Goal: Task Accomplishment & Management: Use online tool/utility

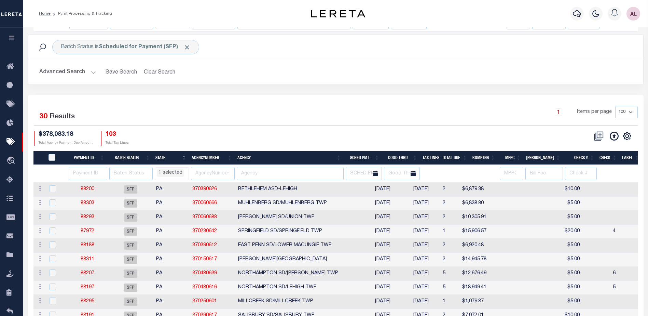
select select
select select "PA"
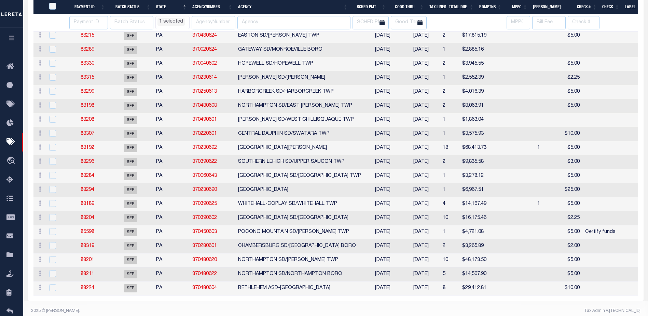
select select "PA"
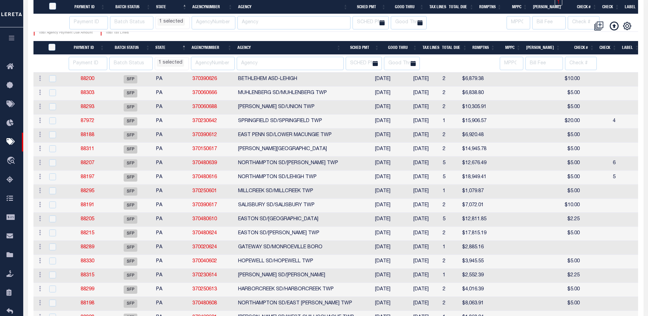
select select "PA"
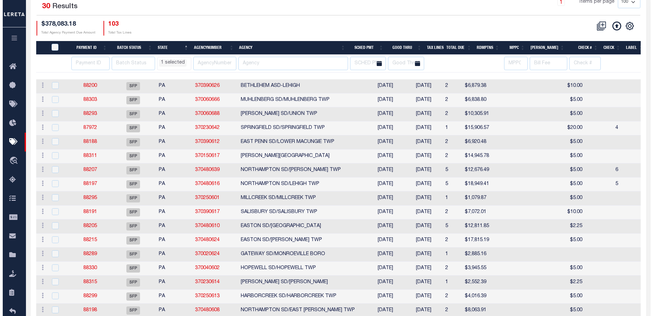
scroll to position [0, 0]
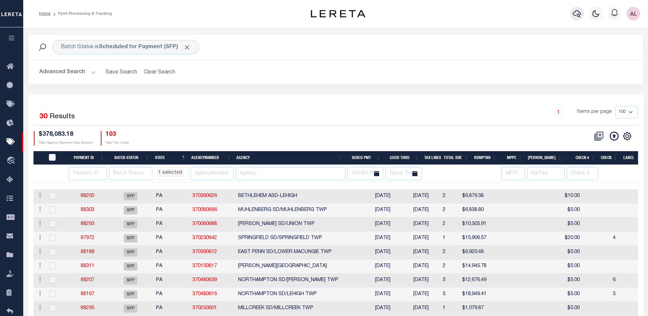
click at [579, 14] on icon "button" at bounding box center [577, 14] width 8 height 8
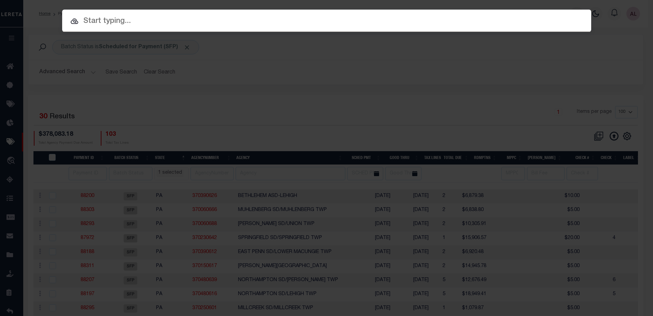
click at [98, 20] on input "text" at bounding box center [326, 21] width 529 height 12
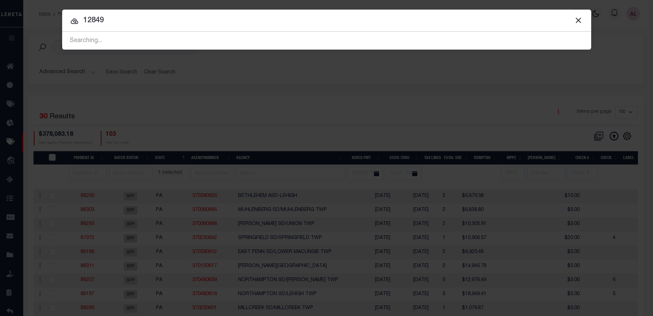
type input "12849"
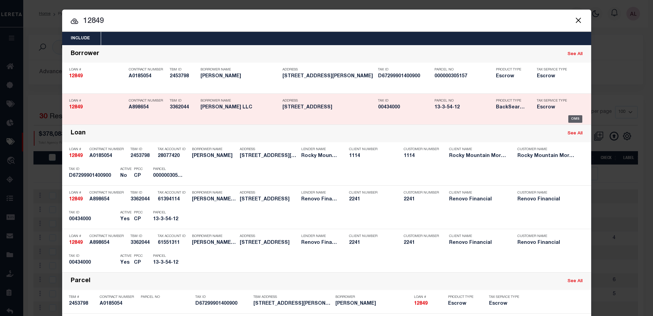
click at [573, 118] on div "OMS" at bounding box center [576, 119] width 14 height 8
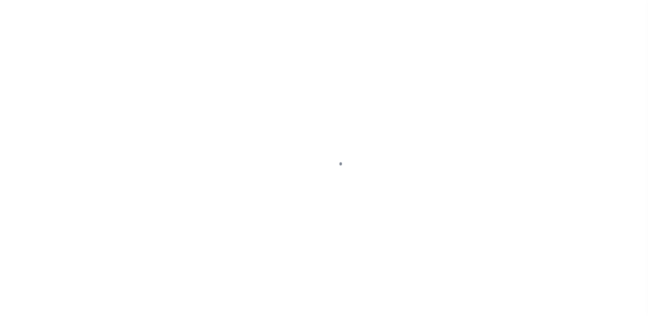
type input "12849"
type input "[PERSON_NAME] LLC"
select select
type input "254 brushy plain rd"
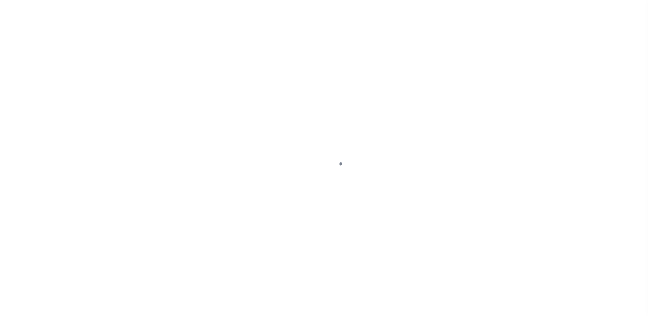
type input "branford CT 06405"
select select "10"
select select "Escrow"
select select "14701"
select select "25066"
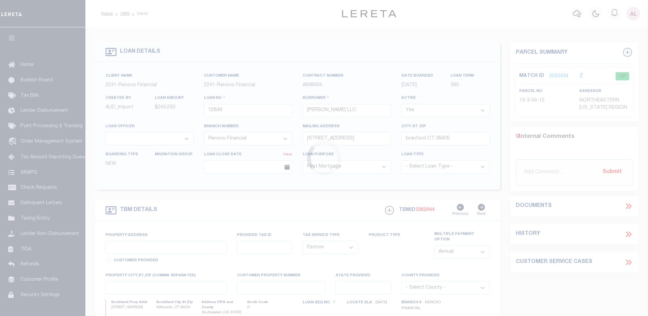
type input "52 Spring Street"
select select
type input "Willimantic, CT 06226"
type input "a0kUS0000035PSH"
type input "CT"
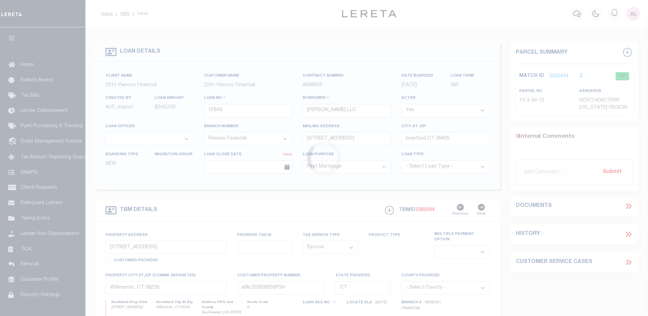
select select
type textarea "LEGAL REQUIRED"
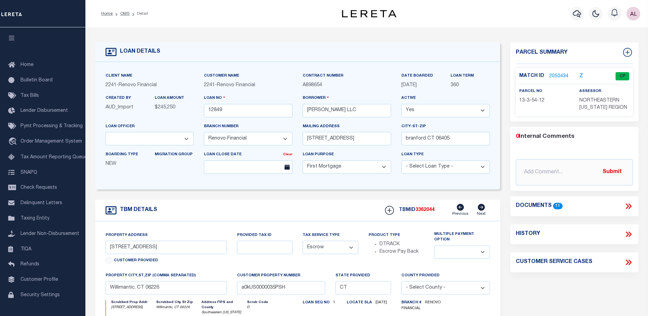
click at [566, 77] on link "2050434" at bounding box center [559, 76] width 19 height 7
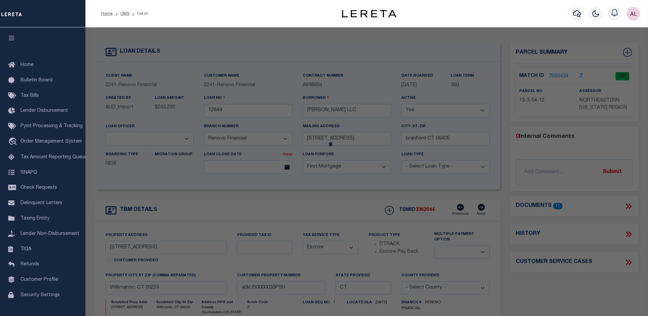
checkbox input "false"
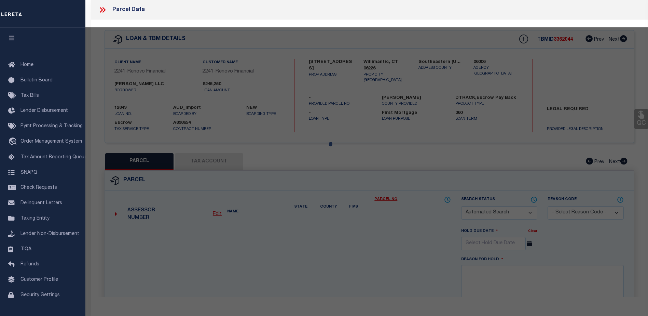
select select "CP"
type input "MAHARAJ VERNON LLC"
select select "AGF"
select select "ADD"
type input "52 SPRING ST"
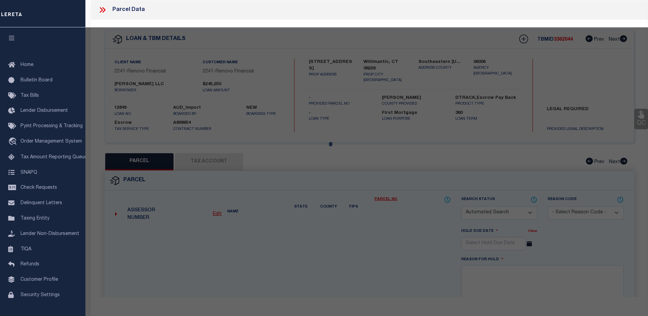
checkbox input "false"
type input "WILLIMANTIC CT 06226"
type textarea "LOT:12 BLK:54 CITY/MUNI/TWP:WINDHAM"
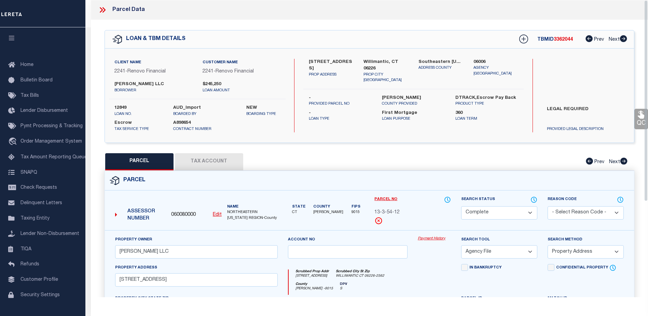
click at [432, 242] on link "Payment History" at bounding box center [434, 239] width 33 height 6
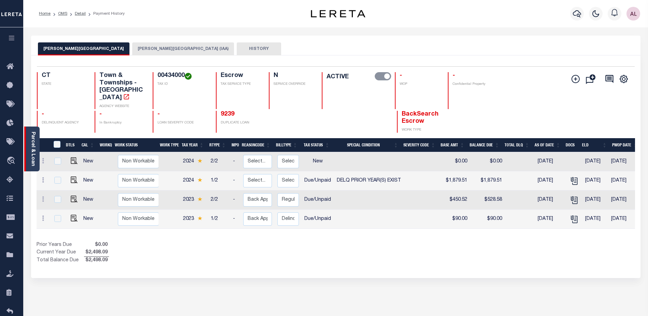
click at [33, 156] on link "Parcel & Loan" at bounding box center [32, 149] width 5 height 35
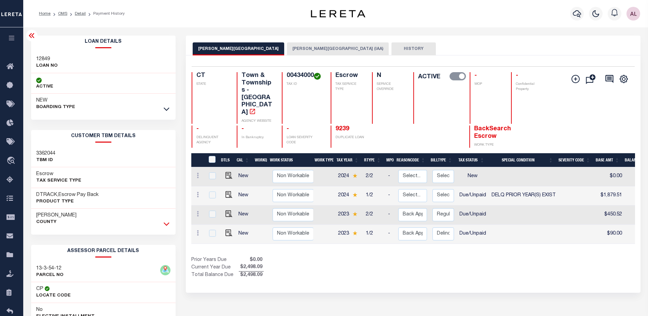
click at [166, 225] on icon at bounding box center [167, 223] width 6 height 3
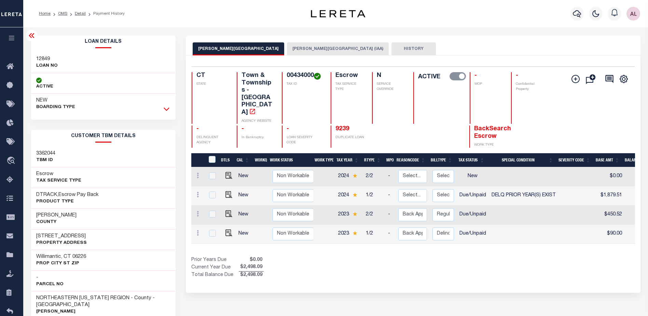
click at [166, 109] on icon at bounding box center [167, 108] width 6 height 7
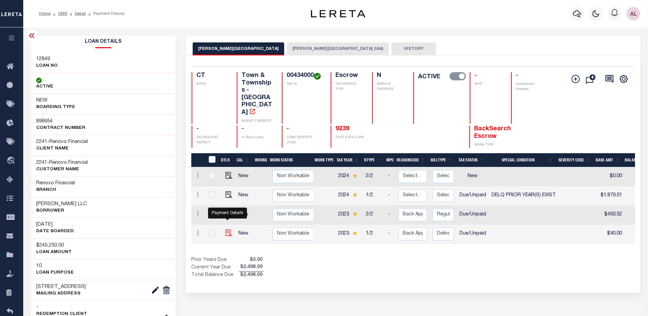
click at [227, 229] on img "" at bounding box center [229, 232] width 7 height 7
checkbox input "true"
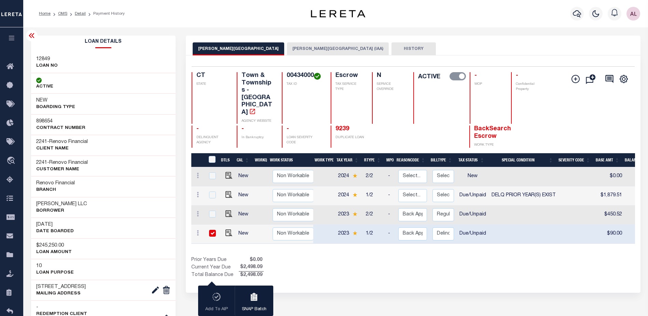
click at [287, 51] on button "WINDHAM TOWN (IAA)" at bounding box center [338, 48] width 102 height 13
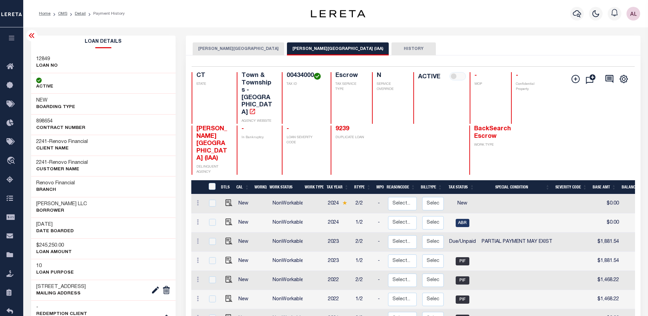
click at [392, 51] on button "HISTORY" at bounding box center [414, 48] width 44 height 13
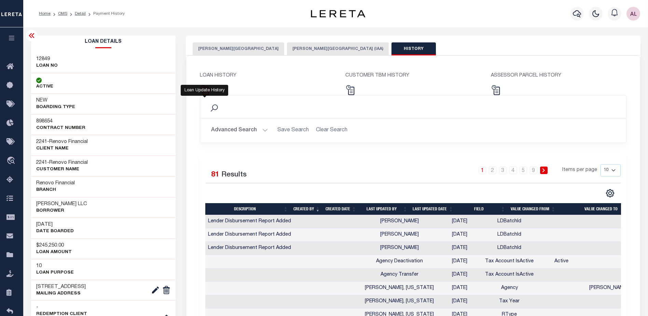
click at [208, 91] on img at bounding box center [205, 90] width 10 height 10
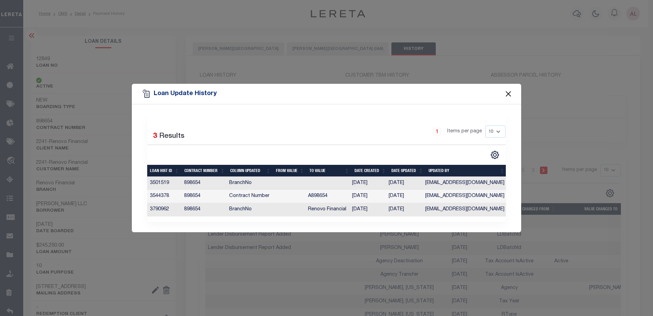
click at [509, 93] on button "Close" at bounding box center [508, 94] width 9 height 9
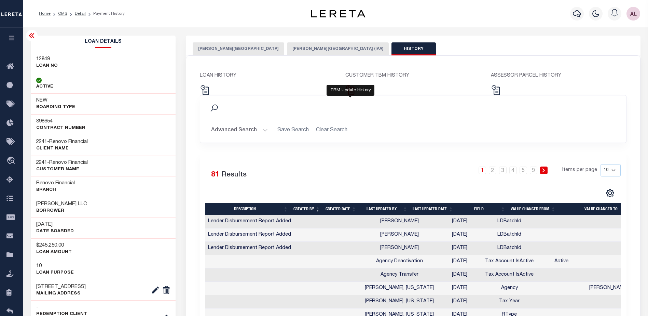
click at [352, 93] on img at bounding box center [351, 90] width 10 height 10
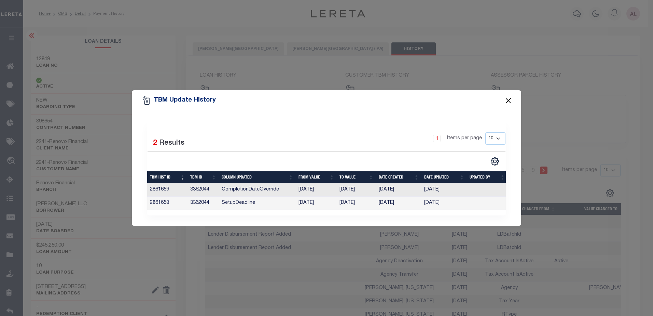
click at [511, 99] on button "Close" at bounding box center [508, 100] width 9 height 9
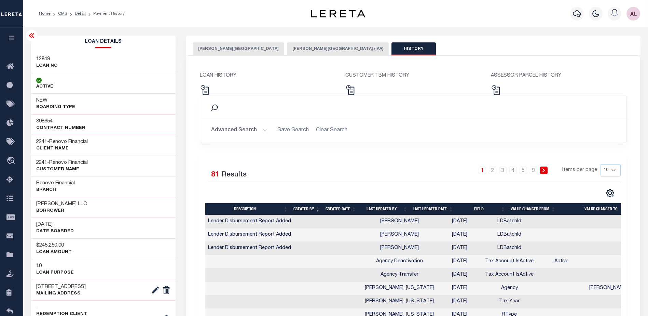
click at [225, 47] on button "WINDHAM TOWN" at bounding box center [239, 48] width 92 height 13
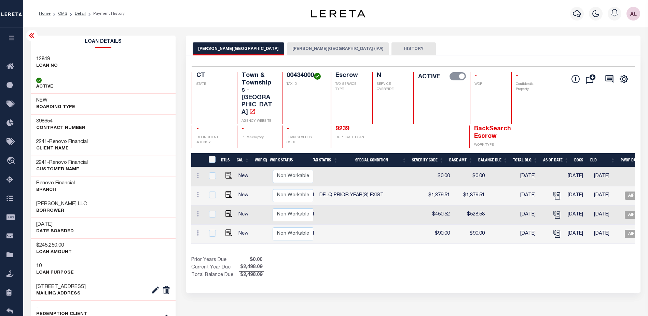
scroll to position [0, 172]
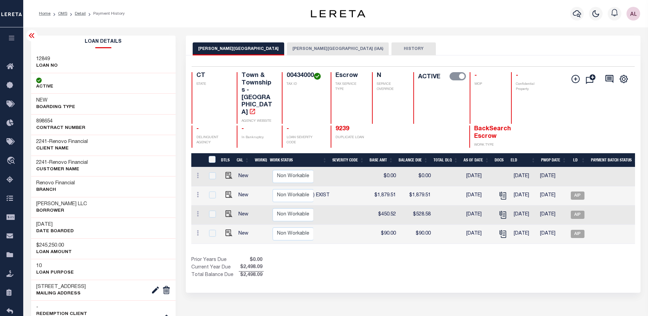
click at [429, 225] on tr "New Non Workable Workable 2023 1/2 - Select... Payment Reversal Taxable Value C…" at bounding box center [312, 234] width 695 height 19
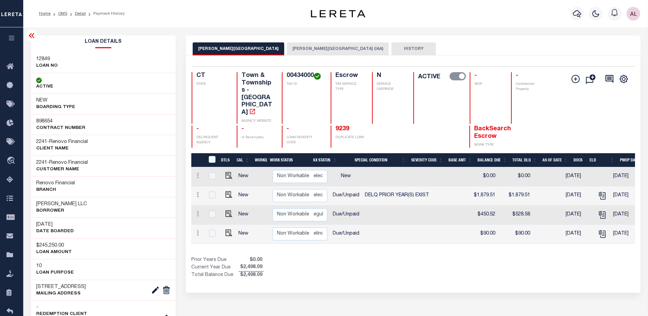
scroll to position [0, 127]
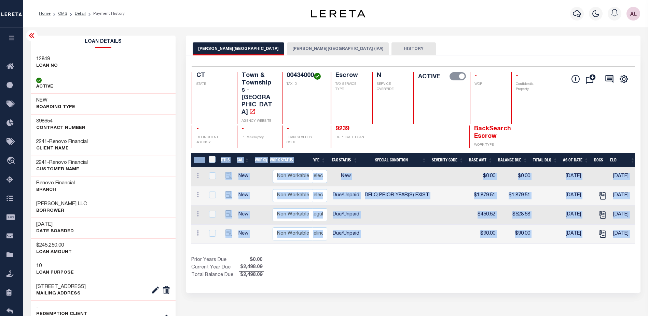
drag, startPoint x: 535, startPoint y: 226, endPoint x: 554, endPoint y: 226, distance: 19.1
click at [554, 226] on div "DTLS CAL WorkQ Work Status Work Type Tax Year RType MPO ReasonCode BillType Tax…" at bounding box center [413, 216] width 444 height 126
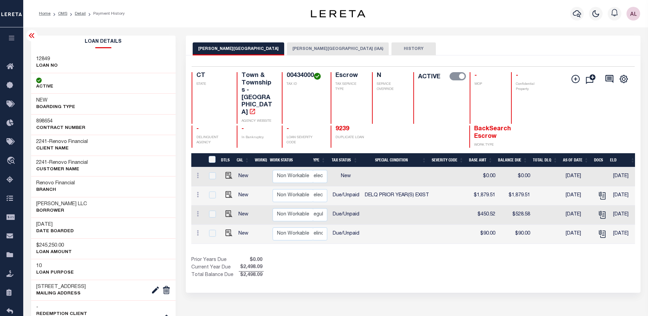
click at [465, 225] on td at bounding box center [450, 234] width 37 height 19
checkbox input "true"
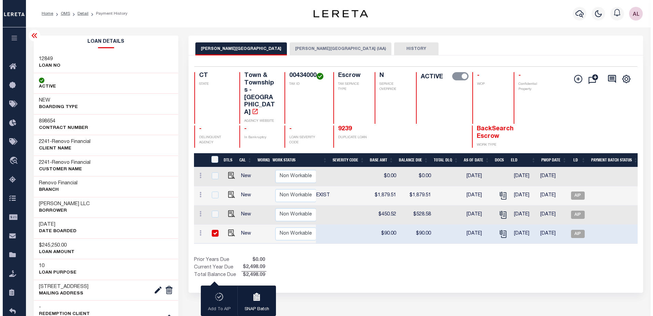
scroll to position [0, 252]
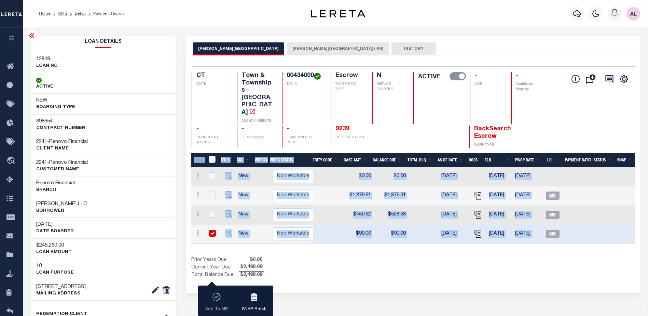
click at [386, 223] on div "DTLS CAL WorkQ Work Status Work Type Tax Year RType MPO ReasonCode BillType Tax…" at bounding box center [413, 216] width 444 height 126
click at [397, 256] on div "Prior Years Due $0.00 Current Year Due $2,498.09 Total Balance Due $2,498.09" at bounding box center [302, 267] width 222 height 23
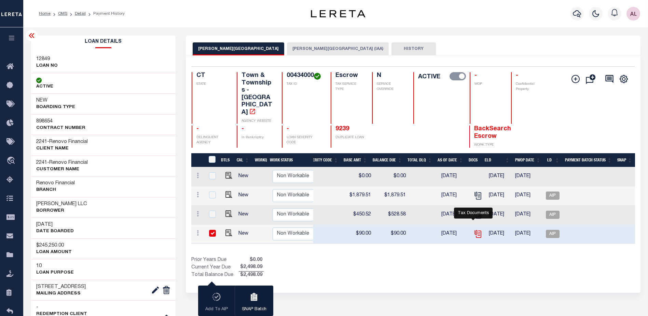
click at [477, 229] on icon "" at bounding box center [478, 233] width 9 height 9
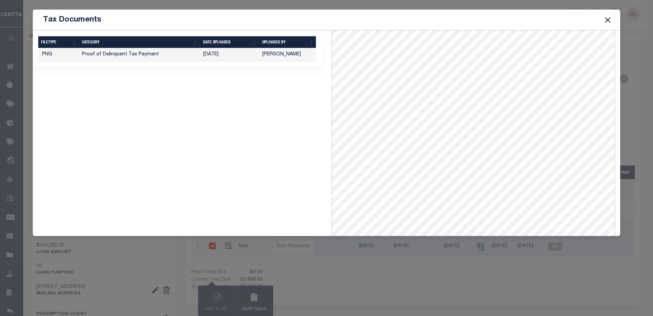
scroll to position [0, 0]
click at [608, 21] on button "Close" at bounding box center [608, 19] width 9 height 9
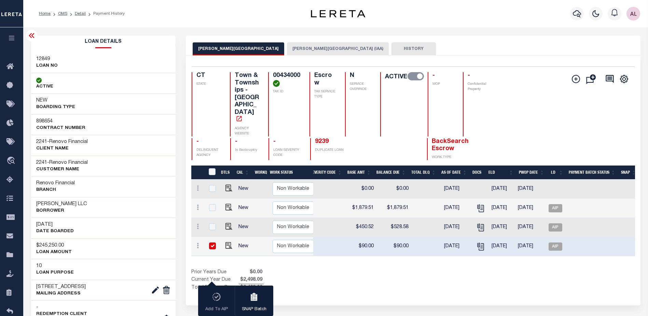
click at [392, 49] on button "HISTORY" at bounding box center [414, 48] width 44 height 13
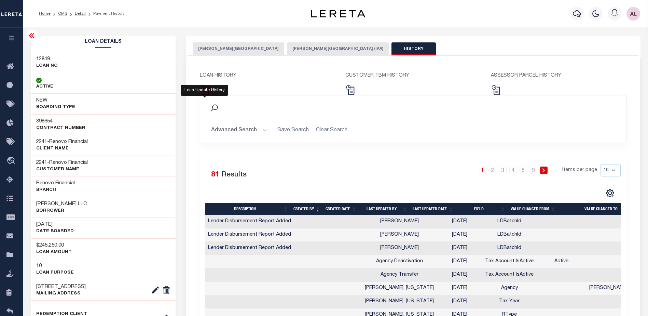
click at [206, 91] on img at bounding box center [205, 90] width 10 height 10
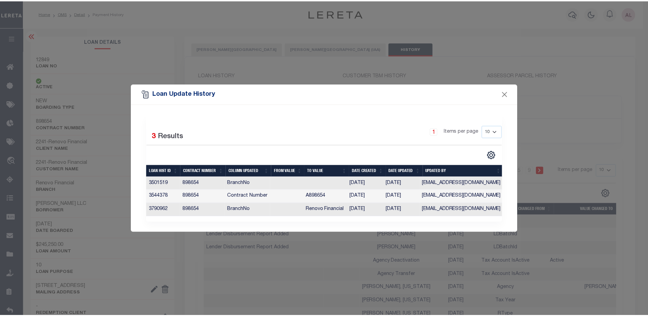
scroll to position [0, 1]
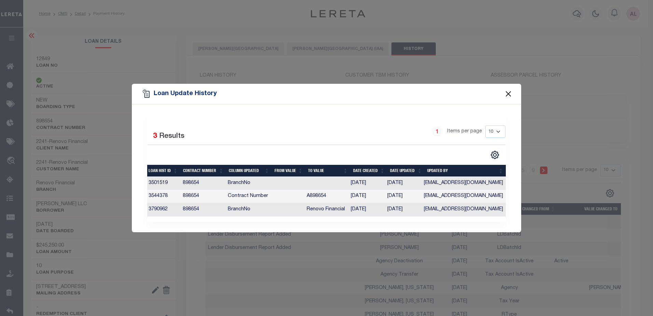
click at [509, 93] on button "Close" at bounding box center [508, 94] width 9 height 9
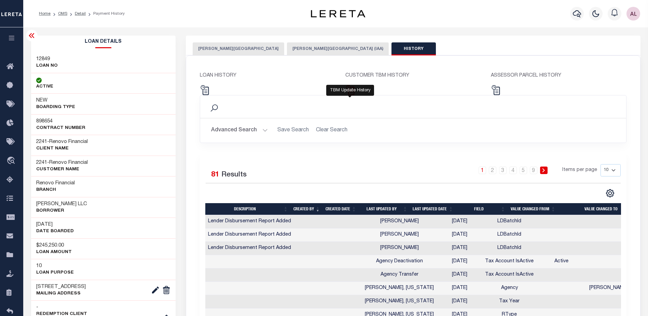
click at [353, 92] on img at bounding box center [351, 90] width 10 height 10
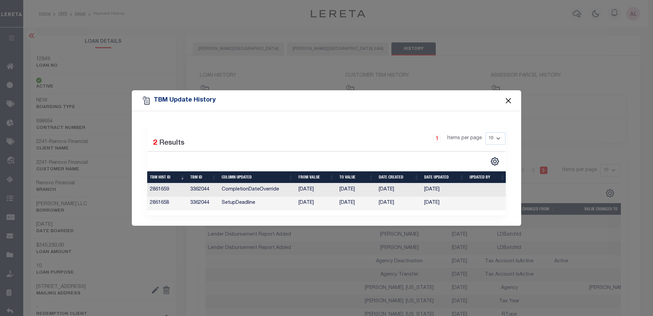
click at [511, 97] on button "Close" at bounding box center [508, 100] width 9 height 9
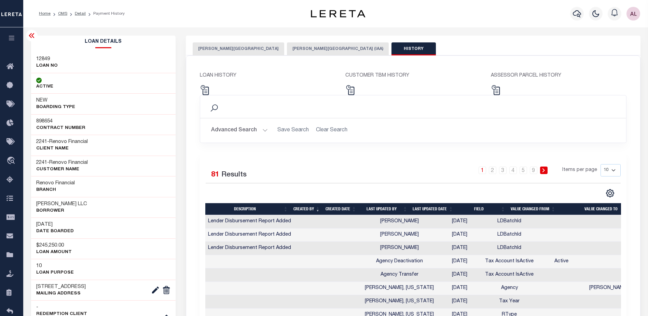
click at [221, 49] on button "WINDHAM TOWN" at bounding box center [239, 48] width 92 height 13
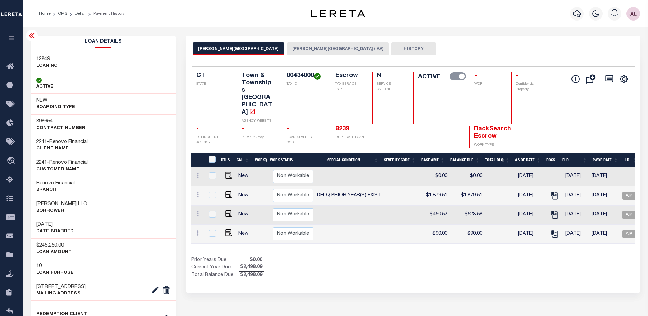
scroll to position [0, 245]
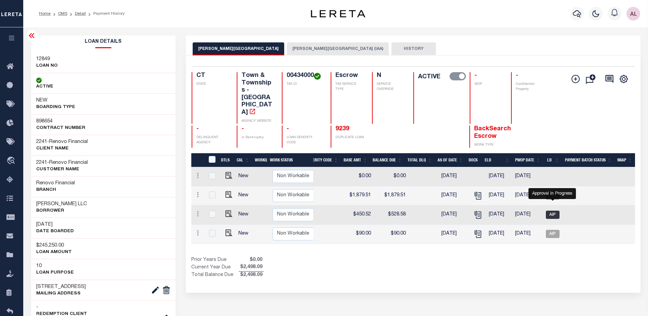
click at [553, 211] on span "AIP" at bounding box center [553, 215] width 14 height 8
checkbox input "true"
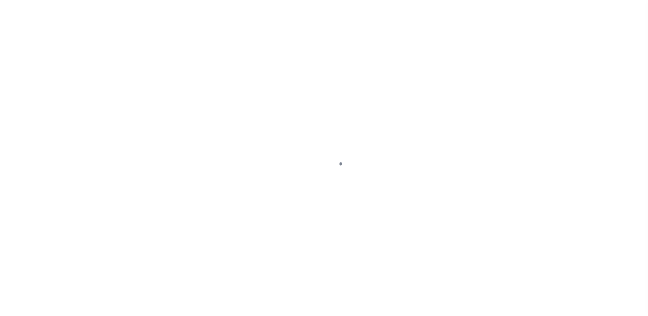
select select "DUE"
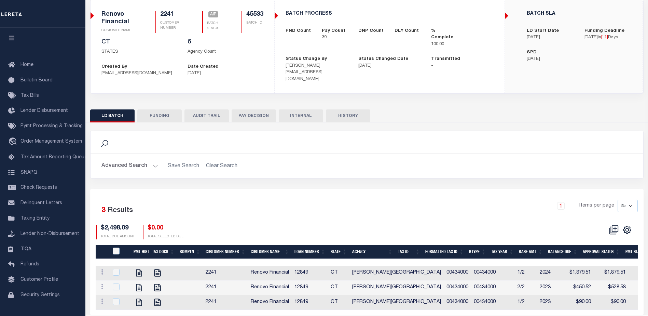
scroll to position [70, 0]
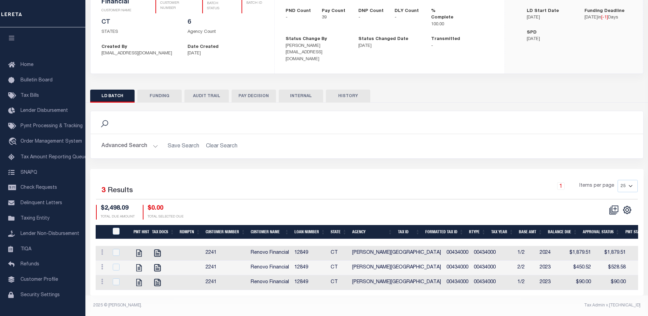
drag, startPoint x: 117, startPoint y: 3, endPoint x: 458, endPoint y: 115, distance: 358.6
click at [458, 117] on div "Search" at bounding box center [367, 123] width 542 height 12
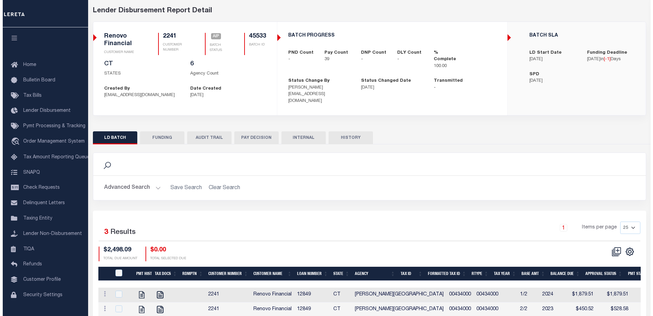
scroll to position [0, 0]
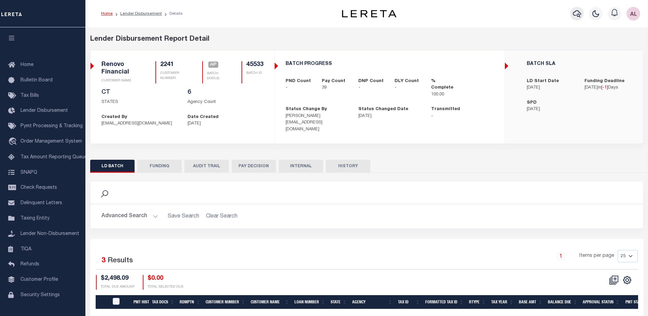
click at [576, 13] on icon "button" at bounding box center [577, 14] width 8 height 8
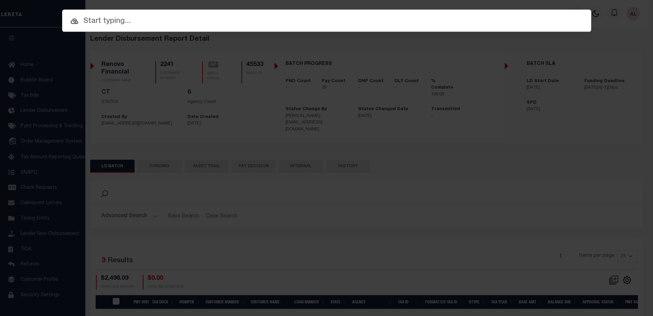
click at [107, 20] on input "text" at bounding box center [326, 21] width 529 height 12
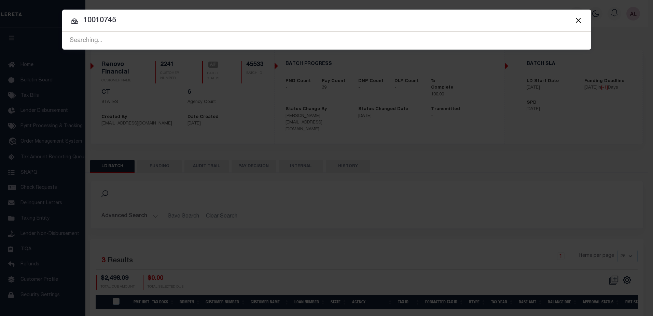
type input "10010745"
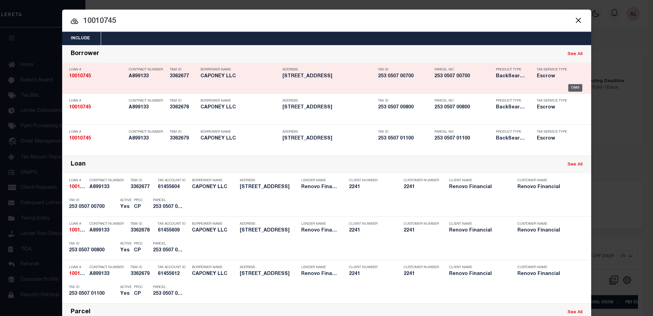
click at [571, 87] on div "OMS" at bounding box center [576, 88] width 14 height 8
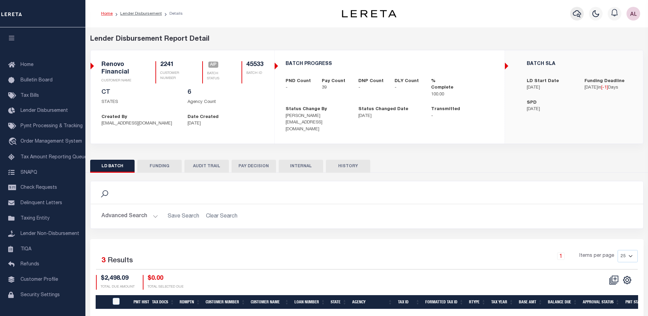
click at [579, 12] on icon "button" at bounding box center [577, 13] width 8 height 7
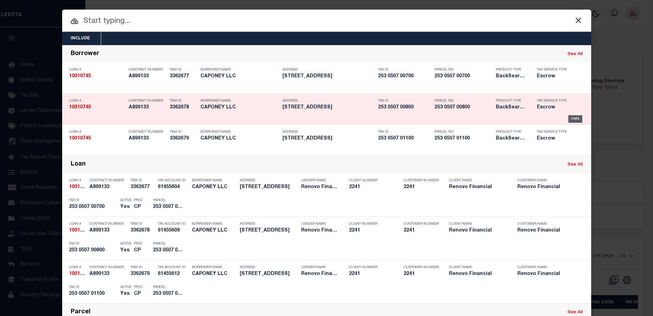
click at [576, 118] on div "OMS" at bounding box center [576, 119] width 14 height 8
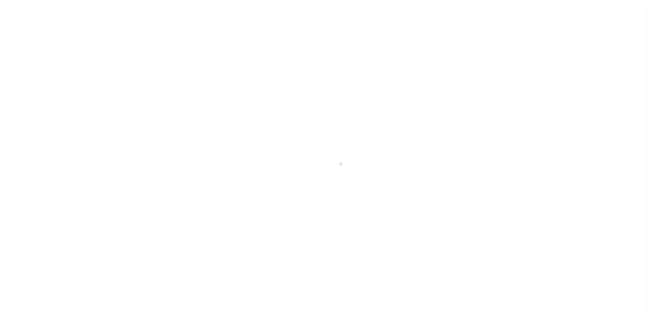
select select "10"
select select "Escrow"
type input "[STREET_ADDRESS]"
type input "253 0507 00700"
type input "[GEOGRAPHIC_DATA] 065111121"
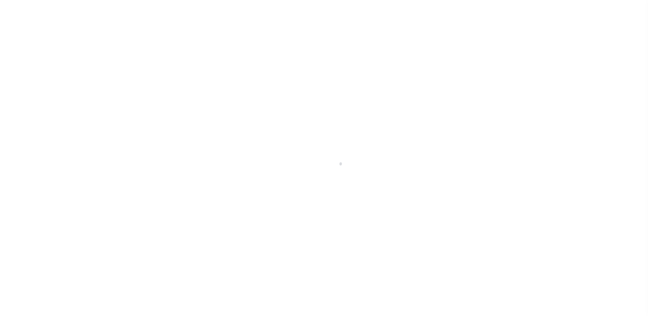
type input "a0kUS000003pZLP"
type input "CT"
select select
select select "25067"
select select
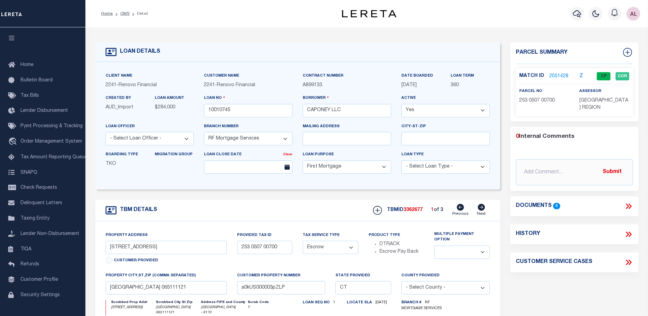
click at [561, 74] on link "2051428" at bounding box center [559, 76] width 19 height 7
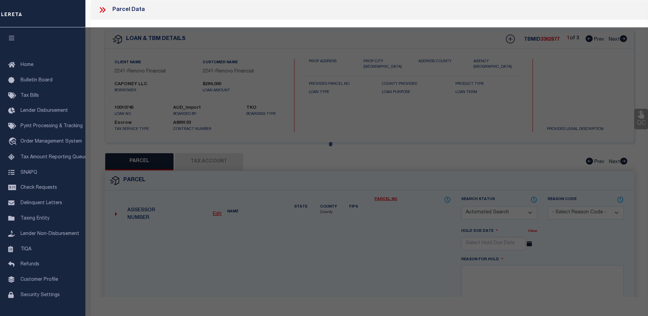
checkbox input "false"
select select "CP"
type input "CAPONEY LLC"
select select "AGW"
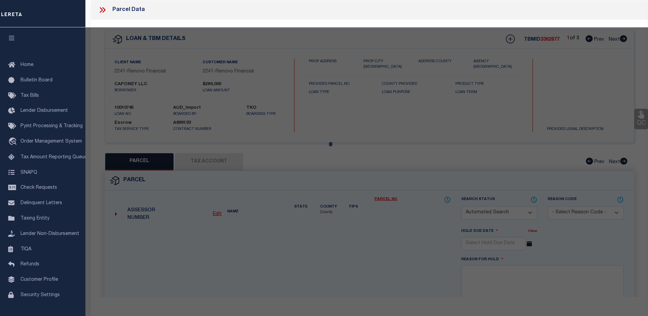
select select
type input "[STREET_ADDRESS]"
checkbox input "false"
type input "NEW HAVEN CT 06511"
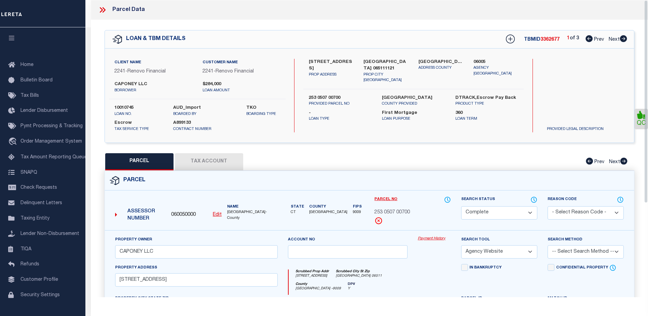
click at [425, 240] on link "Payment History" at bounding box center [434, 239] width 33 height 6
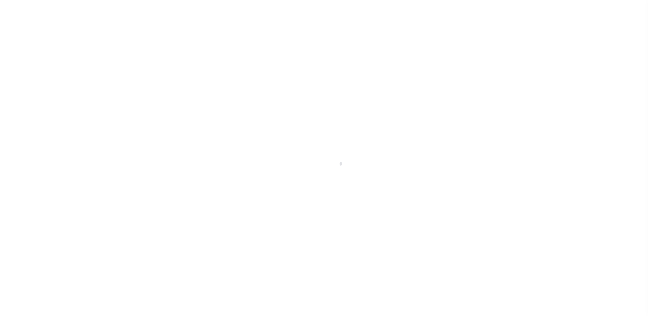
select select "25067"
select select "10"
select select "Escrow"
select select
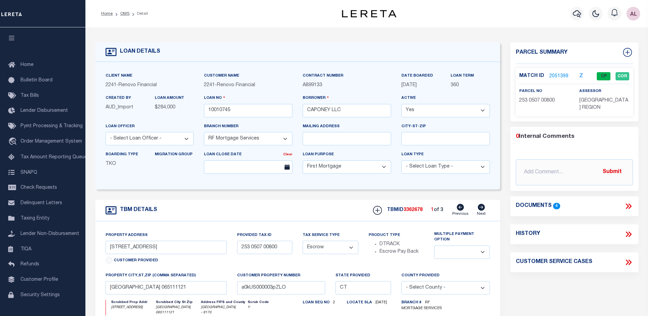
click at [557, 75] on link "2051399" at bounding box center [559, 76] width 19 height 7
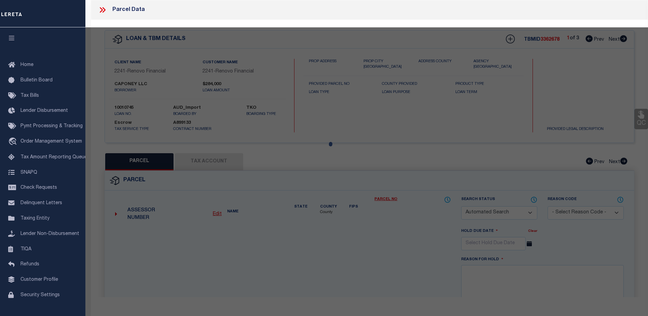
checkbox input "false"
select select "CP"
type input "READ PROPERTIES LLC"
select select "AGW"
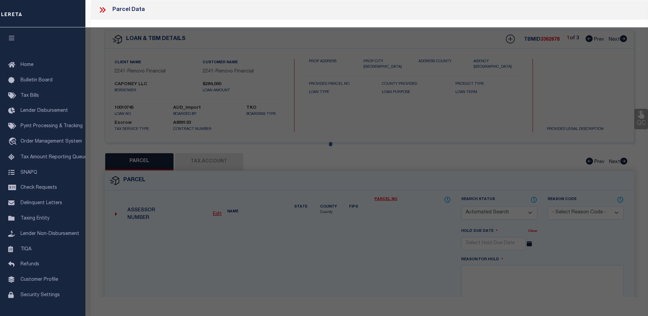
select select
type input "[STREET_ADDRESS]"
checkbox input "false"
type input "NEW HAVEN CT 06511"
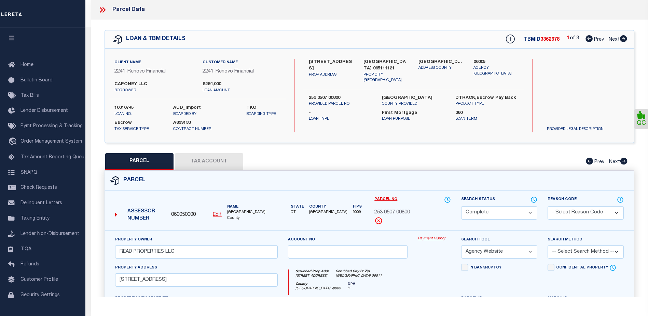
click at [429, 237] on link "Payment History" at bounding box center [434, 239] width 33 height 6
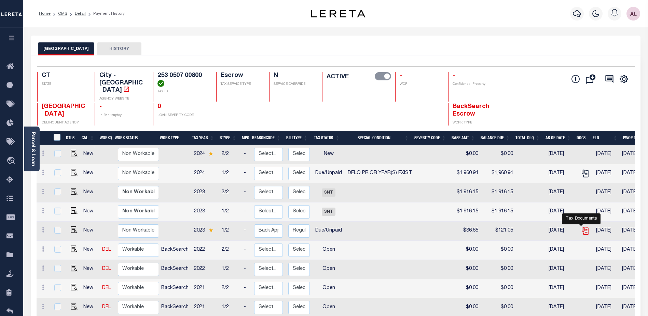
click at [581, 226] on icon "" at bounding box center [585, 230] width 9 height 9
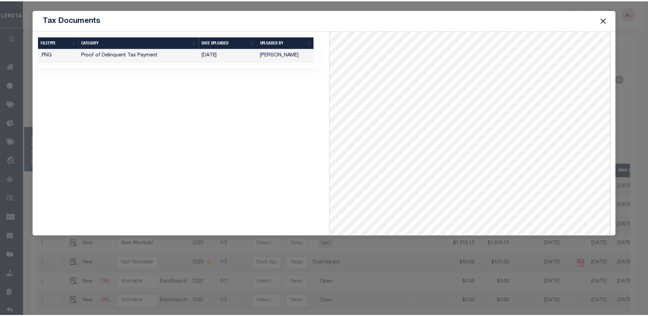
scroll to position [94, 0]
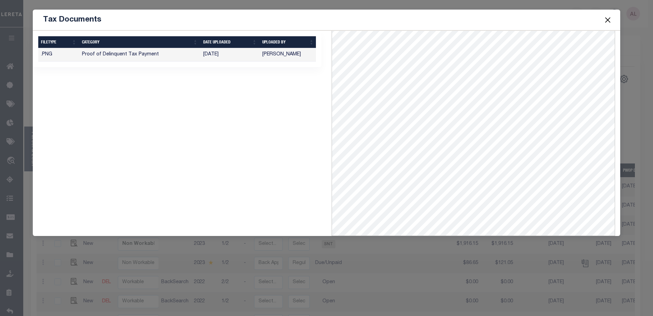
click at [609, 22] on button "Close" at bounding box center [608, 19] width 9 height 9
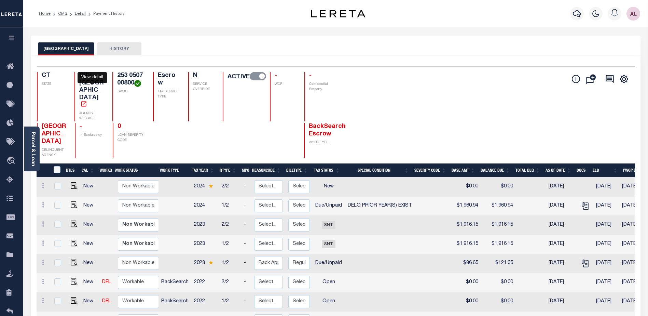
click at [87, 100] on icon "" at bounding box center [83, 103] width 7 height 7
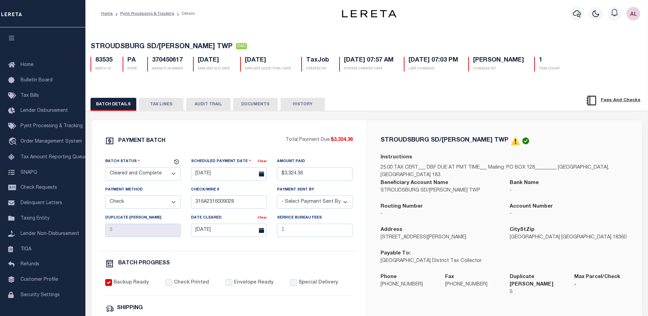
select select "CAC"
select select "CHK"
select select "Little, Audria"
select select "USS"
click at [578, 13] on icon "button" at bounding box center [577, 14] width 8 height 8
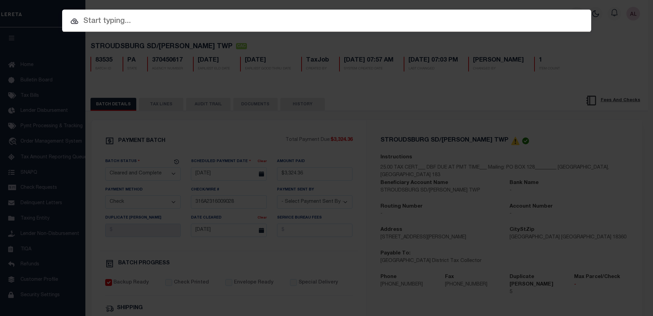
click at [103, 18] on input "text" at bounding box center [326, 21] width 529 height 12
paste input "10010745"
type input "10010745"
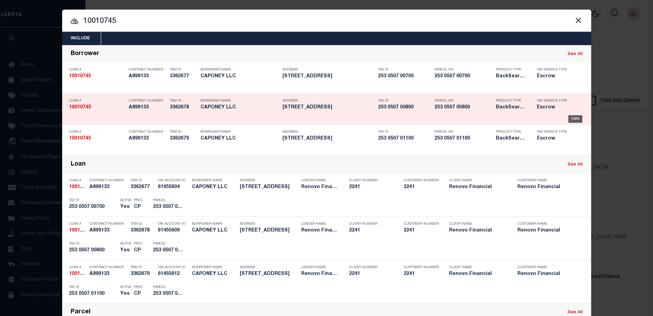
click at [577, 121] on div "OMS" at bounding box center [576, 119] width 14 height 8
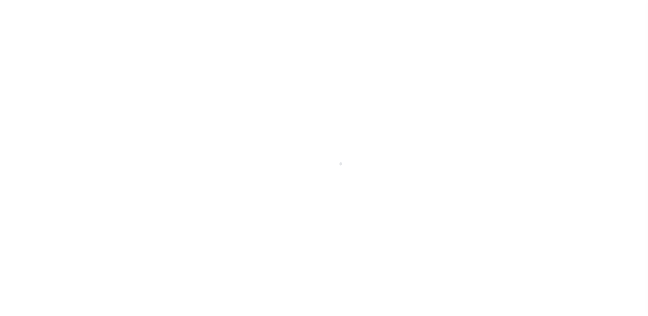
select select "25067"
select select "10"
select select "Escrow"
select select
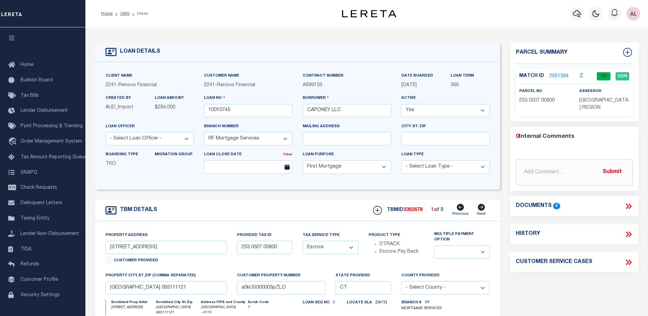
click at [559, 73] on link "2051399" at bounding box center [559, 76] width 19 height 7
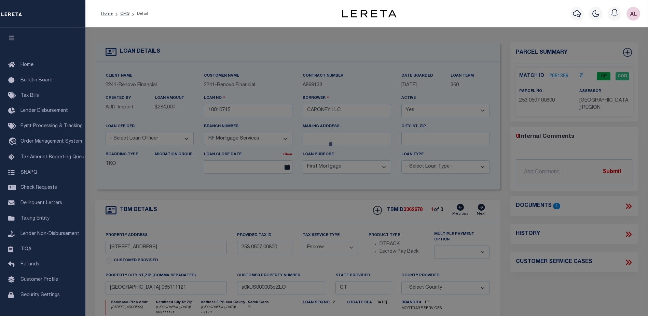
checkbox input "false"
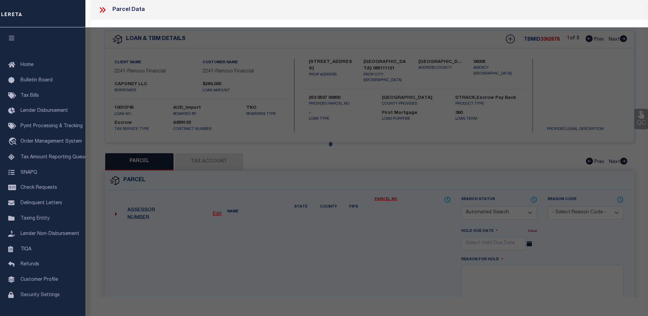
select select "CP"
type input "READ PROPERTIES LLC"
select select "AGW"
select select
type input "[STREET_ADDRESS]"
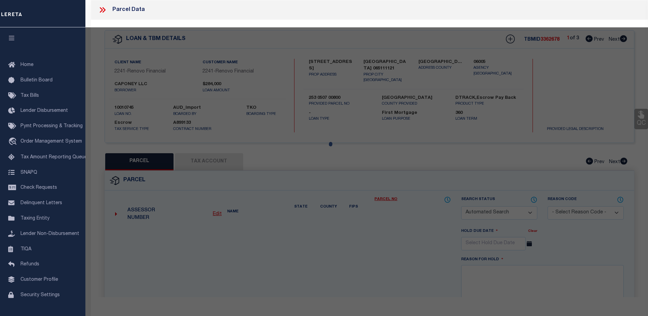
checkbox input "false"
type input "[GEOGRAPHIC_DATA] 06511"
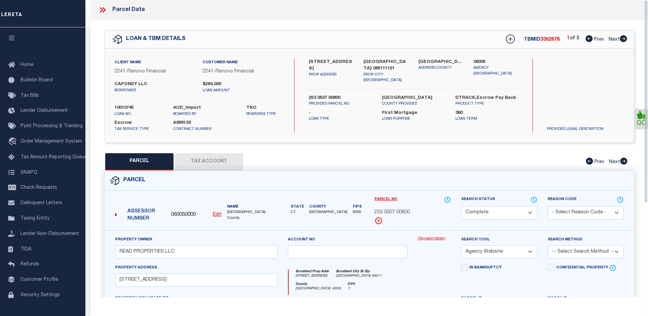
click at [434, 237] on link "Payment History" at bounding box center [434, 239] width 33 height 6
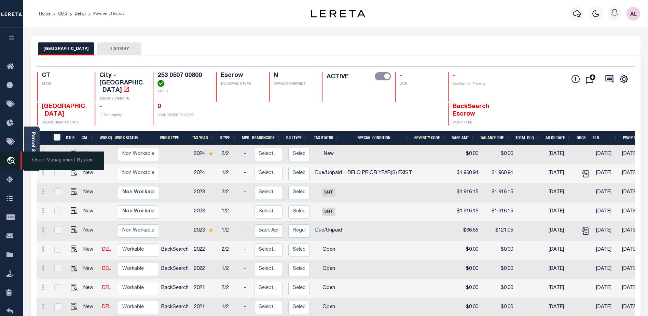
click at [12, 163] on icon "travel_explore" at bounding box center [11, 161] width 11 height 9
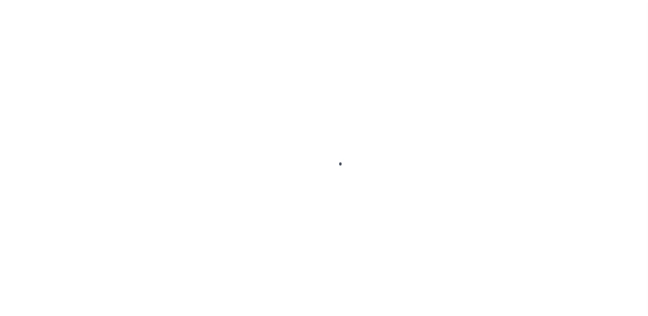
scroll to position [17, 0]
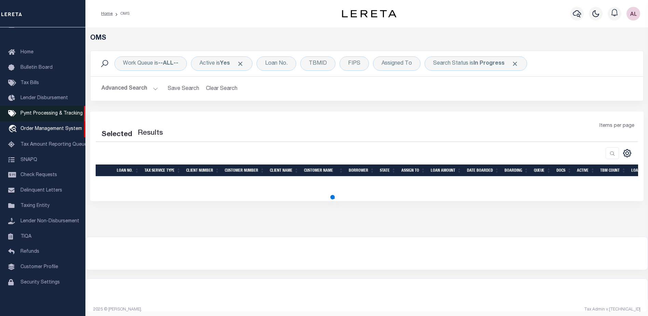
click at [12, 112] on icon at bounding box center [13, 113] width 11 height 9
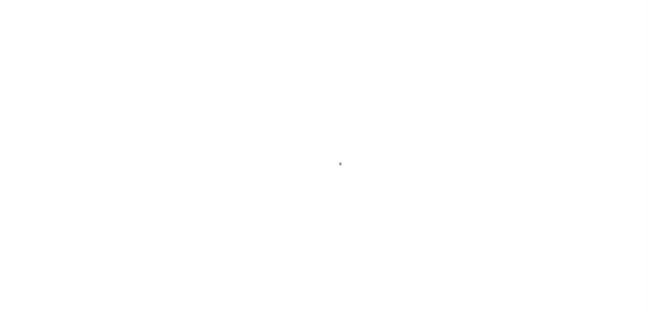
scroll to position [17, 0]
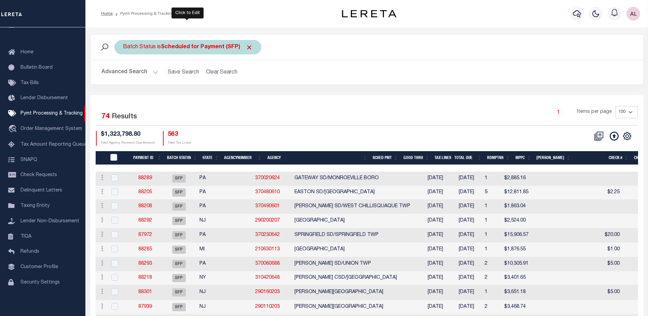
click at [186, 45] on b "Scheduled for Payment (SFP)" at bounding box center [207, 46] width 92 height 5
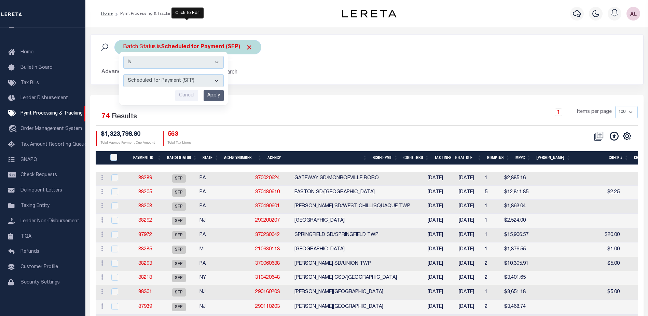
click at [176, 83] on select "Awaiting Funds (AWF) Cleared and Complete (CAC) New Check Needed (NCN) Payment …" at bounding box center [173, 80] width 100 height 13
select select "RFP"
click at [123, 74] on select "Awaiting Funds (AWF) Cleared and Complete (CAC) New Check Needed (NCN) Payment …" at bounding box center [173, 80] width 100 height 13
click at [218, 96] on input "Apply" at bounding box center [214, 95] width 20 height 11
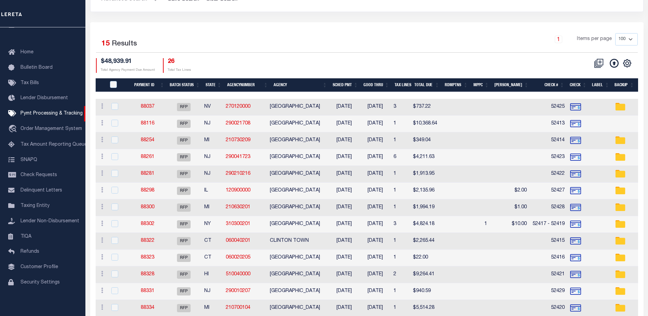
scroll to position [69, 0]
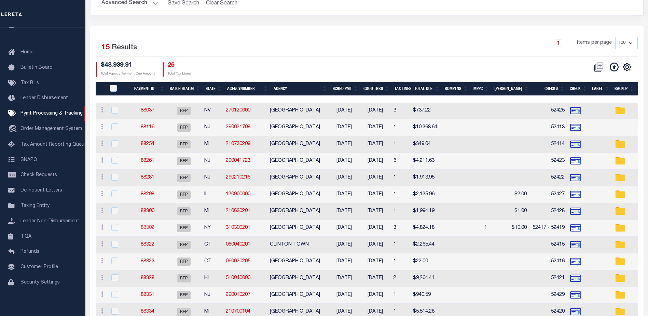
click at [146, 227] on link "88302" at bounding box center [148, 227] width 14 height 5
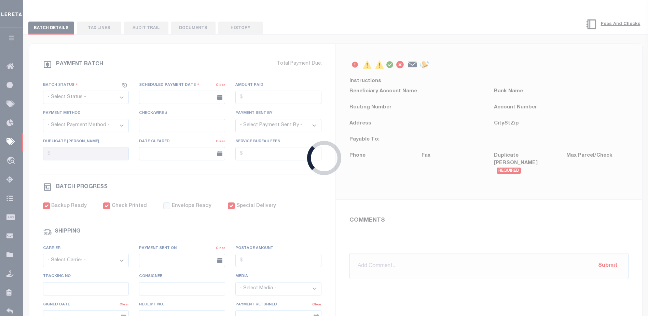
select select "RFP"
type input "08/13/2025"
type input "$4,824.18"
select select "CHK"
type input "52417 - 52419"
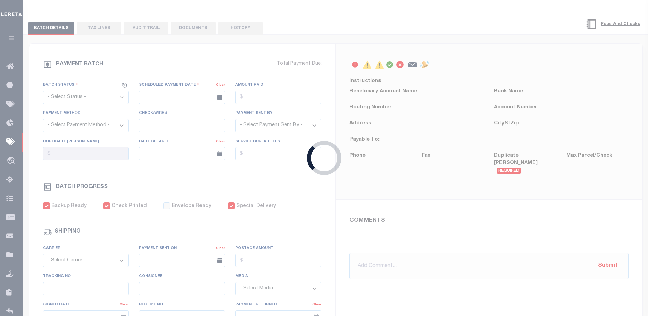
select select "Little, Audria"
type input "$90"
checkbox input "true"
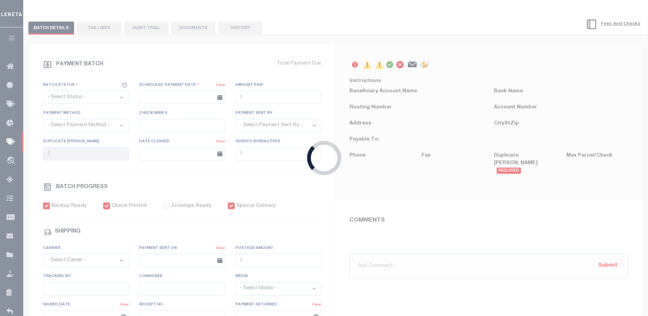
type input "N"
radio input "true"
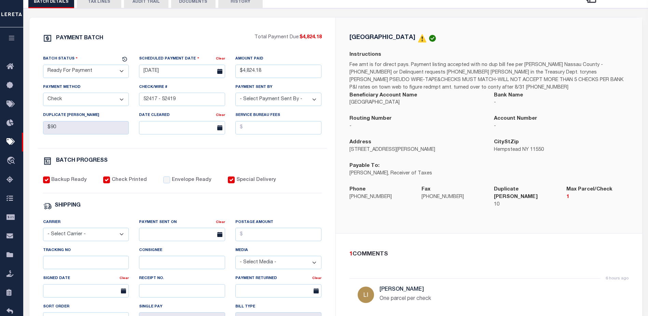
scroll to position [137, 0]
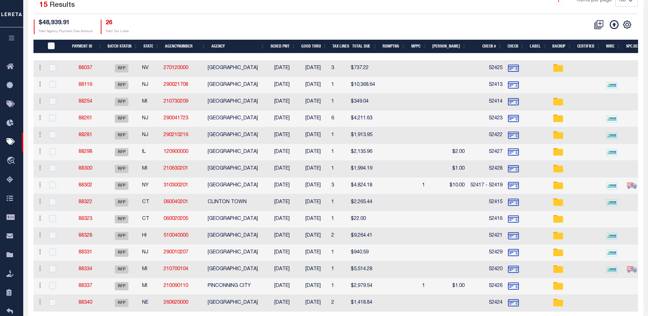
scroll to position [69, 0]
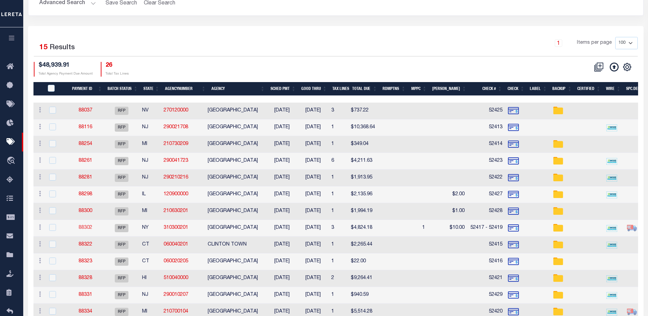
click at [83, 228] on link "88302" at bounding box center [86, 227] width 14 height 5
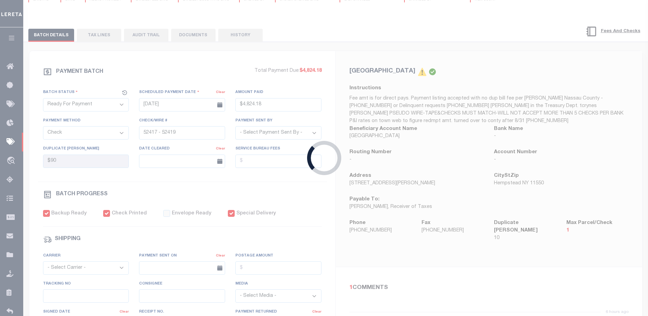
type input "$4,824.18"
type input "$90"
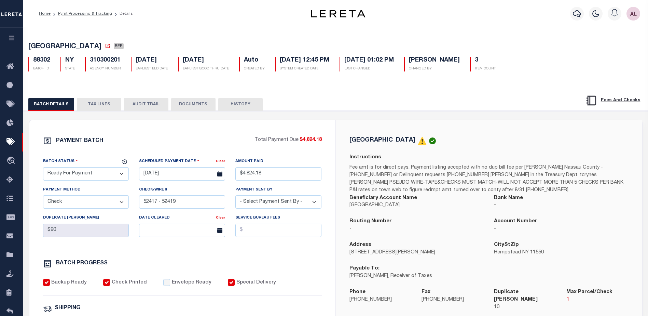
click at [100, 105] on button "TAX LINES" at bounding box center [99, 104] width 44 height 13
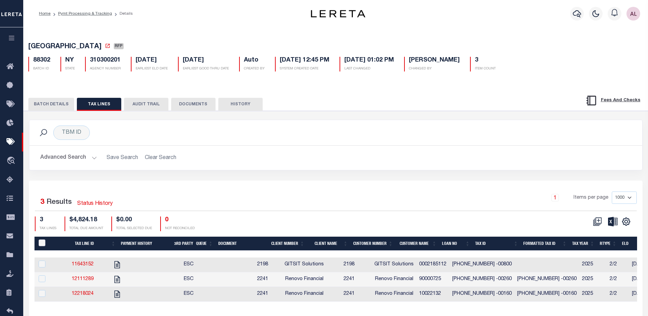
click at [42, 244] on input "PayeePaymentBatchId" at bounding box center [42, 242] width 7 height 7
checkbox input "true"
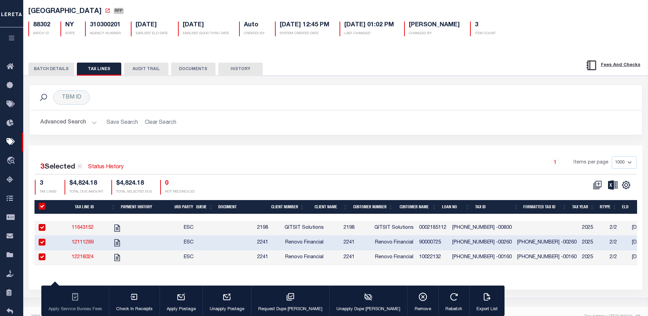
scroll to position [46, 0]
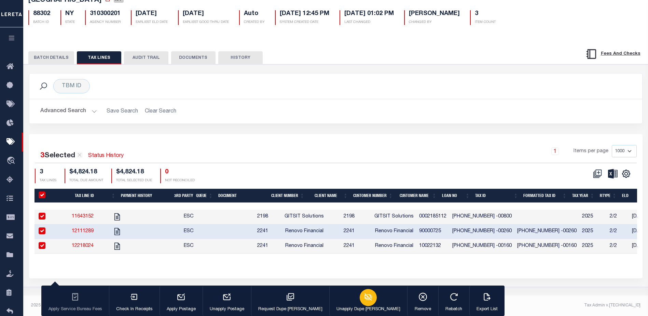
click at [364, 296] on icon "button" at bounding box center [368, 296] width 9 height 9
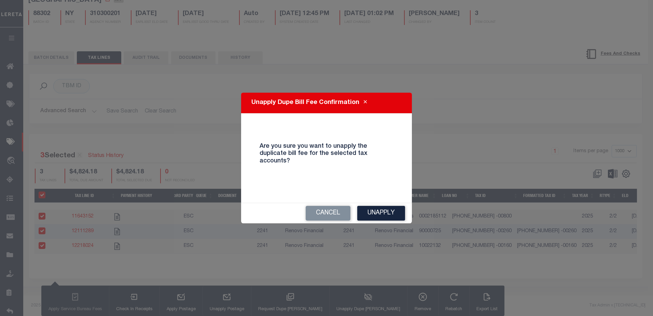
click at [382, 208] on button "Unapply" at bounding box center [381, 213] width 48 height 15
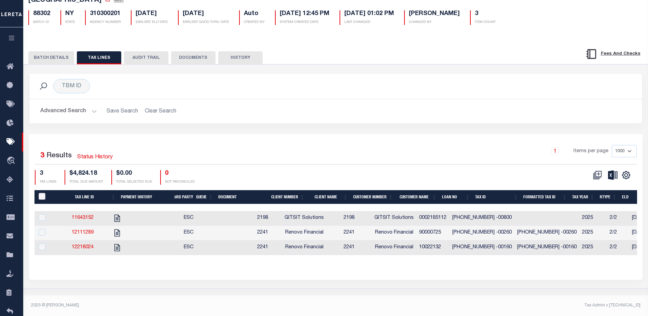
click at [42, 198] on input "PayeePaymentBatchId" at bounding box center [42, 196] width 7 height 7
checkbox input "true"
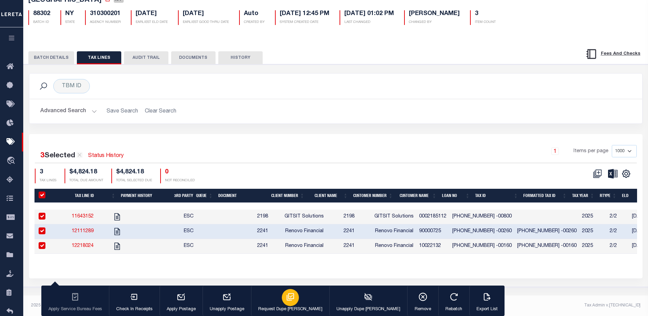
click at [282, 302] on div "button" at bounding box center [290, 297] width 17 height 17
type input "08/13/2025"
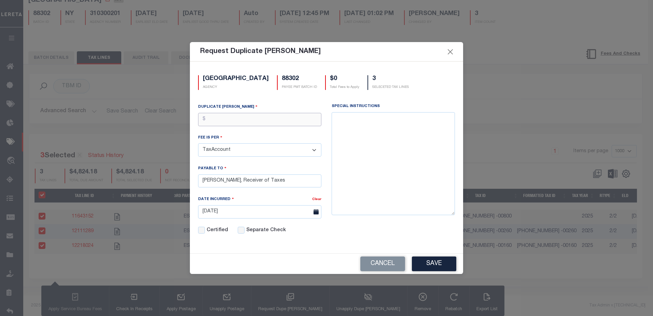
click at [221, 117] on input "text" at bounding box center [259, 119] width 123 height 13
type input "$10.00"
click at [432, 264] on button "Save" at bounding box center [434, 263] width 44 height 15
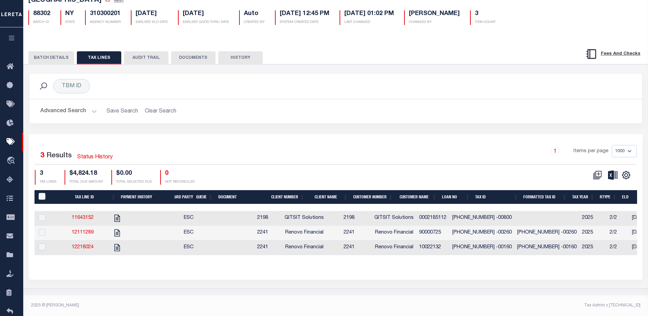
scroll to position [137, 0]
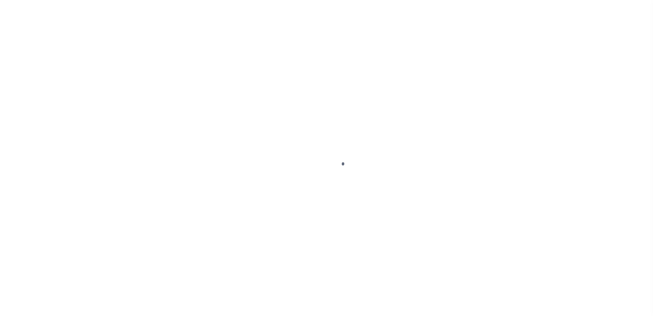
scroll to position [17, 0]
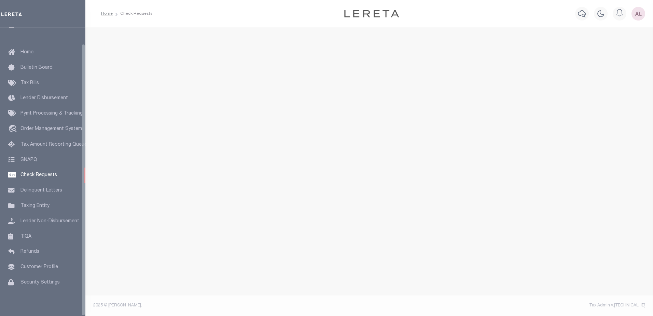
select select "50"
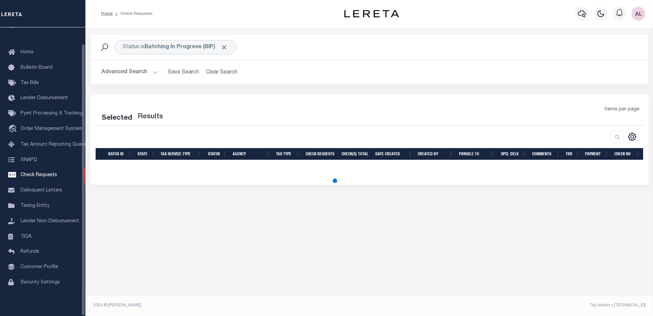
select select "50"
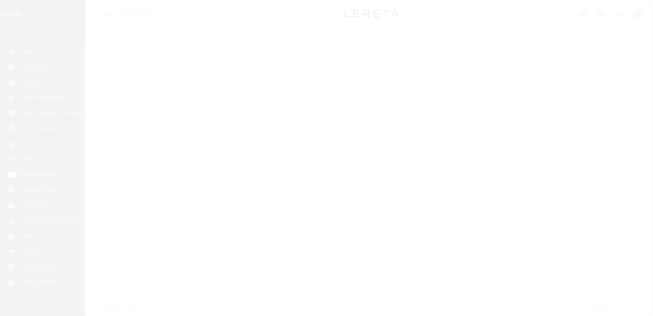
scroll to position [17, 0]
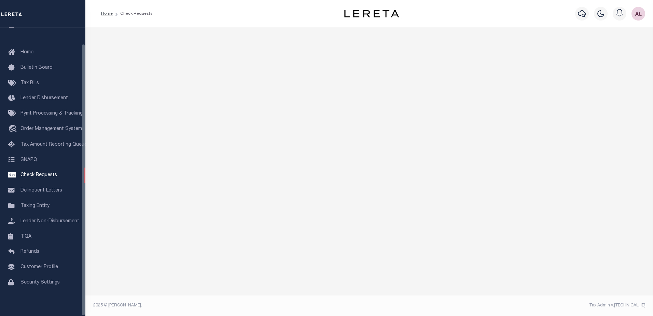
select select "50"
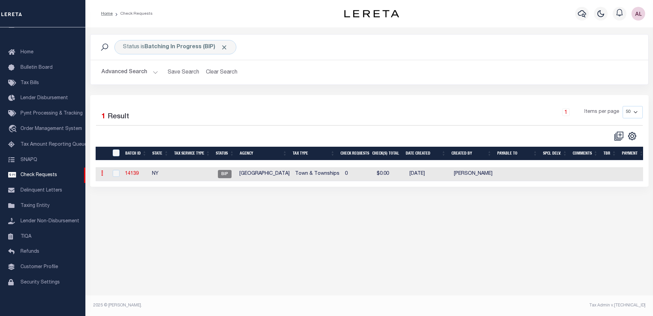
click at [102, 176] on icon at bounding box center [102, 172] width 2 height 5
click at [111, 207] on link "Delete" at bounding box center [114, 206] width 31 height 11
checkbox input "true"
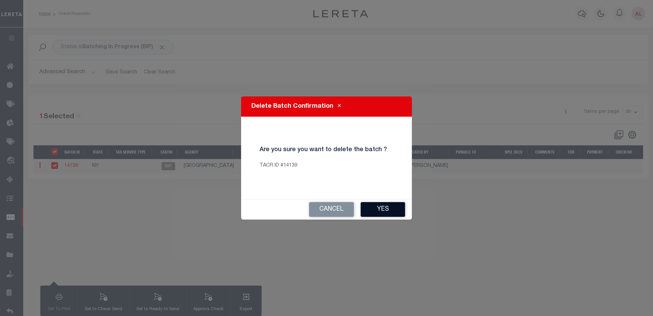
click at [380, 204] on button "Yes" at bounding box center [383, 209] width 44 height 15
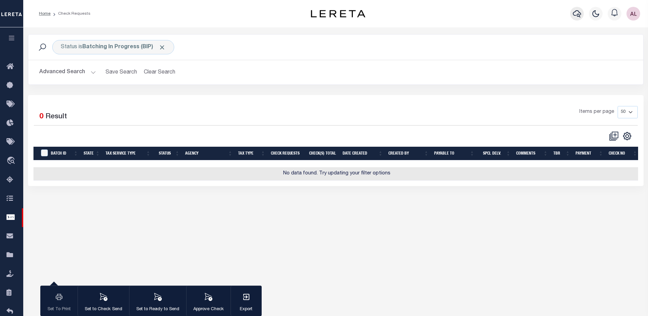
click at [580, 12] on icon "button" at bounding box center [577, 13] width 8 height 7
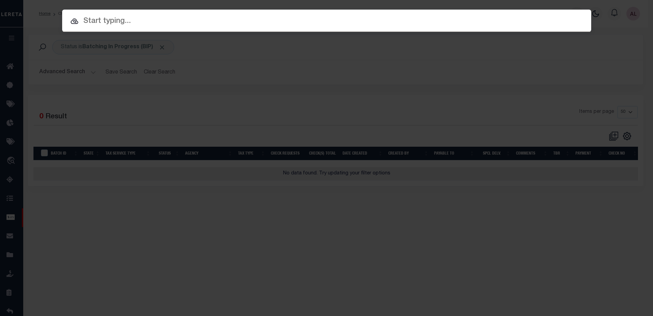
click at [104, 23] on input "text" at bounding box center [326, 21] width 529 height 12
paste input "1747032940"
type input "1747032940"
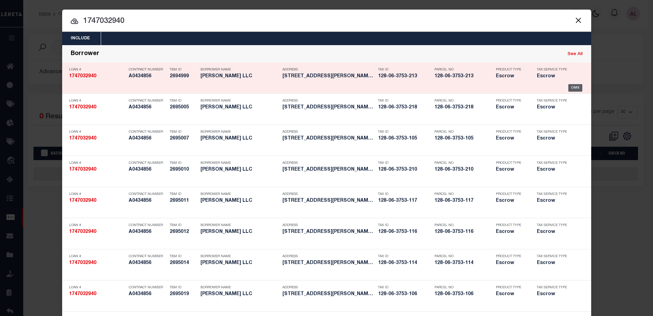
click at [572, 88] on div "OMS" at bounding box center [576, 88] width 14 height 8
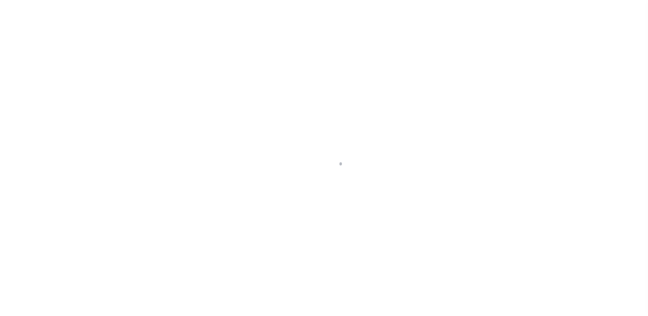
select select "Escrow"
type input "[STREET_ADDRESS][PERSON_NAME]"
type input "128-06-3753-213"
select select
type input "FRAMINGHAM MA 01702"
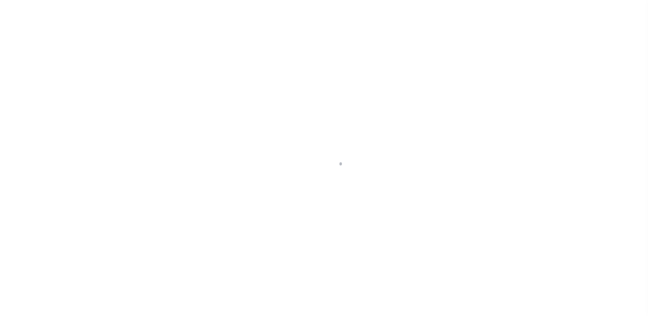
type input "24948"
type input "MA"
select select
select select "3188"
select select "1501"
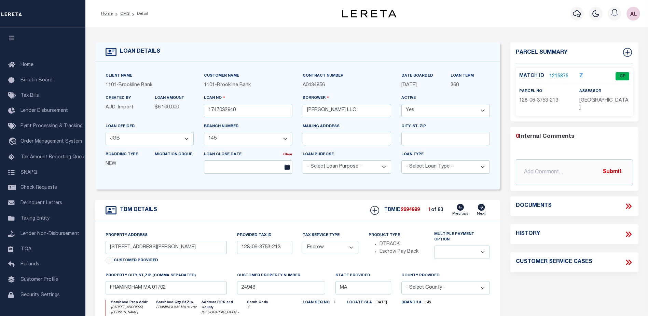
click at [562, 76] on link "1215875" at bounding box center [559, 76] width 19 height 7
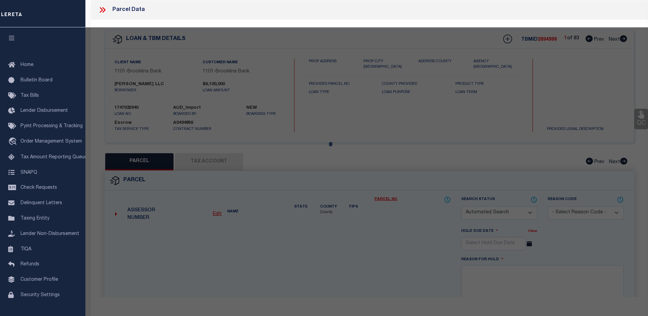
checkbox input "false"
select select "CP"
type input "[PERSON_NAME], LLC"
select select
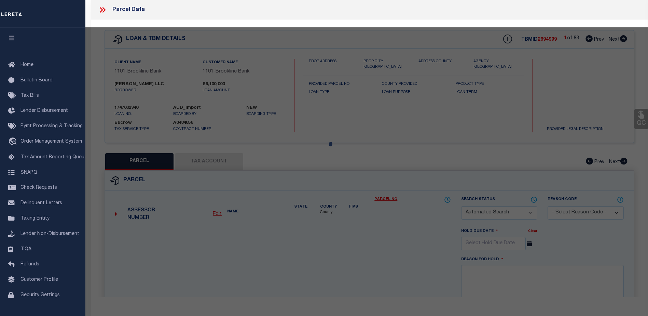
type input "[STREET_ADDRESS][PERSON_NAME]"
checkbox input "false"
type input "FRAMINGHAM MA 01702"
type textarea "Locating by provided attachment rcvd on [DATE]. [DATE] PK. Spoke to LC. Client …"
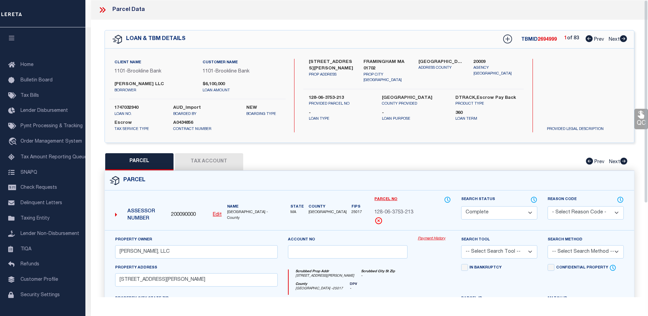
click at [430, 238] on link "Payment History" at bounding box center [434, 239] width 33 height 6
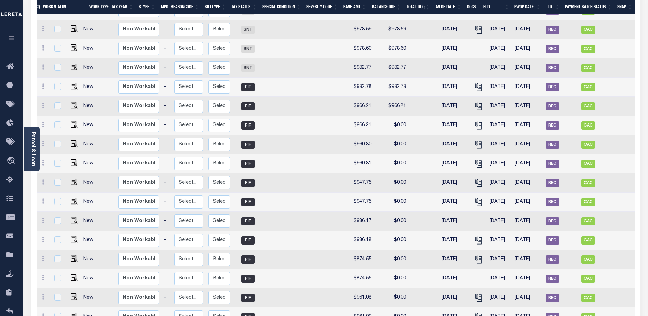
scroll to position [218, 0]
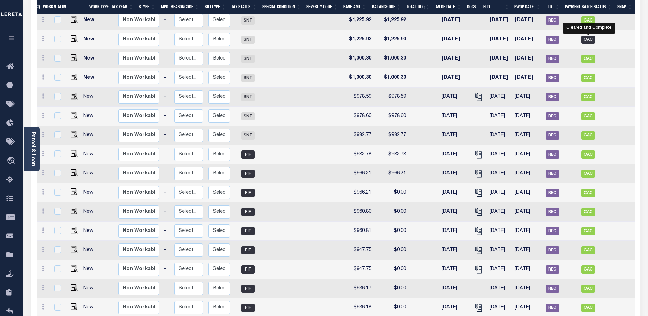
click at [588, 36] on span "CAC" at bounding box center [589, 40] width 14 height 8
checkbox input "true"
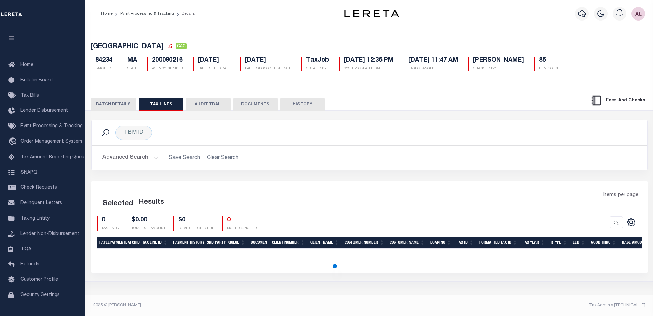
drag, startPoint x: 117, startPoint y: 104, endPoint x: 120, endPoint y: 104, distance: 3.4
click at [118, 104] on button "BATCH DETAILS" at bounding box center [114, 104] width 46 height 13
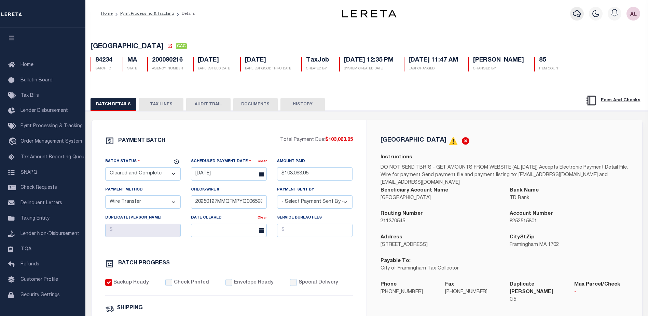
click at [577, 14] on icon "button" at bounding box center [577, 14] width 8 height 8
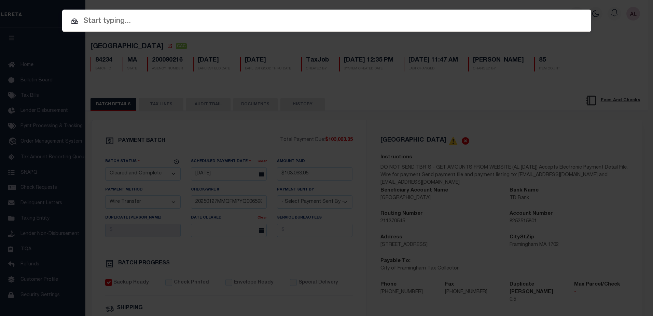
click at [125, 21] on input "text" at bounding box center [326, 21] width 529 height 12
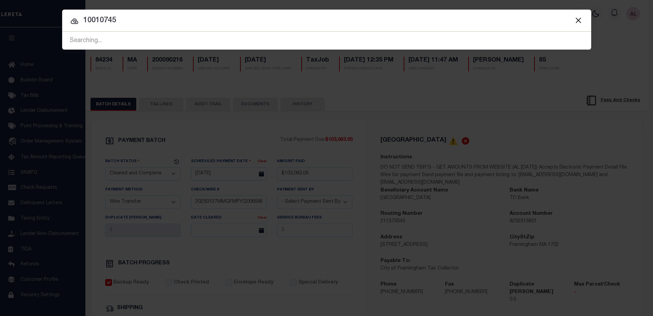
type input "10010745"
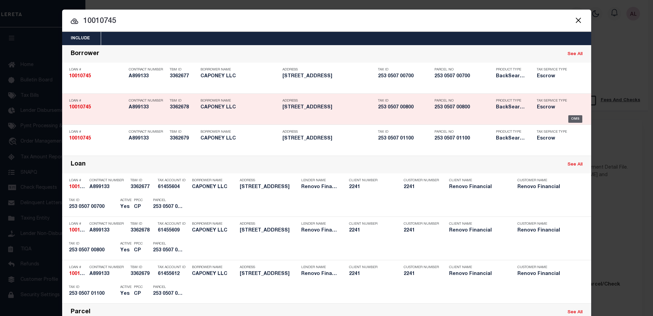
click at [570, 119] on div "OMS" at bounding box center [576, 119] width 14 height 8
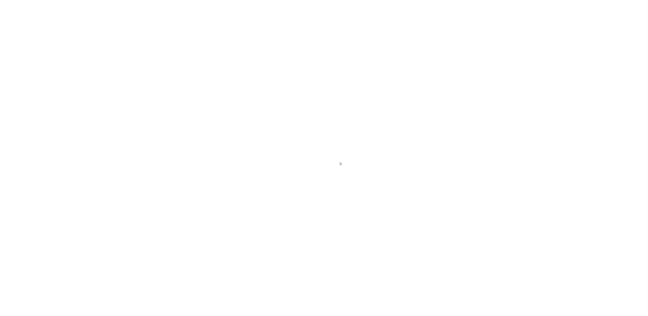
select select "10"
select select "Escrow"
type input "[STREET_ADDRESS]"
type input "253 0507 00800"
type input "[GEOGRAPHIC_DATA] 065111121"
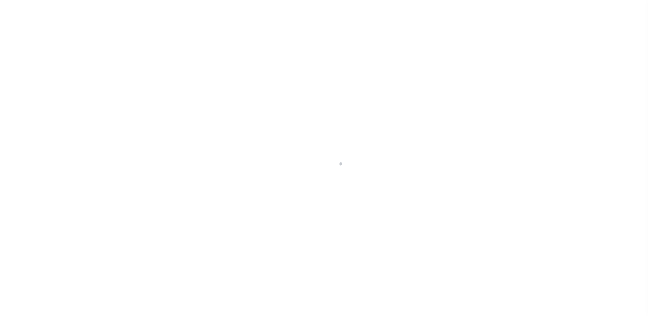
type input "a0kUS000003pZLO"
type input "CT"
select select
select select "25067"
select select
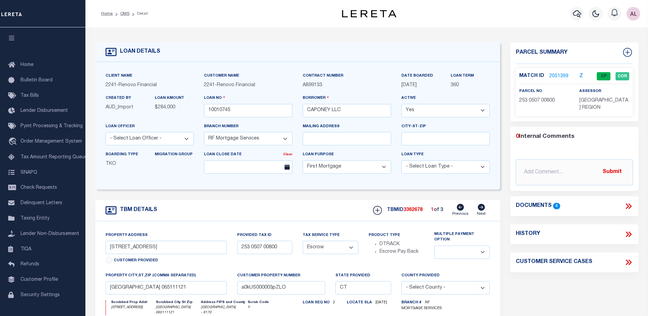
click at [561, 75] on link "2051399" at bounding box center [559, 76] width 19 height 7
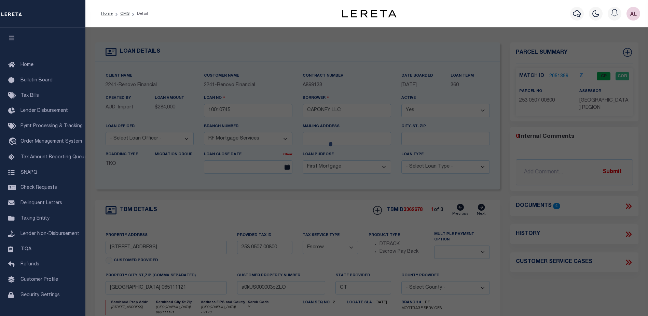
checkbox input "false"
select select "CP"
type input "READ PROPERTIES LLC"
select select "AGW"
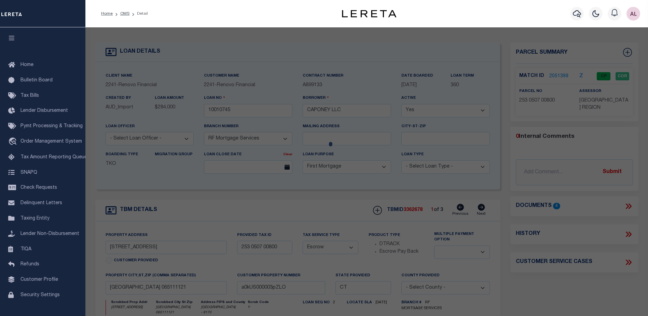
select select
type input "[STREET_ADDRESS]"
checkbox input "false"
type input "[GEOGRAPHIC_DATA] 06511"
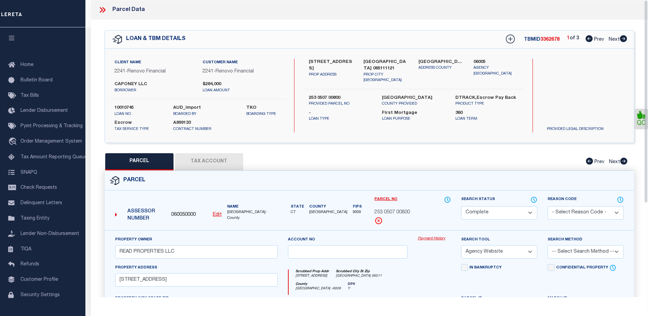
click at [432, 238] on link "Payment History" at bounding box center [434, 239] width 33 height 6
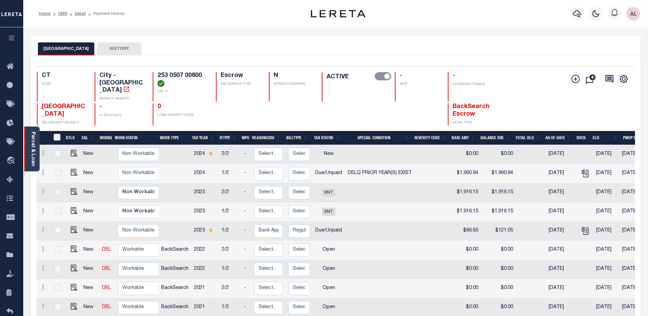
click at [30, 153] on link "Parcel & Loan" at bounding box center [32, 149] width 5 height 35
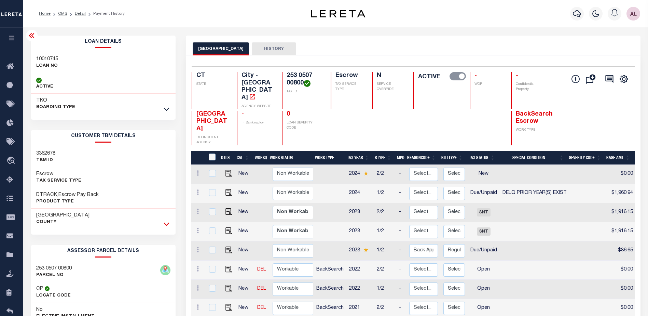
click at [166, 224] on icon at bounding box center [167, 223] width 6 height 7
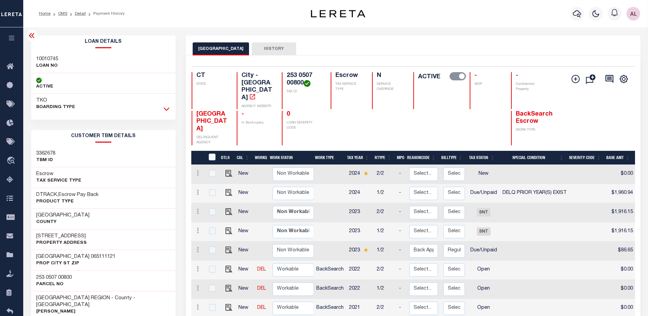
click at [166, 109] on icon at bounding box center [167, 108] width 6 height 7
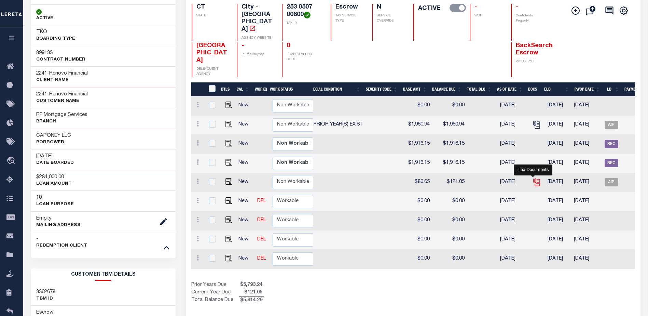
click at [535, 178] on icon "" at bounding box center [536, 182] width 9 height 9
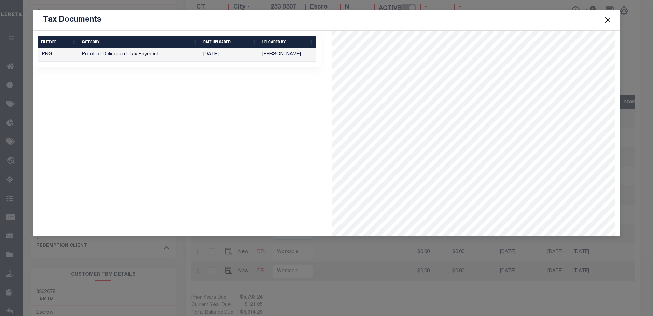
click at [608, 19] on button "Close" at bounding box center [608, 19] width 9 height 9
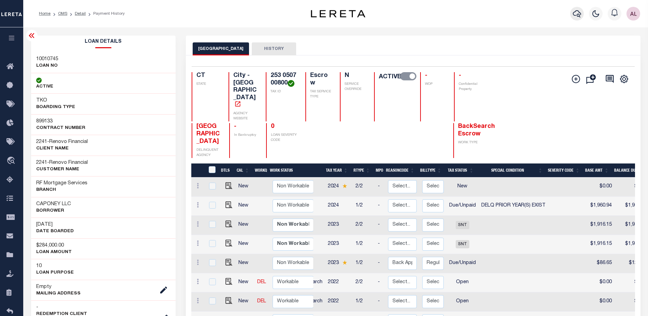
click at [577, 13] on icon "button" at bounding box center [577, 14] width 8 height 8
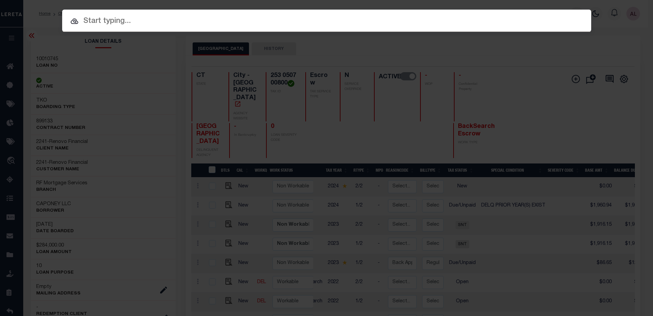
click at [107, 19] on input "text" at bounding box center [326, 21] width 529 height 12
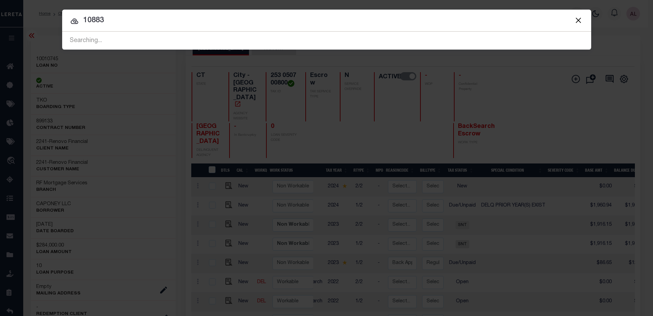
type input "10883"
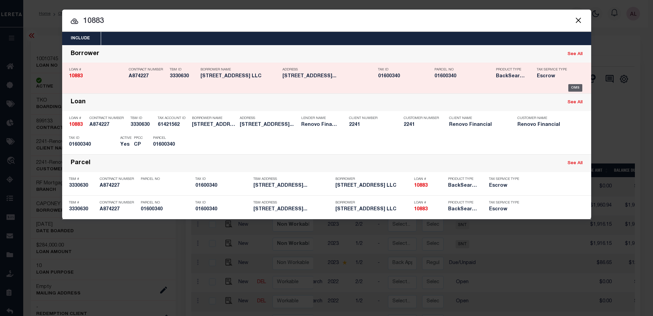
click at [577, 87] on div "OMS" at bounding box center [576, 88] width 14 height 8
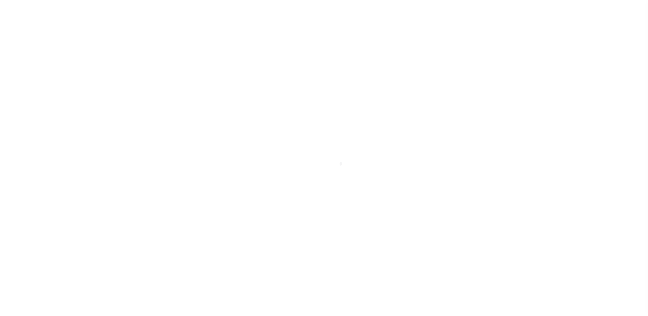
select select "14701"
select select "25066"
select select "10"
select select "Escrow"
select select
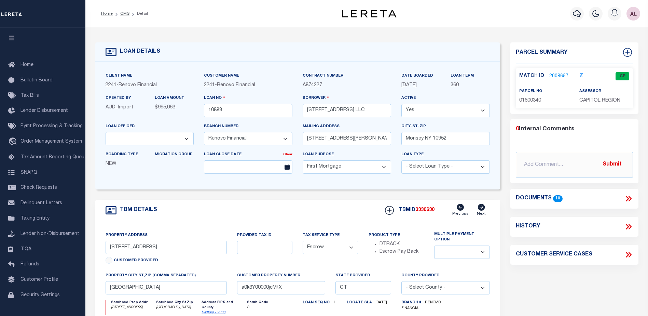
click at [560, 74] on link "2008657" at bounding box center [559, 76] width 19 height 7
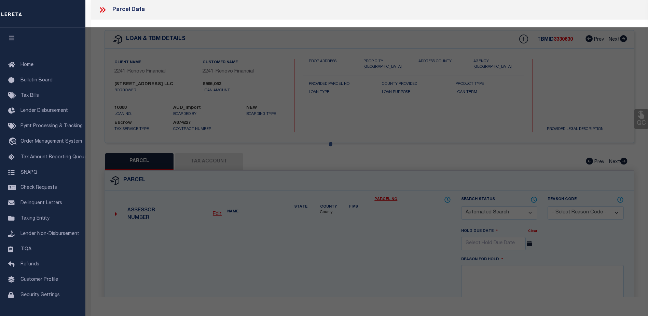
checkbox input "false"
select select "CP"
type input "THREE HUNDRED ACHE ST LLC"
select select "AGW"
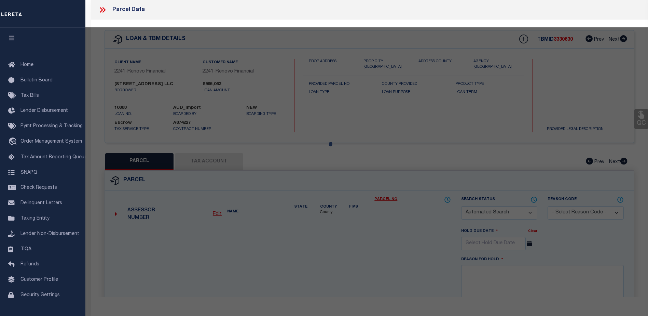
select select
type input "[STREET_ADDRESS]"
checkbox input "false"
type input "[GEOGRAPHIC_DATA]"
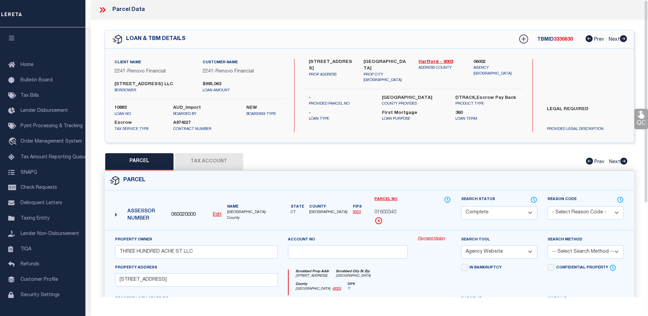
click at [434, 238] on link "Payment History" at bounding box center [434, 239] width 33 height 6
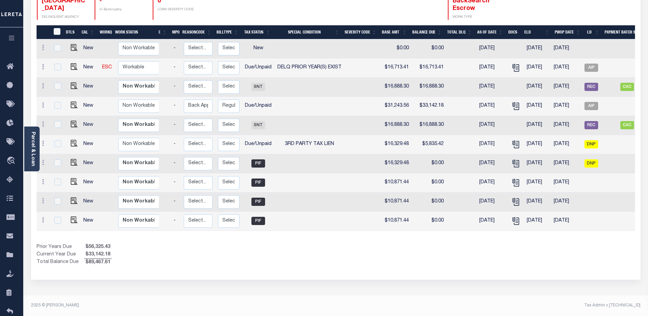
scroll to position [0, 56]
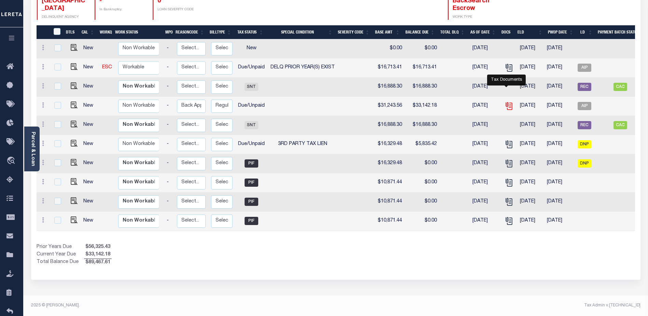
click at [506, 102] on icon "" at bounding box center [508, 104] width 5 height 5
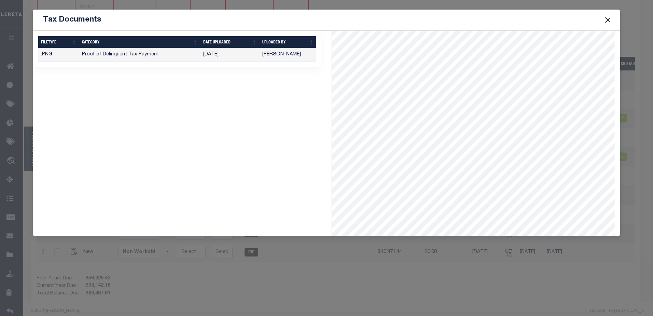
click at [607, 22] on button "Close" at bounding box center [608, 19] width 9 height 9
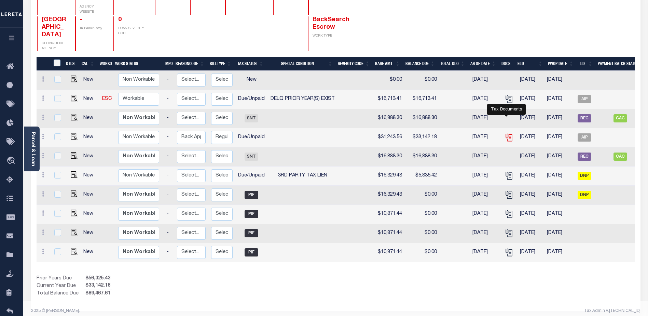
click at [510, 133] on icon "" at bounding box center [509, 137] width 9 height 9
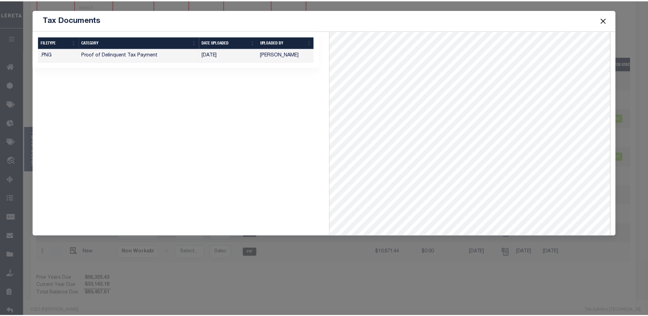
scroll to position [94, 0]
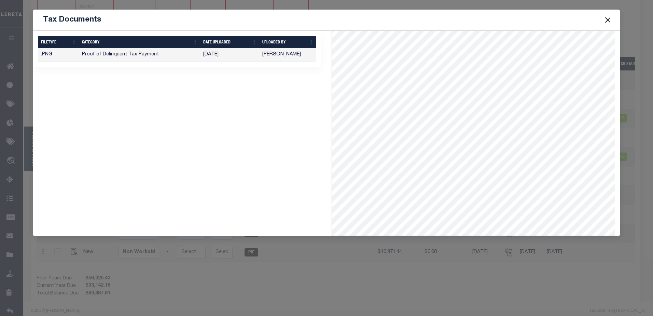
click at [608, 20] on button "Close" at bounding box center [608, 19] width 9 height 9
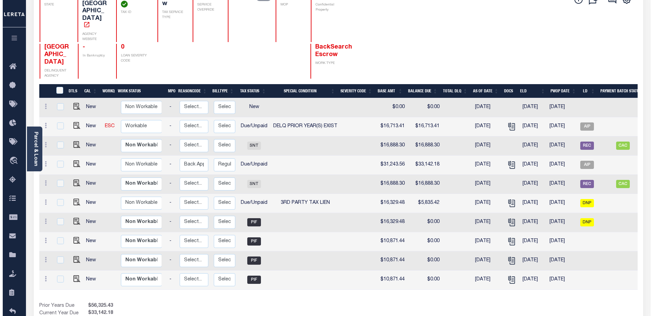
scroll to position [0, 0]
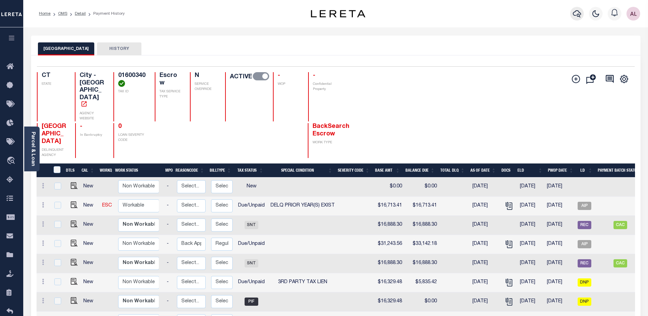
click at [578, 15] on icon "button" at bounding box center [577, 13] width 8 height 7
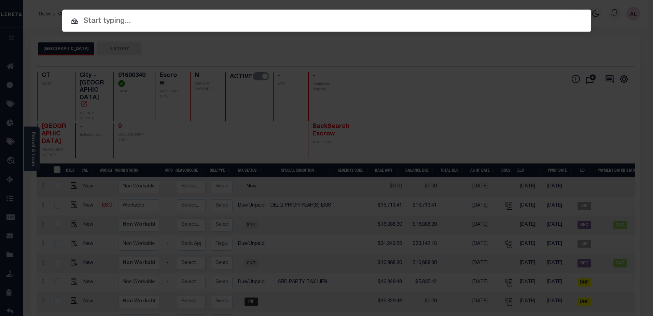
click at [97, 22] on input "text" at bounding box center [326, 21] width 529 height 12
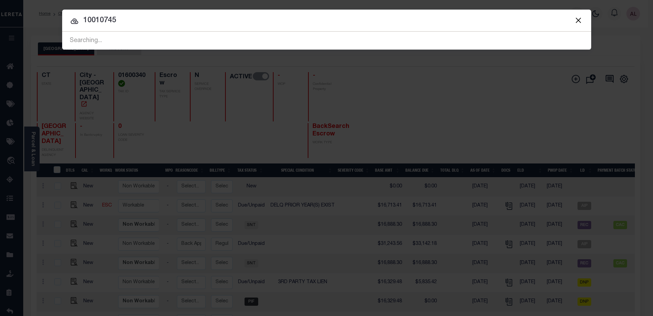
type input "10010745"
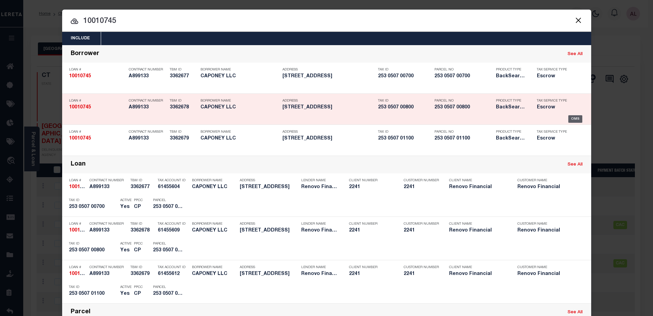
click at [572, 120] on div "OMS" at bounding box center [576, 119] width 14 height 8
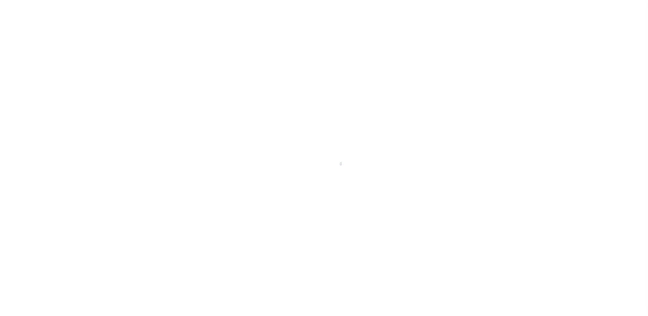
select select "10"
select select "Escrow"
type input "[STREET_ADDRESS]"
type input "253 0507 00800"
type input "[GEOGRAPHIC_DATA] 065111121"
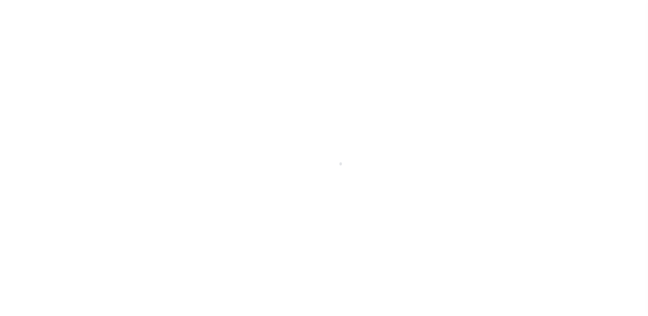
type input "a0kUS000003pZLO"
type input "CT"
select select
select select "25067"
select select
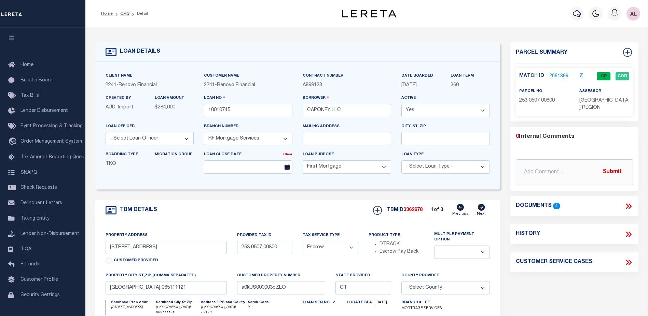
click at [554, 77] on link "2051399" at bounding box center [559, 76] width 19 height 7
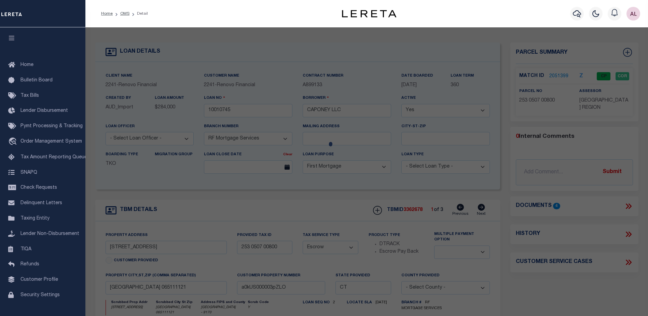
checkbox input "false"
select select "CP"
type input "READ PROPERTIES LLC"
select select "AGW"
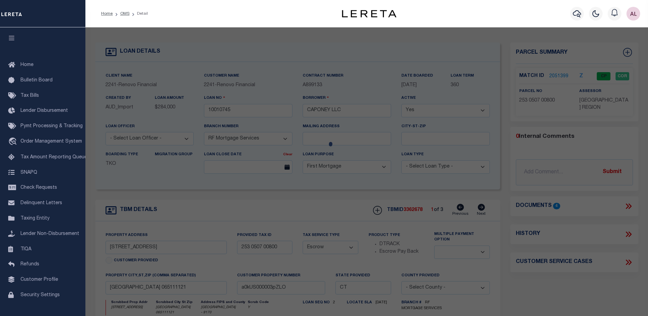
select select
type input "42 READ ST"
checkbox input "false"
type input "NEW HAVEN CT 06511"
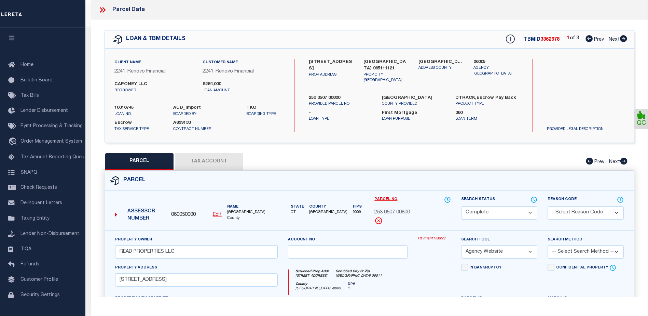
click at [429, 235] on div "Property Owner READ PROPERTIES LLC Account no Payment History Search Tool -- Se…" at bounding box center [369, 319] width 529 height 178
click at [436, 240] on link "Payment History" at bounding box center [434, 239] width 33 height 6
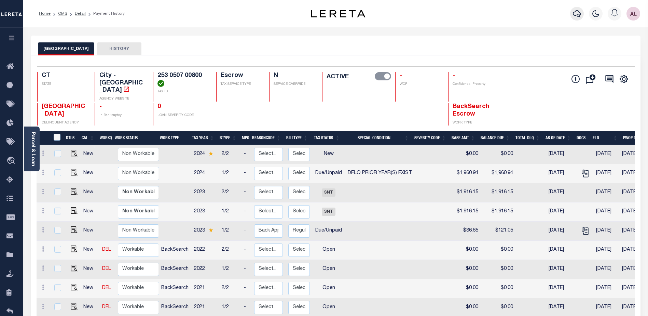
click at [577, 12] on icon "button" at bounding box center [577, 14] width 8 height 8
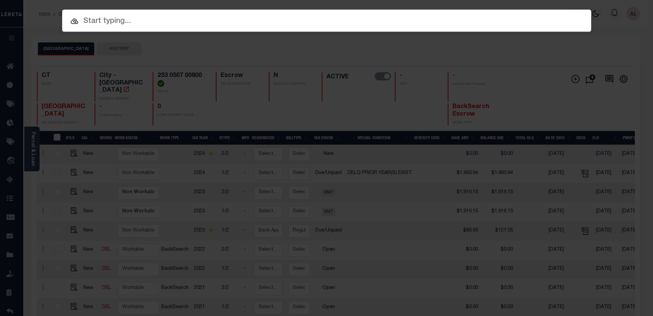
click at [93, 17] on input "text" at bounding box center [326, 21] width 529 height 12
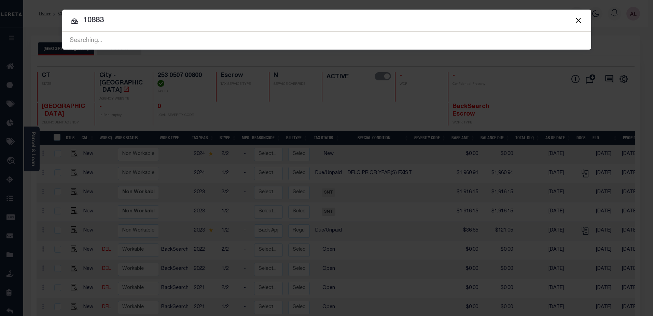
type input "10883"
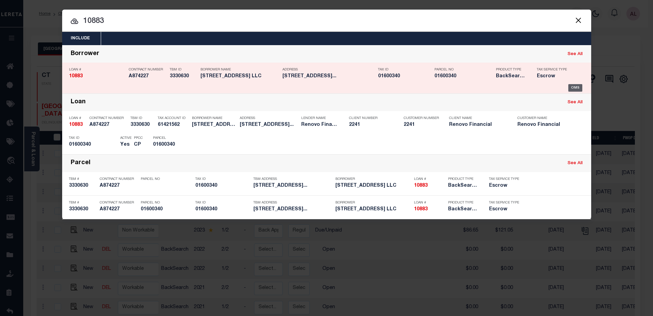
click at [575, 87] on div "OMS" at bounding box center [576, 88] width 14 height 8
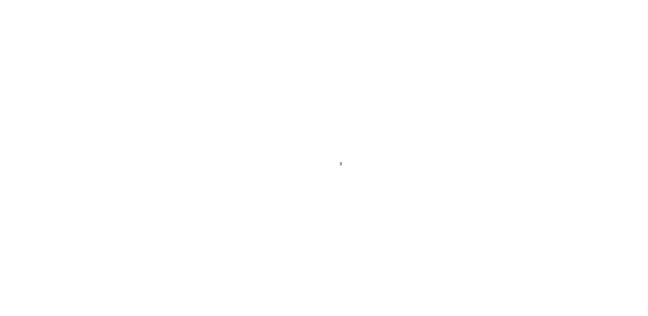
select select "14701"
select select "25066"
select select "10"
select select "Escrow"
type input "[STREET_ADDRESS]"
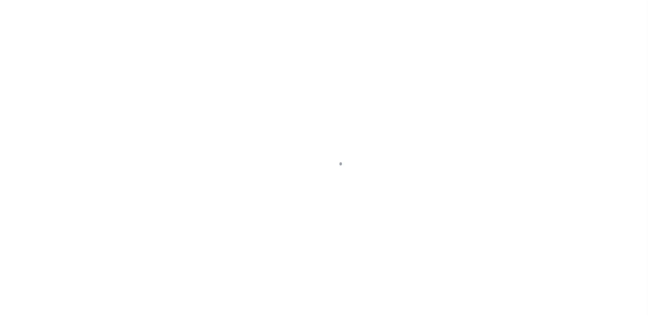
type input "[GEOGRAPHIC_DATA]"
type input "a0k8Y00000jcMtX"
type input "CT"
select select
type textarea "LEGAL REQUIRED"
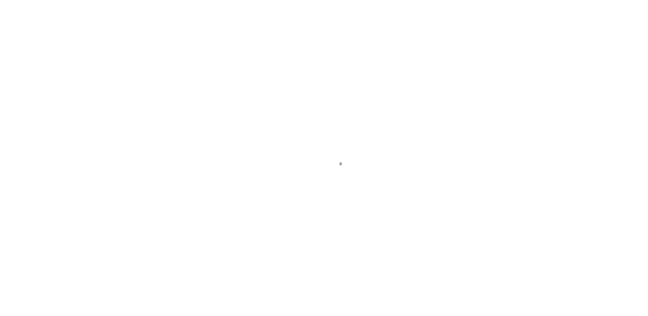
select select
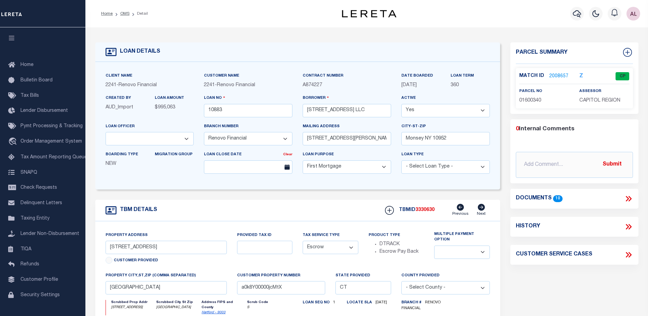
click at [562, 76] on link "2008657" at bounding box center [559, 76] width 19 height 7
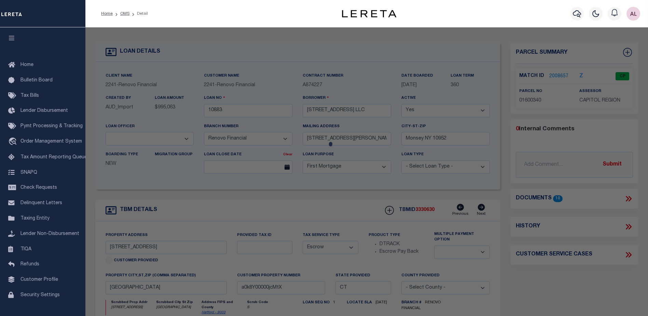
checkbox input "false"
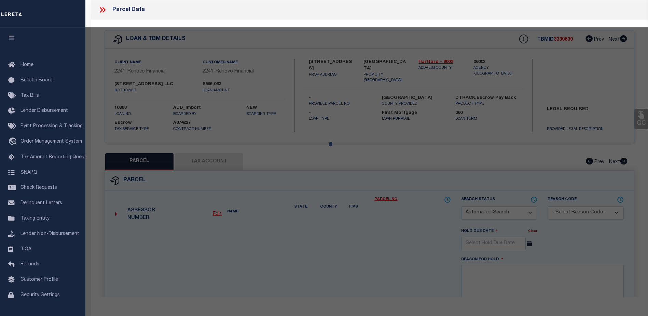
select select "CP"
type input "THREE HUNDRED ACHE ST LLC"
select select "AGW"
select select
type input "340 ARCH ST"
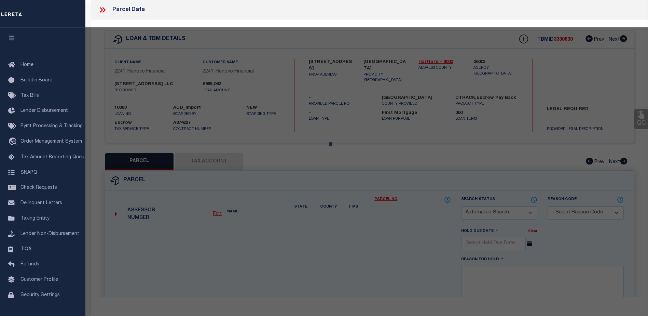
checkbox input "false"
type input "[GEOGRAPHIC_DATA]"
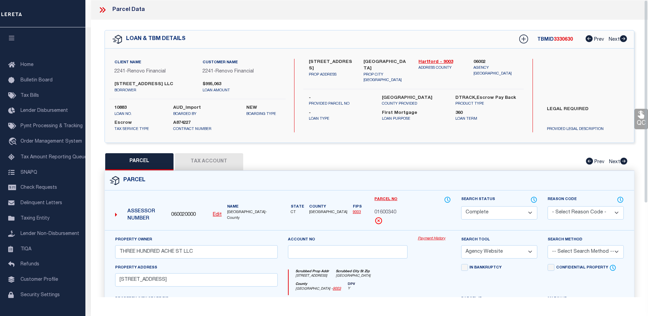
click at [433, 238] on link "Payment History" at bounding box center [434, 239] width 33 height 6
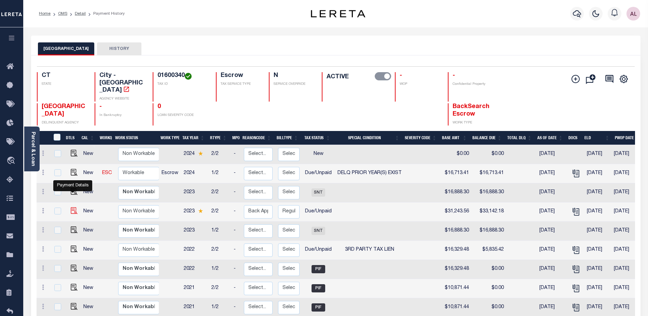
click at [72, 207] on img "" at bounding box center [74, 210] width 7 height 7
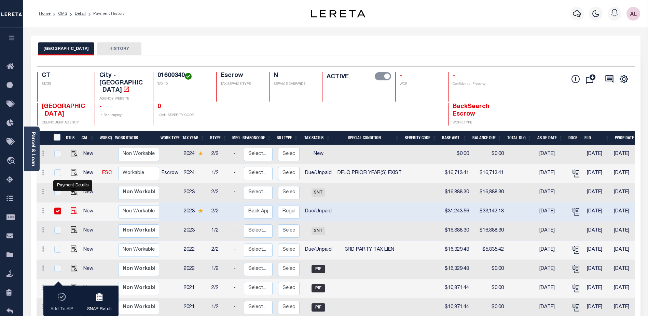
checkbox input "true"
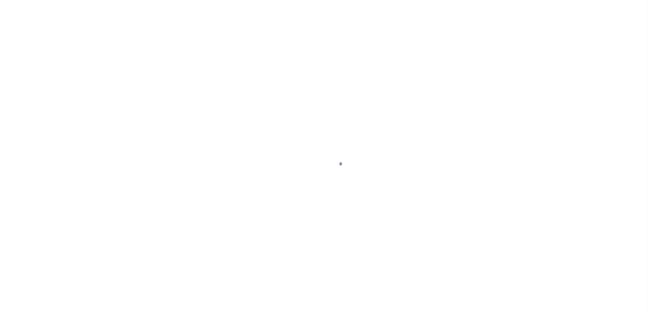
select select "DUE"
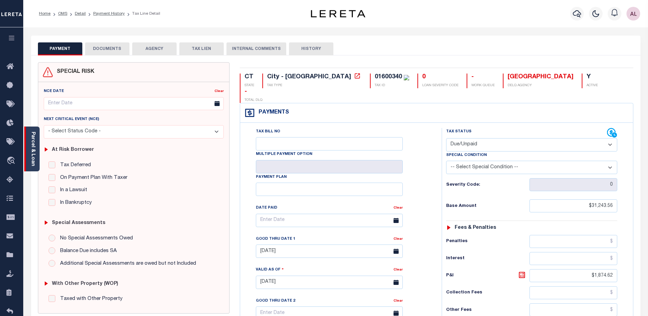
click at [30, 160] on link "Parcel & Loan" at bounding box center [32, 149] width 5 height 35
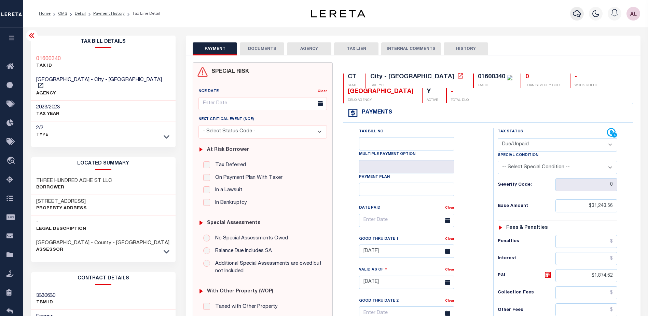
click at [579, 13] on icon "button" at bounding box center [577, 14] width 8 height 8
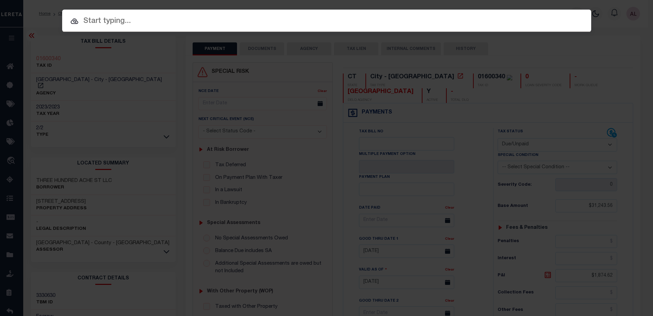
click at [108, 25] on input "text" at bounding box center [326, 21] width 529 height 12
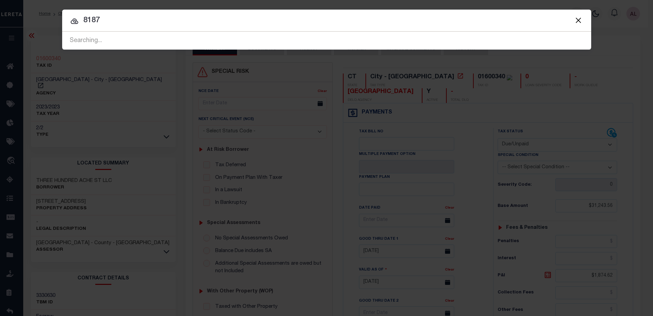
type input "8187"
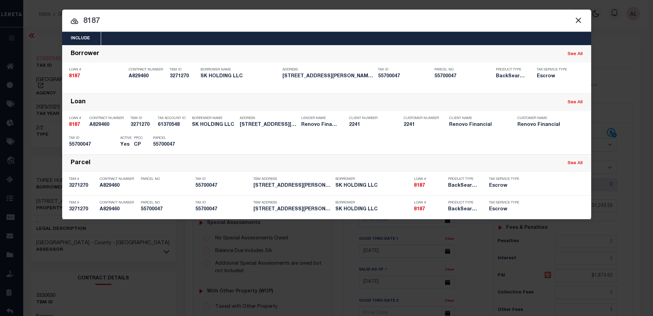
click at [199, 18] on input "8187" at bounding box center [326, 21] width 529 height 12
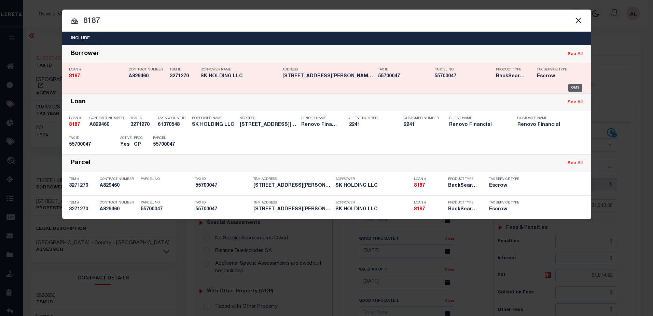
click at [575, 88] on div "OMS" at bounding box center [576, 88] width 14 height 8
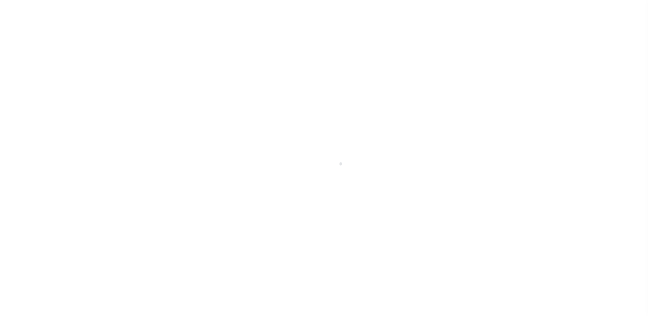
select select "Escrow"
type input "[STREET_ADDRESS][PERSON_NAME]"
type input "[GEOGRAPHIC_DATA]"
type input "a0k8Y00000dDJfx"
type input "CT"
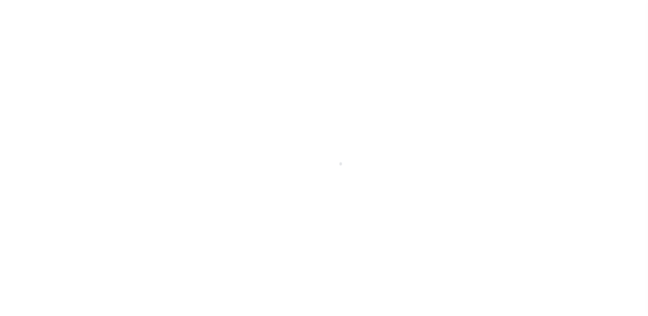
select select
select select "14701"
select select "25066"
select select
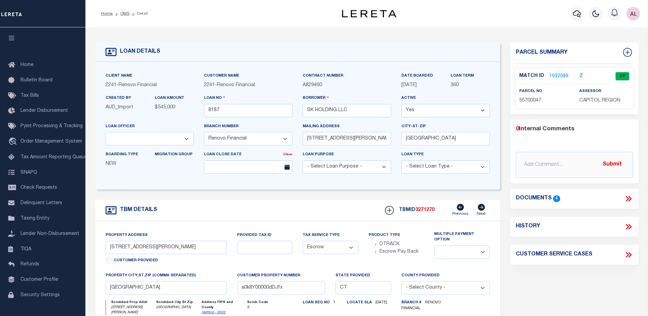
click at [560, 75] on link "1932089" at bounding box center [559, 76] width 19 height 7
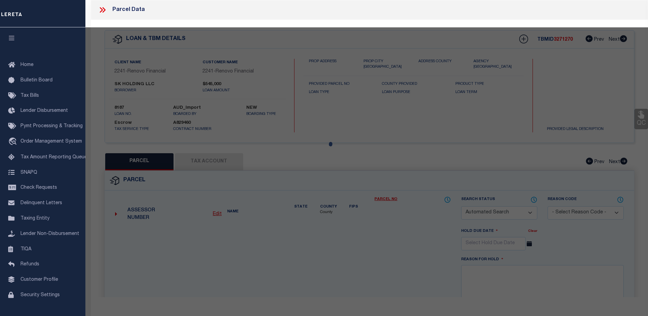
checkbox input "false"
select select "CP"
type input "SK HOLDING LLC"
select select
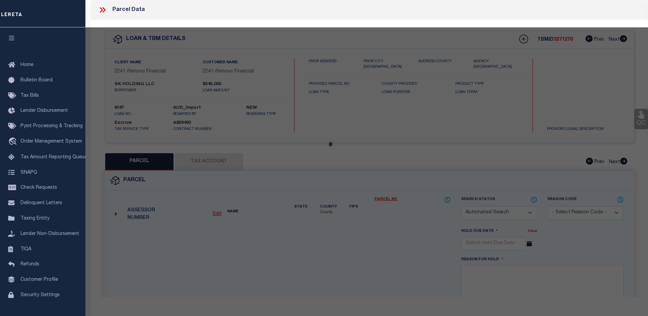
type input "[STREET_ADDRESS][PERSON_NAME]"
checkbox input "false"
type input "New Britain, CT 06051"
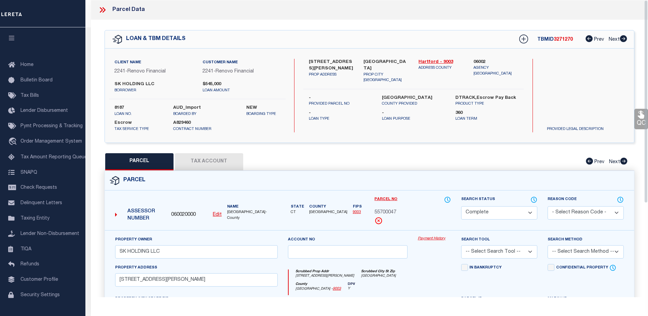
click at [426, 236] on link "Payment History" at bounding box center [434, 239] width 33 height 6
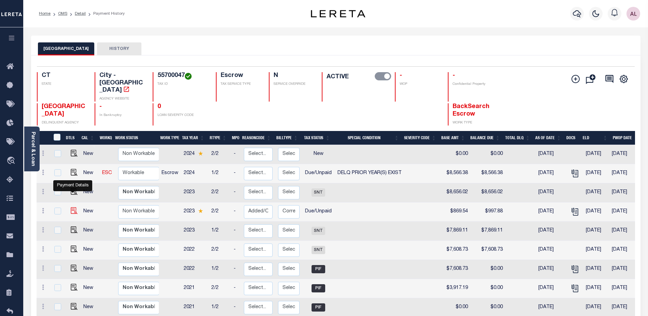
click at [71, 207] on img "" at bounding box center [74, 210] width 7 height 7
checkbox input "true"
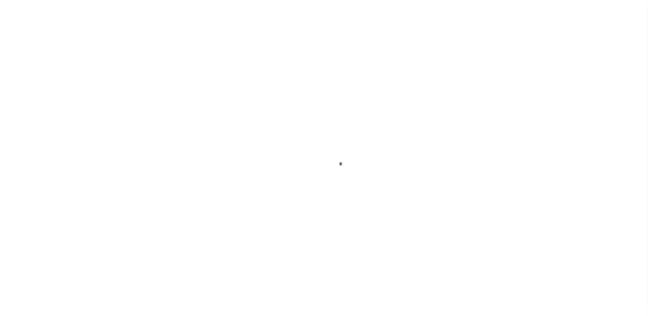
select select "DUE"
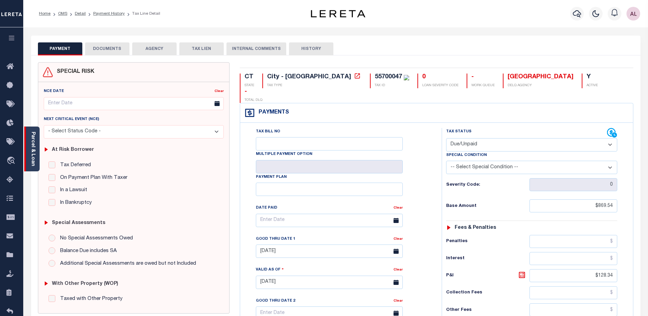
click at [33, 156] on link "Parcel & Loan" at bounding box center [32, 149] width 5 height 35
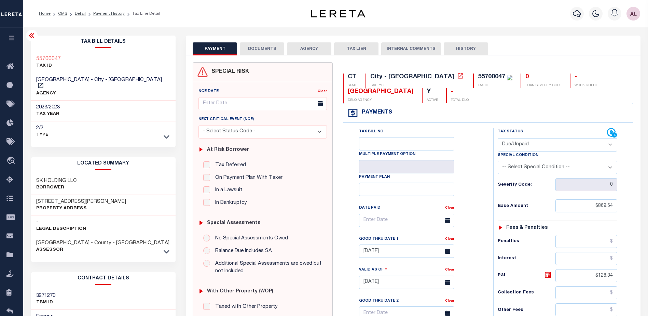
click at [610, 167] on select "-- Select Special Condition -- 3RD PARTY TAX LIEN AGENCY TAX LIEN (A.K.A Inside…" at bounding box center [558, 167] width 120 height 13
click at [10, 144] on icon at bounding box center [11, 142] width 11 height 9
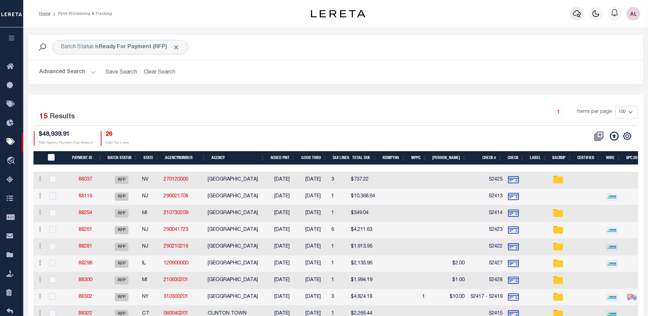
click at [580, 15] on icon "button" at bounding box center [577, 14] width 8 height 8
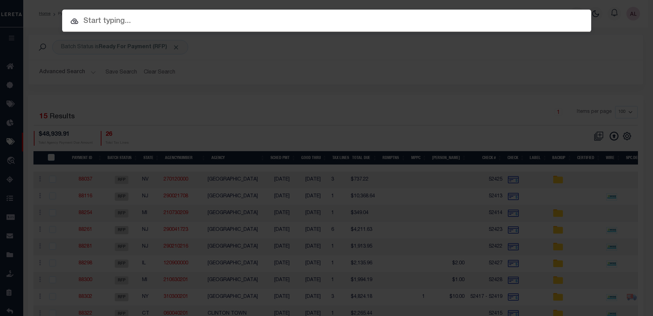
click at [86, 21] on input "text" at bounding box center [326, 21] width 529 height 12
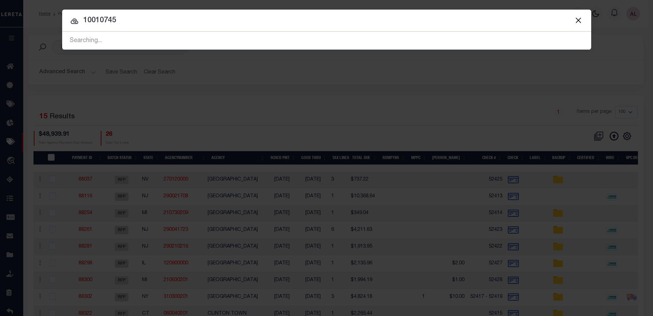
type input "10010745"
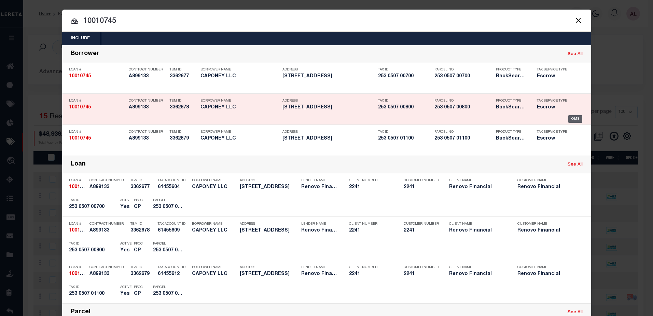
click at [572, 118] on div "OMS" at bounding box center [576, 119] width 14 height 8
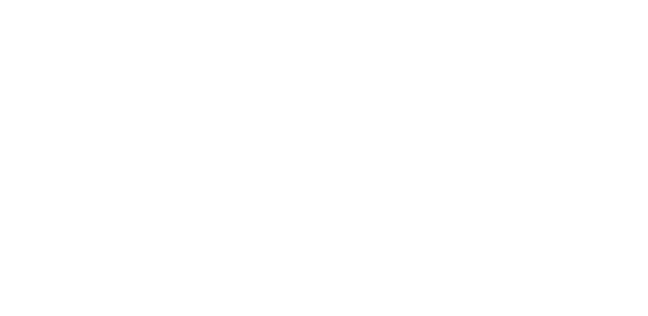
select select "25067"
select select "10"
select select "Escrow"
type input "[STREET_ADDRESS]"
type input "253 0507 00800"
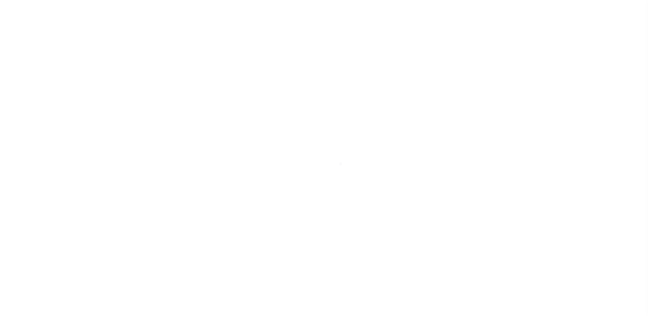
type input "[GEOGRAPHIC_DATA] 065111121"
type input "a0kUS000003pZLO"
type input "CT"
select select
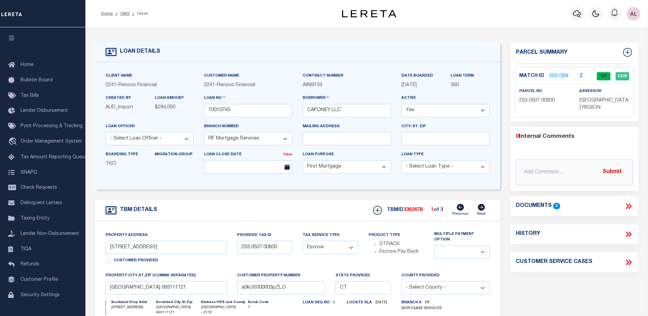
click at [557, 74] on link "2051399" at bounding box center [559, 76] width 19 height 7
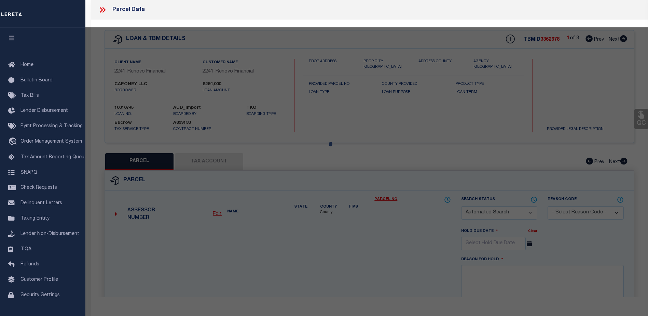
checkbox input "false"
select select "CP"
type input "READ PROPERTIES LLC"
select select "AGW"
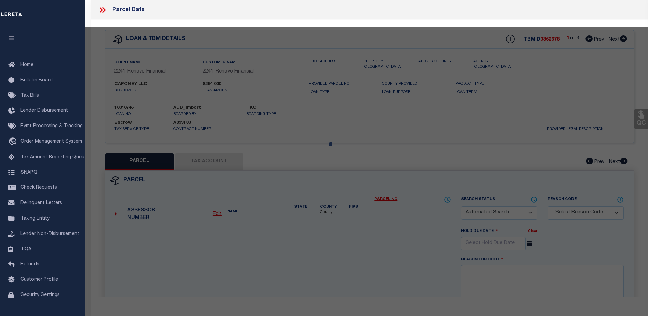
select select
type input "42 READ ST"
checkbox input "false"
type input "NEW HAVEN CT 06511"
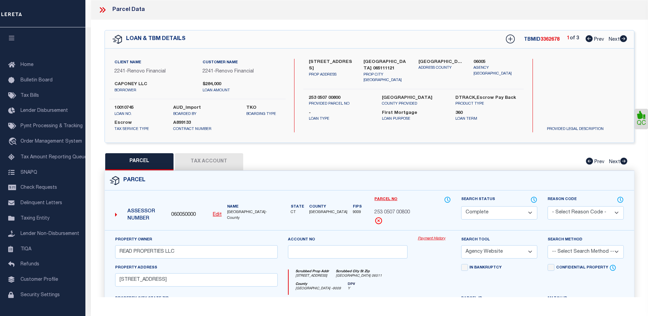
click at [436, 238] on link "Payment History" at bounding box center [434, 239] width 33 height 6
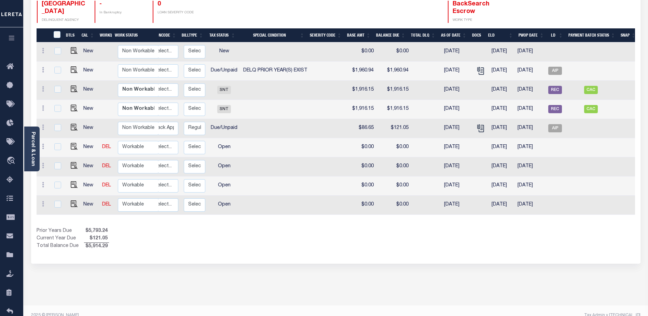
scroll to position [0, 108]
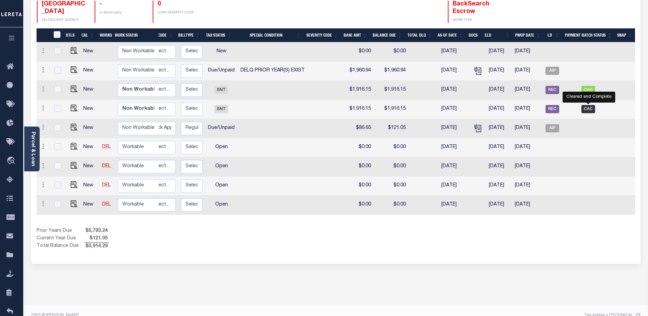
click at [587, 105] on span "CAC" at bounding box center [589, 109] width 14 height 8
checkbox input "true"
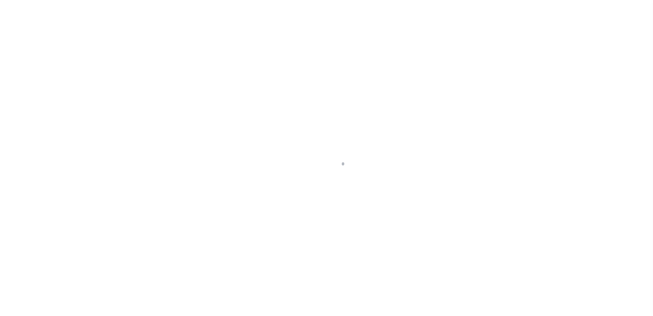
select select "CAC"
select select "CHK"
select select "[PERSON_NAME]"
select select "FDX"
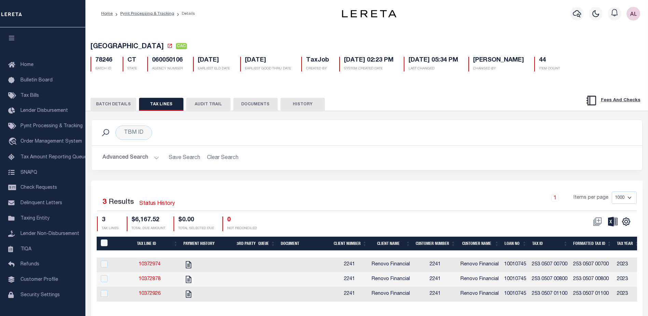
click at [109, 107] on button "BATCH DETAILS" at bounding box center [114, 104] width 46 height 13
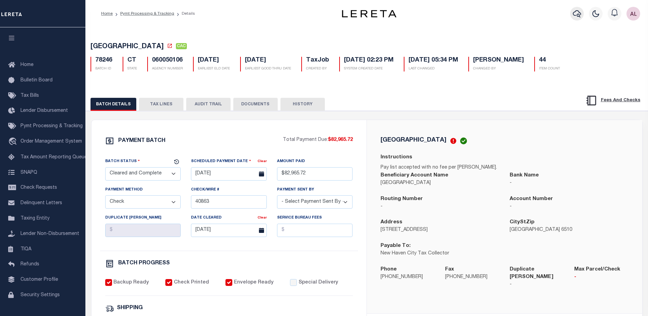
click at [578, 16] on icon "button" at bounding box center [577, 13] width 8 height 7
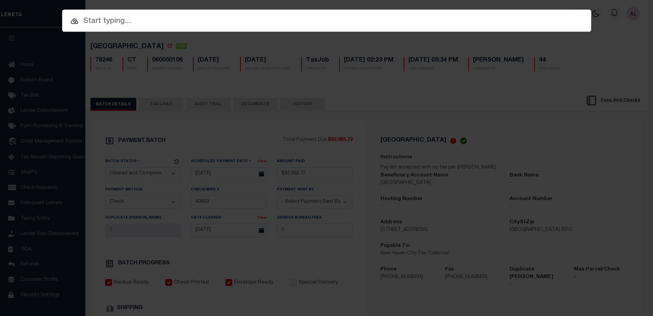
drag, startPoint x: 112, startPoint y: 23, endPoint x: 108, endPoint y: 23, distance: 3.8
click at [110, 24] on input "text" at bounding box center [326, 21] width 529 height 12
click at [114, 24] on input "text" at bounding box center [326, 21] width 529 height 12
paste input "1747032940"
type input "1747032940"
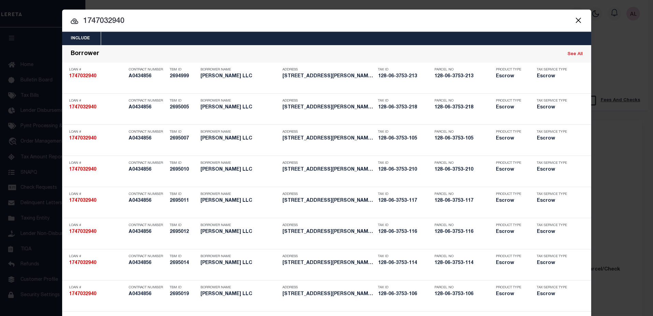
click at [575, 21] on button "Close" at bounding box center [579, 20] width 9 height 9
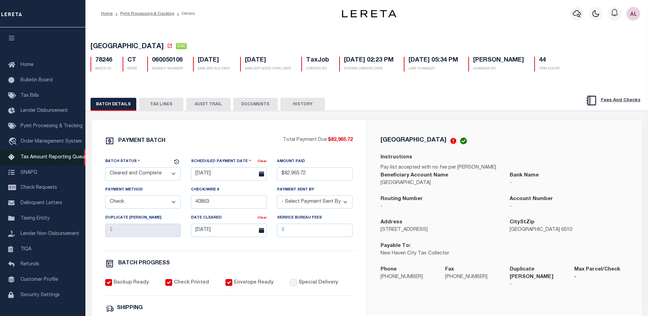
click at [38, 159] on span "Tax Amount Reporting Queue" at bounding box center [54, 157] width 67 height 5
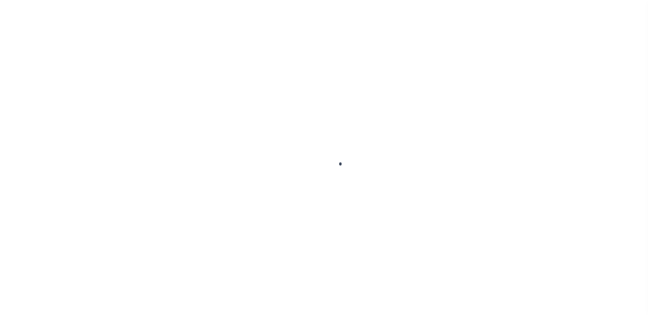
scroll to position [17, 0]
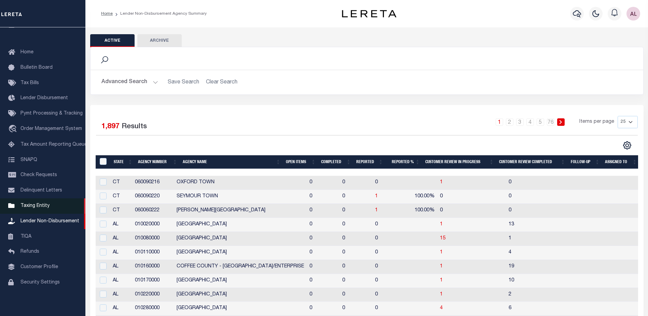
click at [32, 203] on span "Taxing Entity" at bounding box center [35, 205] width 29 height 5
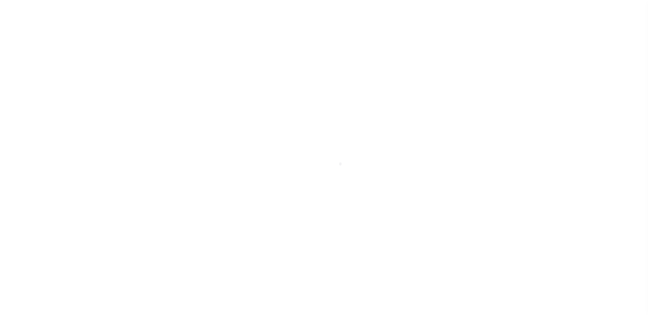
scroll to position [17, 0]
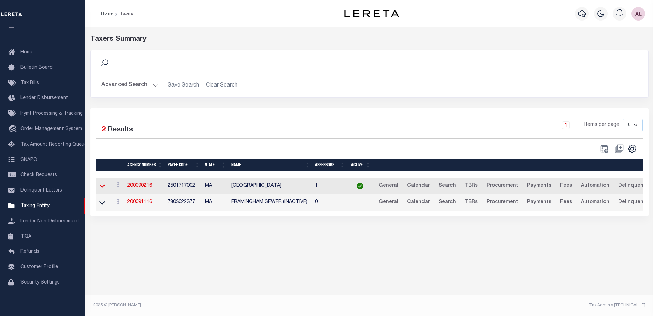
click at [100, 188] on icon at bounding box center [102, 185] width 6 height 7
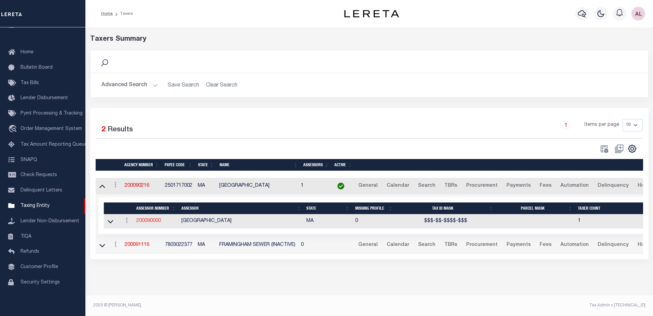
click at [150, 221] on link "200090000" at bounding box center [148, 220] width 25 height 5
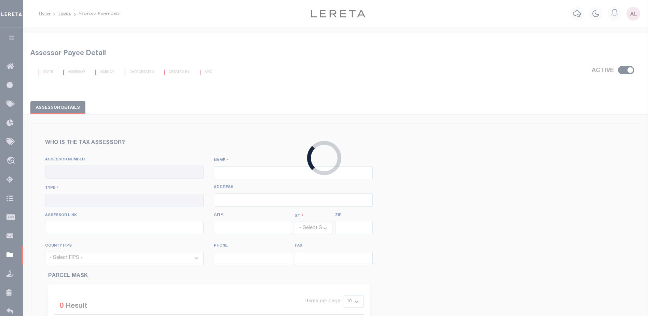
checkbox input "true"
type input "200090000"
type input "MIDDLESEX COUNTY"
type input "00 - County"
select select "MA"
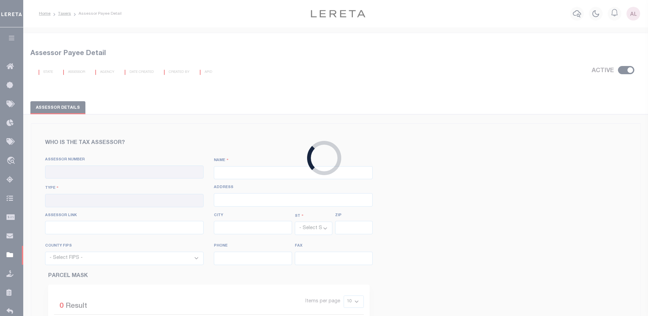
select select "25017"
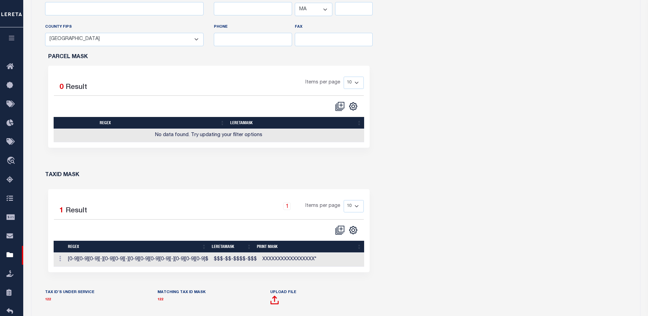
scroll to position [239, 0]
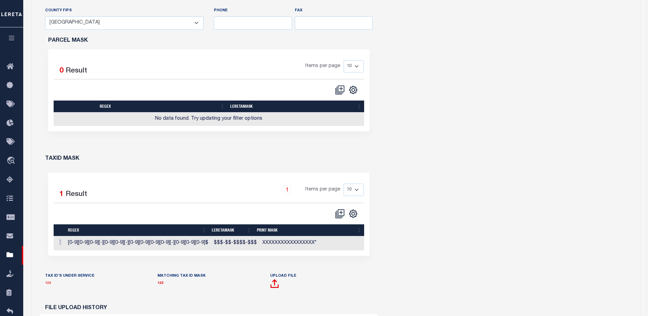
click at [50, 282] on link "122" at bounding box center [48, 282] width 6 height 3
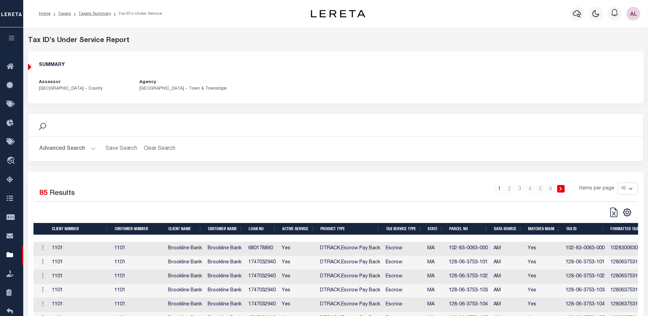
click at [629, 189] on select "10 25 50 100" at bounding box center [628, 189] width 20 height 12
select select "100"
click at [618, 183] on select "10 25 50 100" at bounding box center [628, 189] width 20 height 12
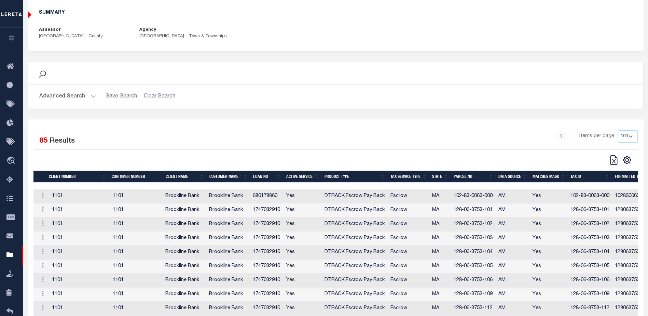
scroll to position [68, 0]
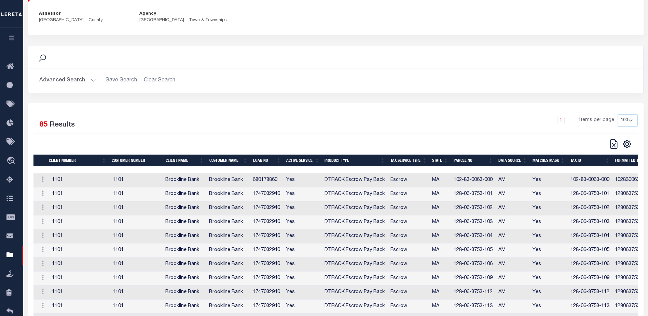
click at [283, 194] on td "1747032940" at bounding box center [266, 194] width 33 height 14
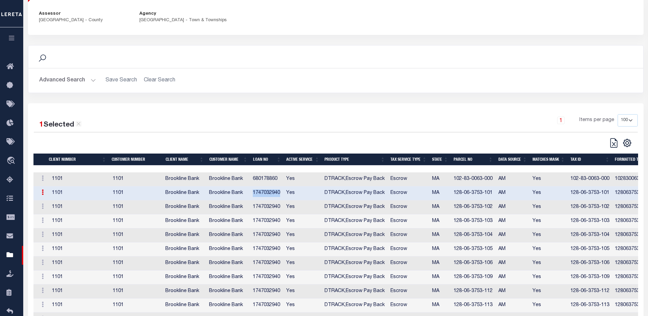
drag, startPoint x: 283, startPoint y: 194, endPoint x: 255, endPoint y: 195, distance: 28.1
click at [255, 195] on td "1747032940" at bounding box center [266, 193] width 33 height 14
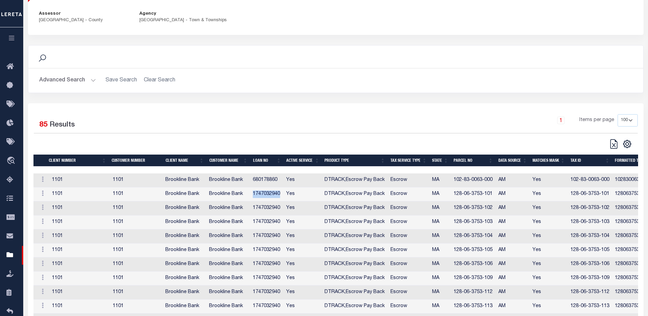
copy td "1747032940"
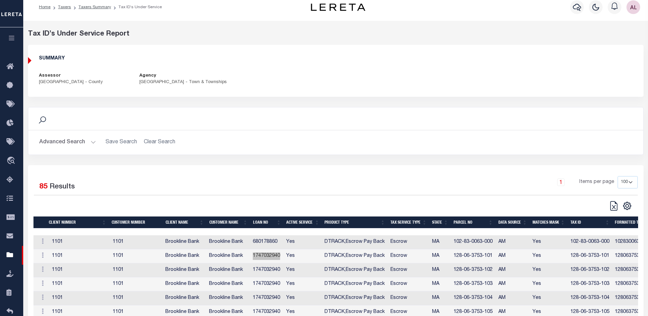
scroll to position [0, 0]
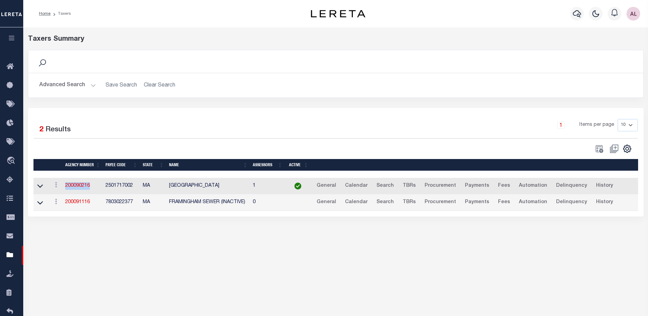
drag, startPoint x: 91, startPoint y: 185, endPoint x: 64, endPoint y: 184, distance: 27.0
click at [64, 184] on td "200090216" at bounding box center [83, 186] width 40 height 17
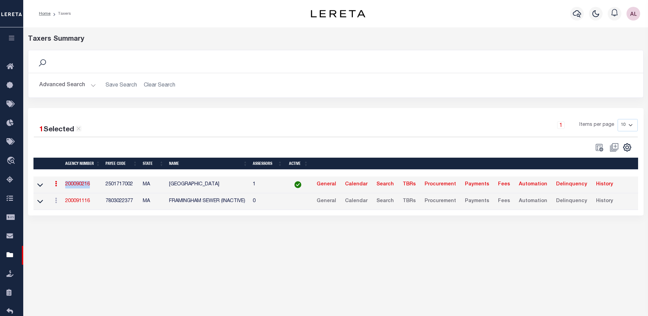
copy link "200090216"
click at [41, 185] on icon at bounding box center [40, 184] width 6 height 7
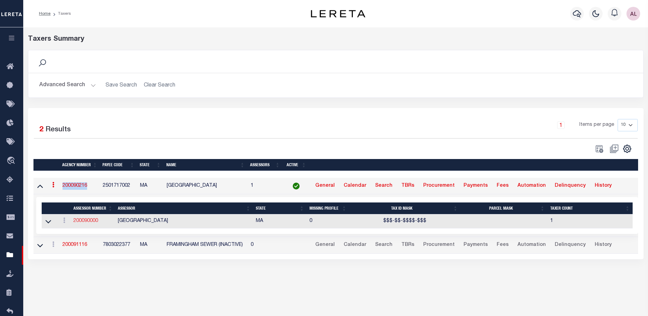
click at [86, 220] on link "200090000" at bounding box center [85, 220] width 25 height 5
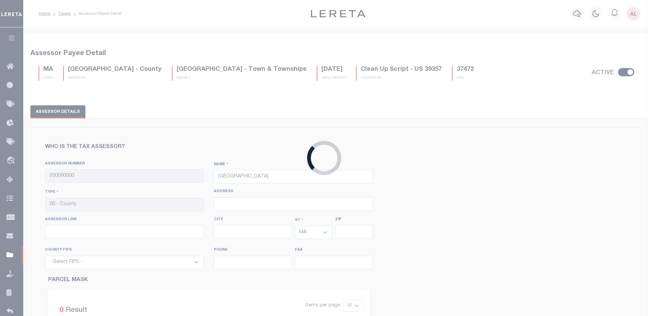
select select "25017"
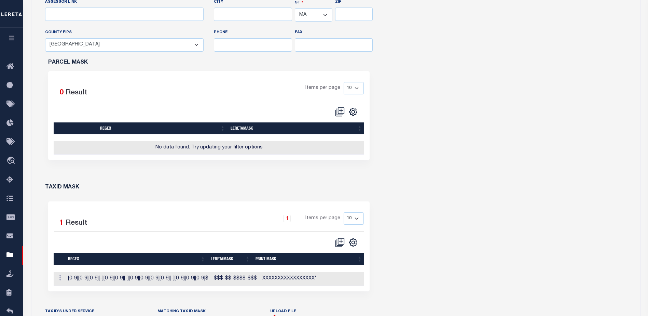
scroll to position [273, 0]
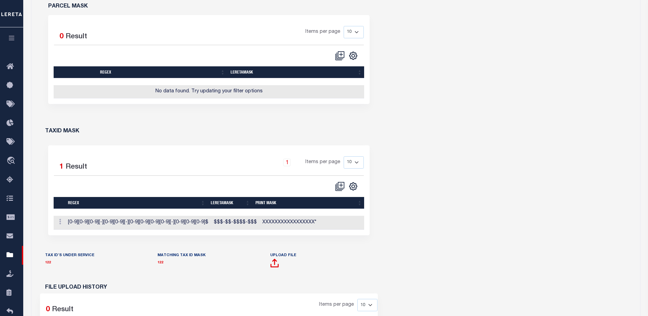
click at [49, 264] on link "122" at bounding box center [48, 262] width 6 height 3
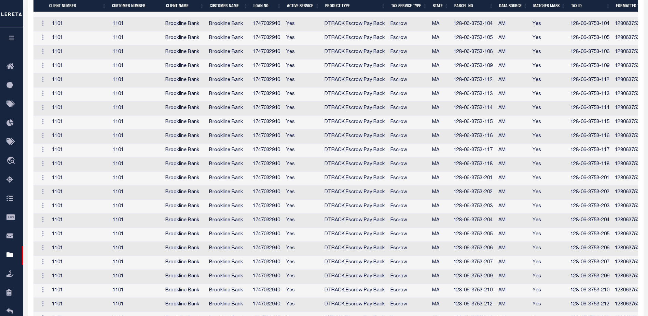
scroll to position [248, 0]
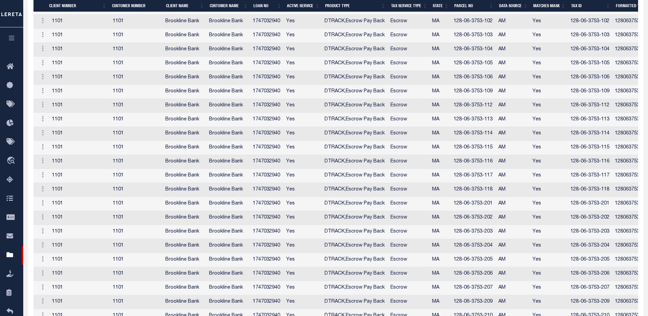
select select "100"
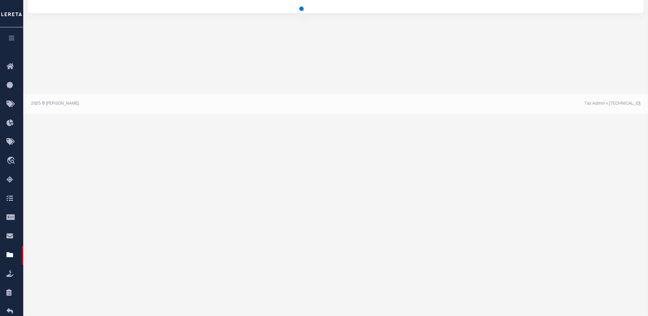
select select "100"
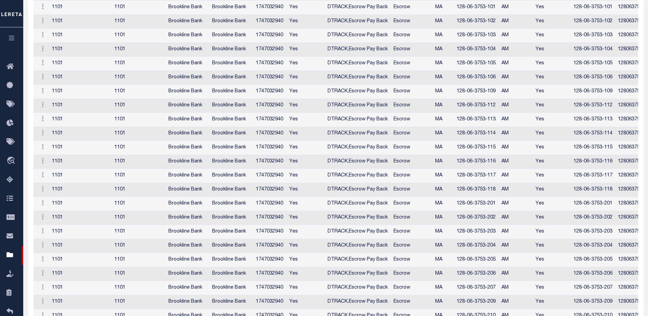
scroll to position [146, 0]
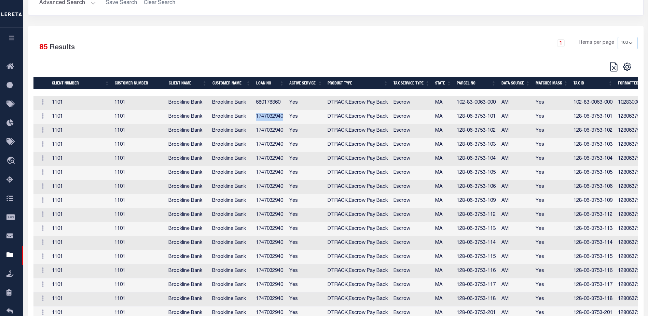
drag, startPoint x: 284, startPoint y: 117, endPoint x: 257, endPoint y: 119, distance: 27.8
click at [257, 119] on td "1747032940" at bounding box center [269, 117] width 33 height 14
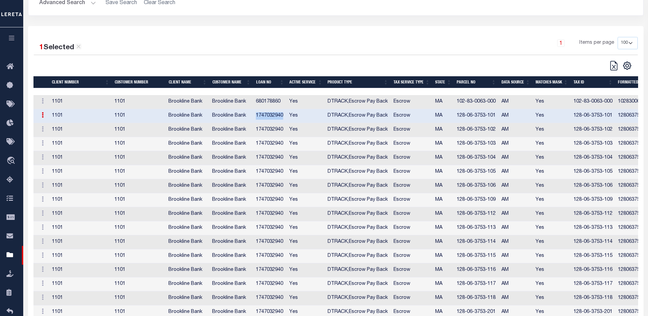
copy td "1747032940"
drag, startPoint x: 498, startPoint y: 118, endPoint x: 458, endPoint y: 120, distance: 40.1
click at [458, 120] on td "128-06-3753-101" at bounding box center [476, 116] width 45 height 14
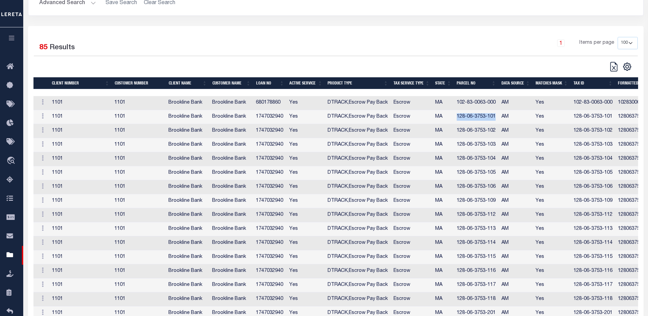
copy td "128-06-3753-101"
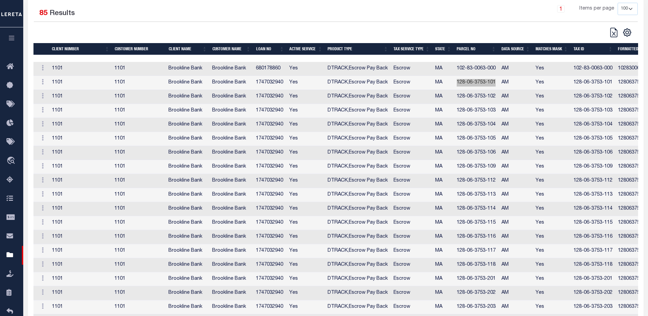
scroll to position [9, 0]
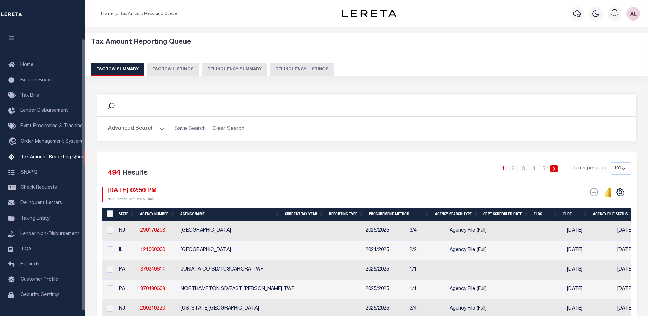
select select
select select "100"
select select "7"
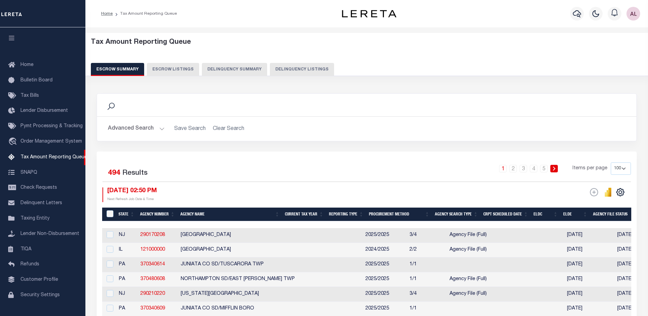
scroll to position [12, 0]
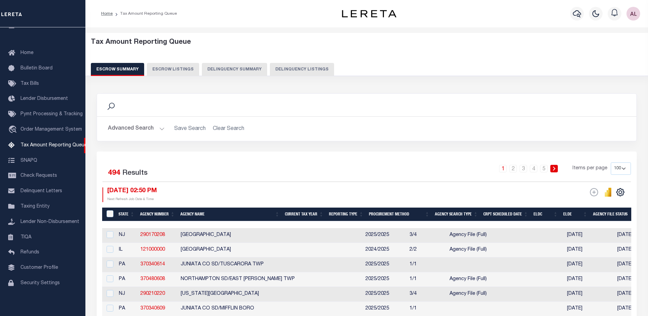
click at [160, 129] on button "Advanced Search" at bounding box center [136, 128] width 57 height 13
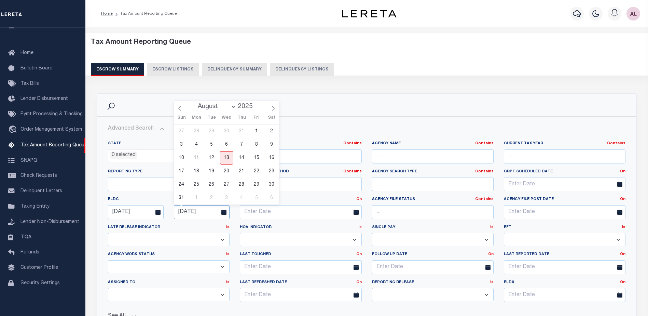
click at [208, 212] on input "08-31-2025" at bounding box center [202, 212] width 56 height 14
drag, startPoint x: 212, startPoint y: 210, endPoint x: 165, endPoint y: 210, distance: 47.5
click at [165, 210] on div "ELDC Between On After Before Between 08-01-2025 08-31-2025" at bounding box center [169, 208] width 132 height 23
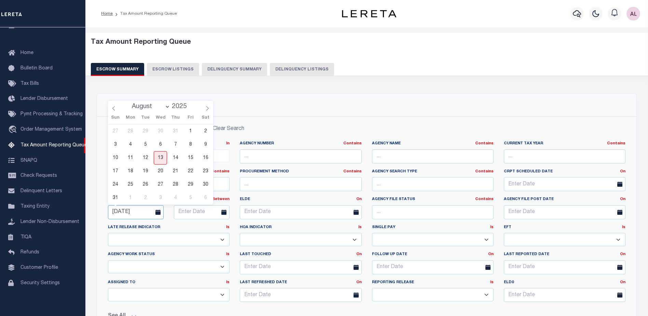
drag, startPoint x: 144, startPoint y: 210, endPoint x: 96, endPoint y: 211, distance: 48.6
click at [96, 211] on div "Search Advanced Search Save Search Clear Search EscrowSummaryGridWrapper_dynami…" at bounding box center [367, 226] width 551 height 267
click at [390, 105] on div "Search" at bounding box center [367, 105] width 529 height 12
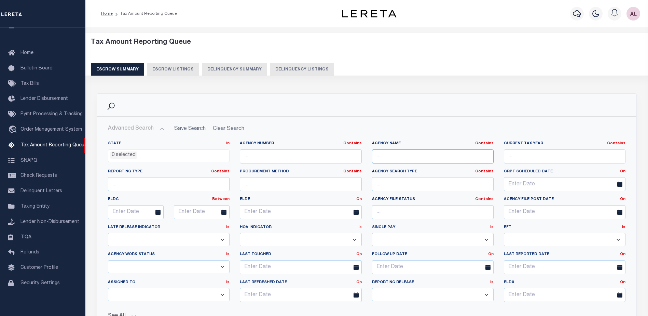
click at [387, 158] on input "text" at bounding box center [433, 156] width 122 height 14
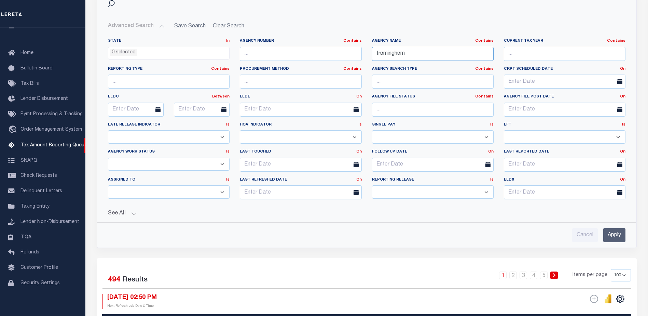
type input "framingham"
click at [611, 234] on input "Apply" at bounding box center [615, 235] width 22 height 14
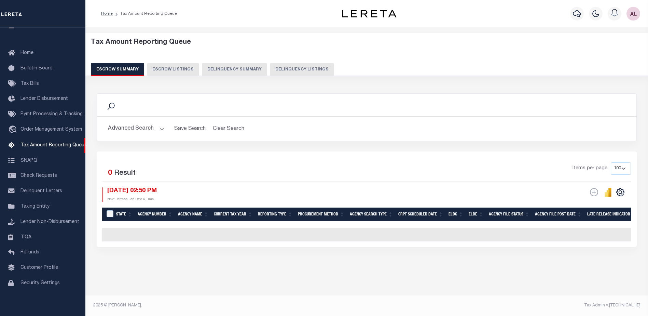
scroll to position [0, 0]
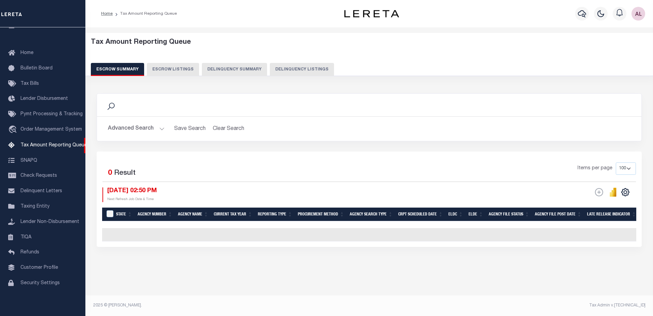
click at [163, 129] on button "Advanced Search" at bounding box center [136, 128] width 57 height 13
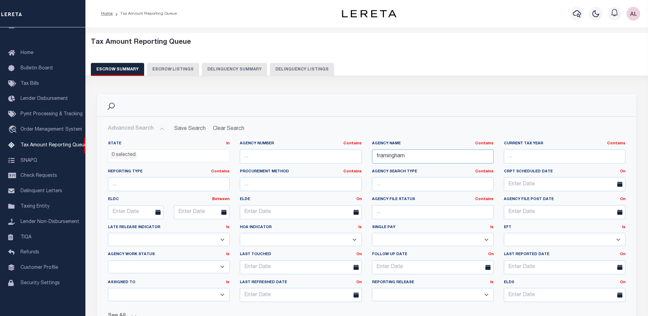
drag, startPoint x: 410, startPoint y: 151, endPoint x: 269, endPoint y: 158, distance: 141.3
click at [269, 158] on div "State In In AK AL AR AZ CA CO CT DC DE FL GA GU HI IA ID IL IN KS KY LA MA MD M…" at bounding box center [367, 224] width 528 height 166
click at [273, 154] on input "text" at bounding box center [301, 156] width 122 height 14
paste input "200090216"
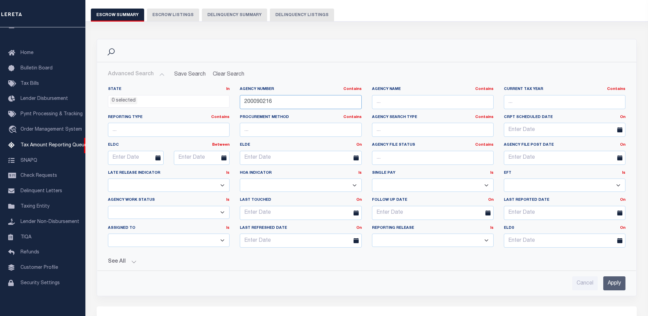
scroll to position [103, 0]
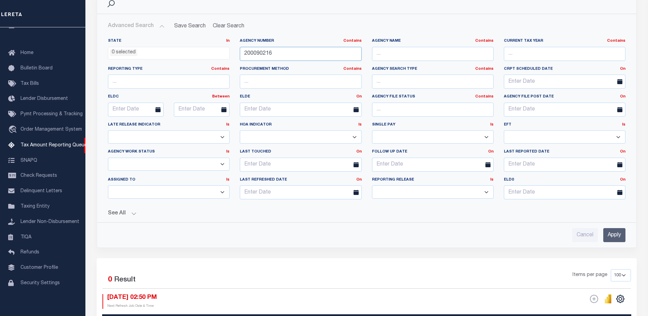
type input "200090216"
click at [609, 235] on input "Apply" at bounding box center [615, 235] width 22 height 14
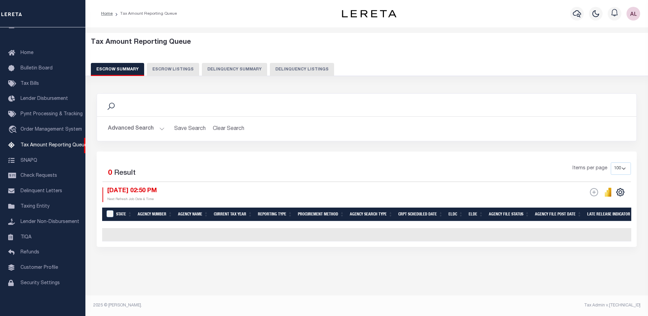
scroll to position [0, 0]
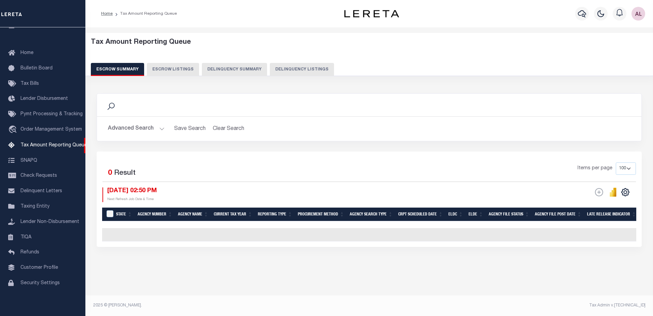
drag, startPoint x: 160, startPoint y: 67, endPoint x: 200, endPoint y: 80, distance: 42.5
click at [160, 67] on button "Escrow Listings" at bounding box center [173, 69] width 52 height 13
select select "100"
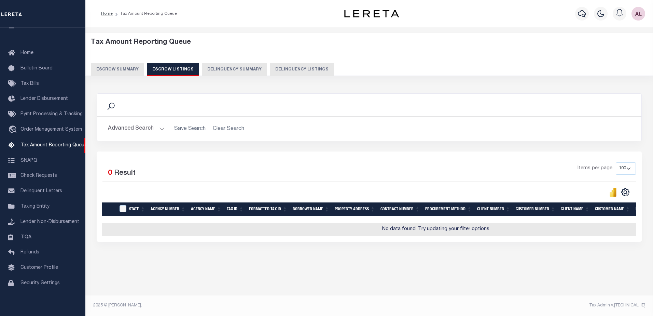
drag, startPoint x: 114, startPoint y: 67, endPoint x: 119, endPoint y: 68, distance: 4.4
click at [117, 68] on button "Escrow Summary" at bounding box center [117, 69] width 53 height 13
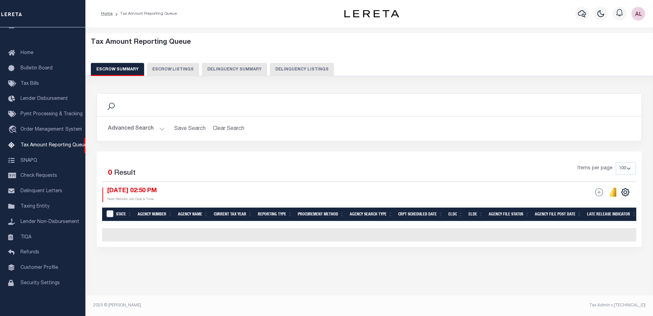
click at [162, 69] on button "Escrow Listings" at bounding box center [173, 69] width 52 height 13
select select "7"
select select "100"
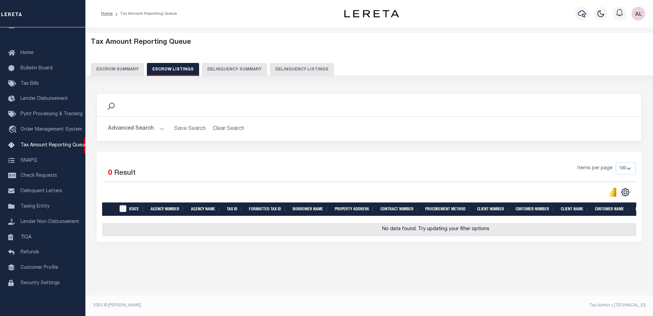
click at [122, 69] on button "Escrow Summary" at bounding box center [117, 69] width 53 height 13
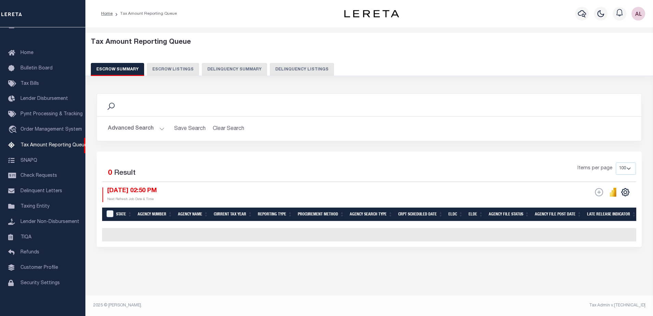
click at [161, 124] on button "Advanced Search" at bounding box center [136, 128] width 57 height 13
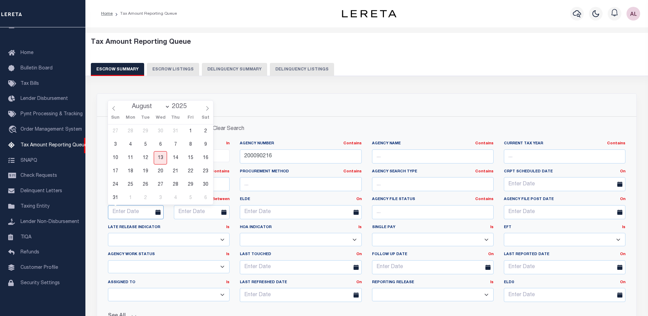
click at [131, 212] on input "text" at bounding box center [136, 212] width 56 height 14
click at [190, 132] on span "1" at bounding box center [190, 130] width 13 height 13
type input "08-01-2025"
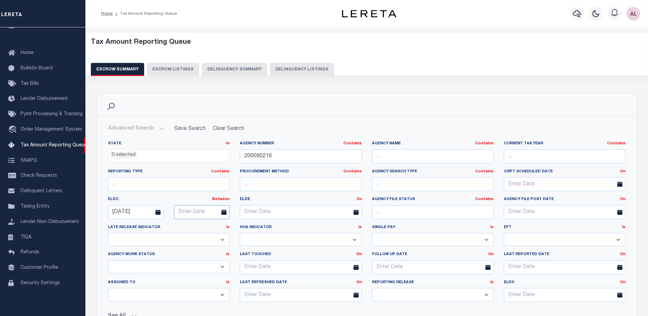
click at [183, 214] on input "text" at bounding box center [202, 212] width 56 height 14
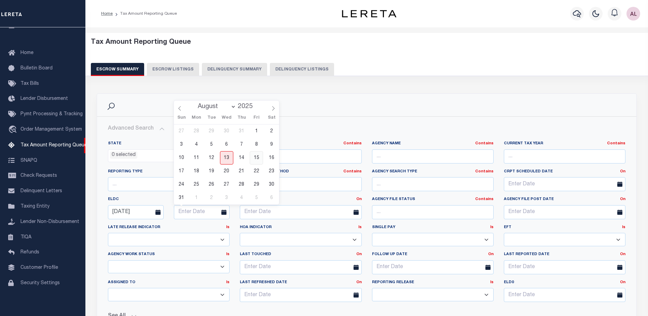
click at [256, 156] on span "15" at bounding box center [256, 157] width 13 height 13
type input "08-15-2025"
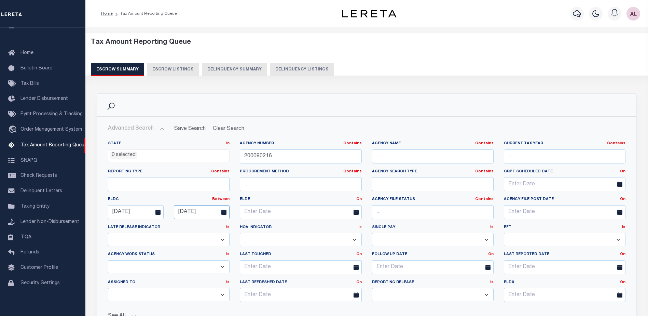
scroll to position [137, 0]
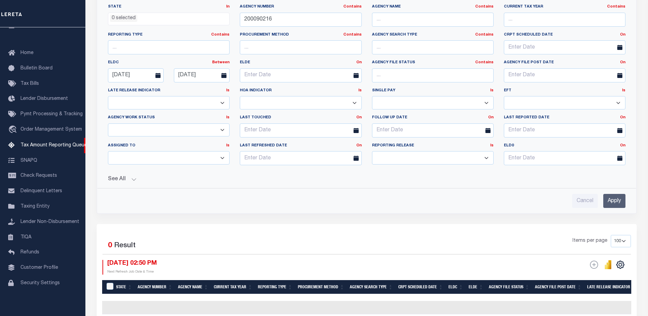
click at [612, 202] on input "Apply" at bounding box center [615, 201] width 22 height 14
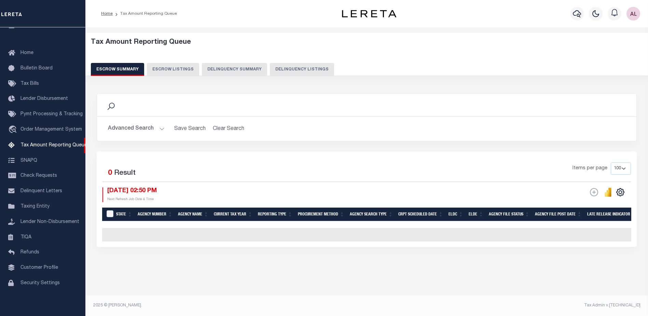
scroll to position [0, 0]
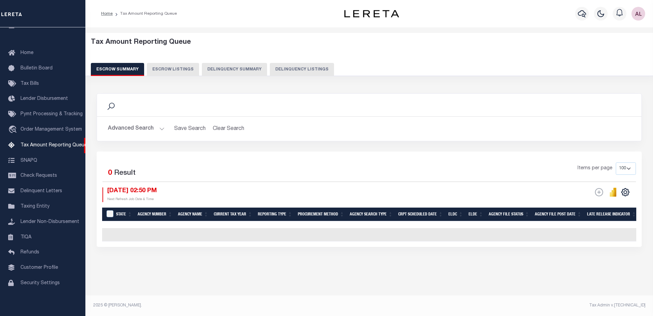
click at [161, 130] on button "Advanced Search" at bounding box center [136, 128] width 57 height 13
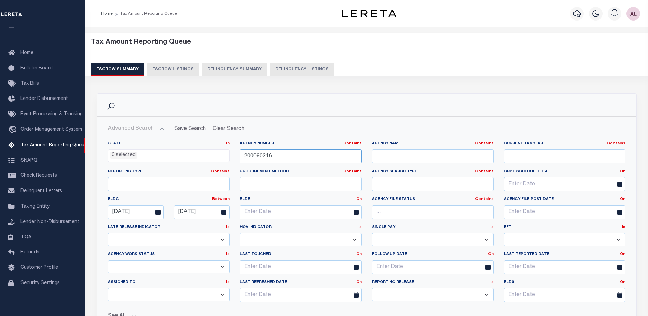
drag, startPoint x: 265, startPoint y: 156, endPoint x: 153, endPoint y: 149, distance: 112.3
click at [163, 149] on div "State In In AK AL AR AZ CA CO CT DC DE FL GA GU HI IA ID IL IN KS KY LA MA MD M…" at bounding box center [367, 224] width 528 height 166
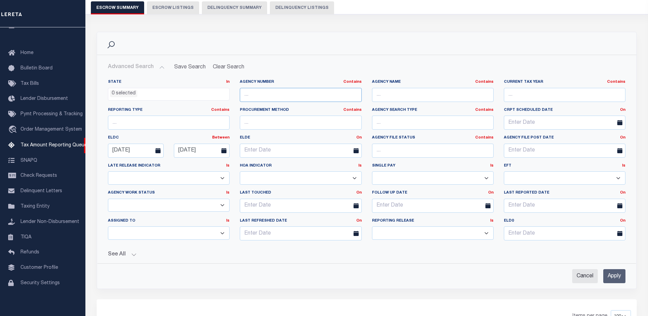
scroll to position [103, 0]
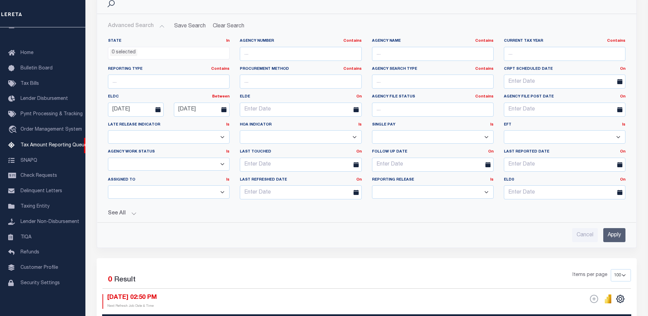
click at [617, 236] on input "Apply" at bounding box center [615, 235] width 22 height 14
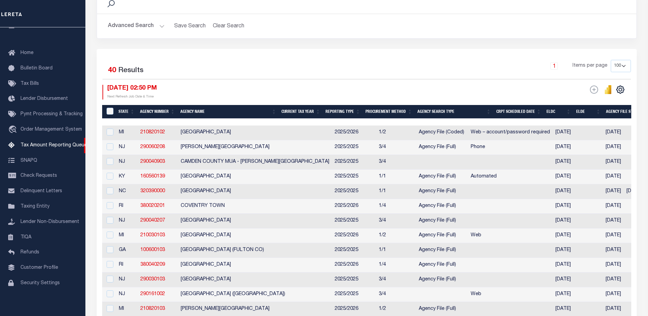
click at [208, 108] on th "Agency Name" at bounding box center [229, 112] width 102 height 14
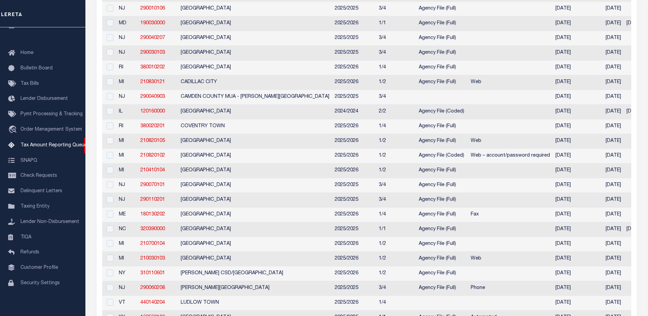
scroll to position [137, 0]
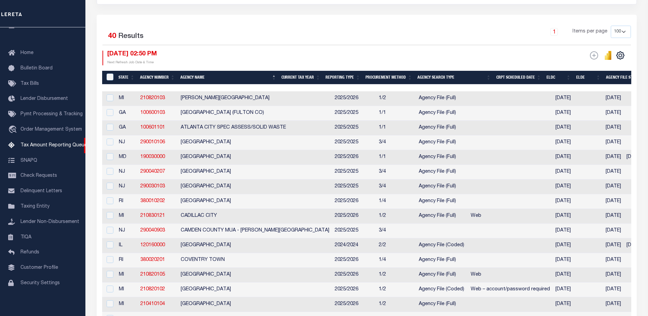
click at [229, 76] on th "Agency Name" at bounding box center [229, 78] width 102 height 14
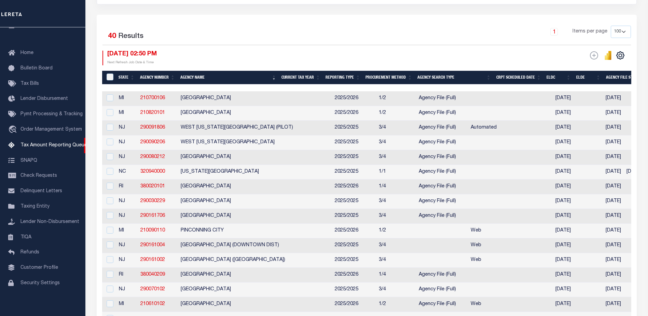
click at [229, 76] on th "Agency Name" at bounding box center [229, 78] width 102 height 14
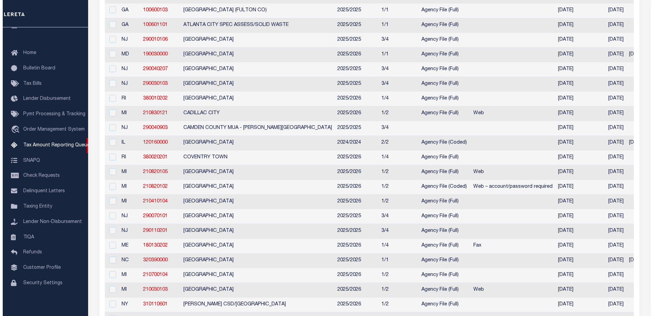
scroll to position [0, 0]
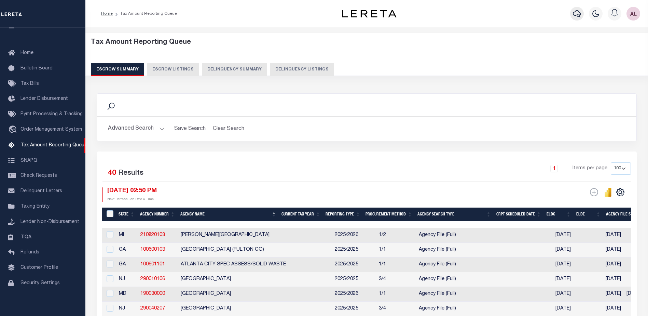
click at [575, 13] on icon "button" at bounding box center [577, 14] width 8 height 8
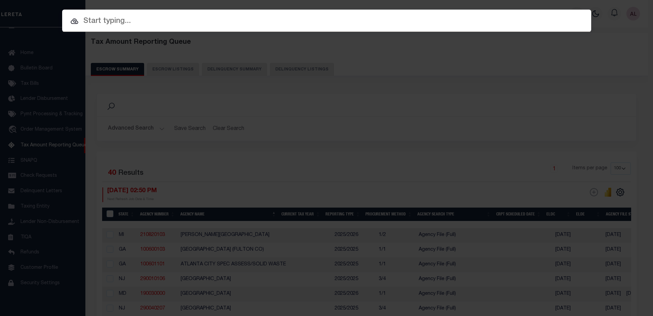
click at [107, 21] on input "text" at bounding box center [326, 21] width 529 height 12
paste input "1747032940"
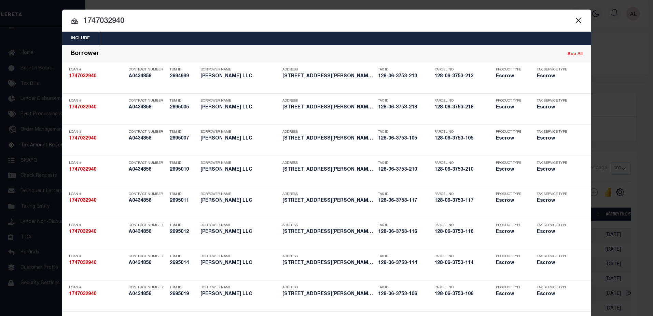
drag, startPoint x: 129, startPoint y: 18, endPoint x: 71, endPoint y: 20, distance: 57.4
paste input "28-06-3753-101"
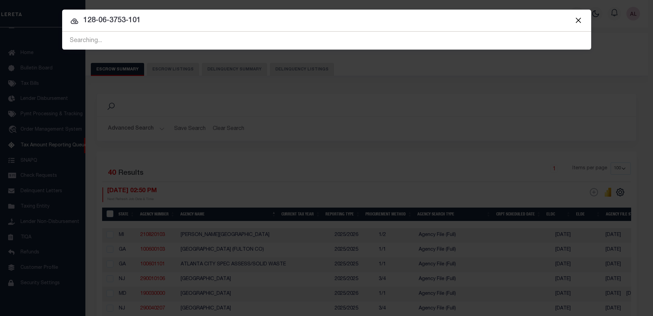
type input "128-06-3753-101"
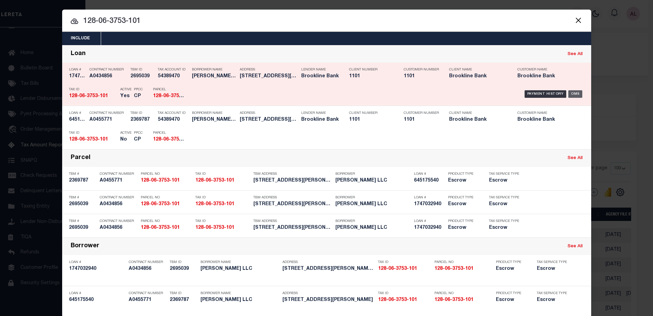
click at [573, 91] on div "OMS" at bounding box center [576, 94] width 14 height 8
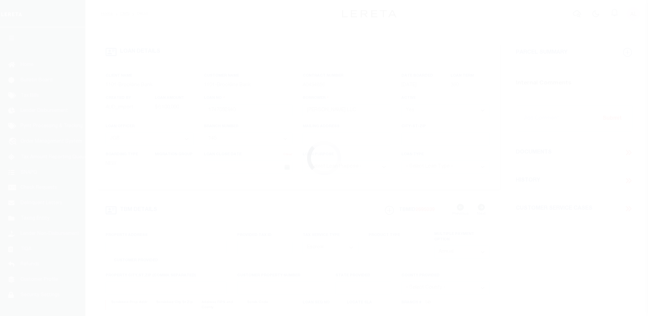
select select "3188"
select select "1501"
select select "Escrow"
type input "[STREET_ADDRESS][PERSON_NAME]"
type input "128-06-3753-101"
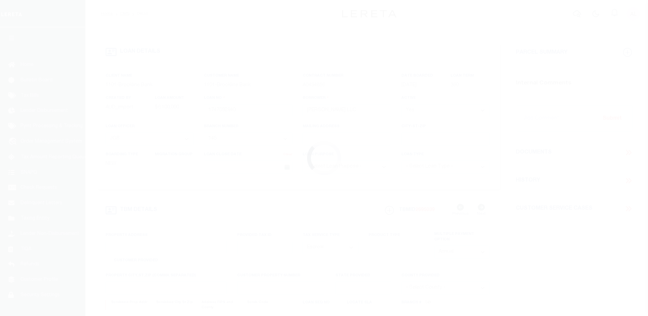
select select
type input "FRAMINGHAM MA 01702"
type input "24992"
type input "MA"
select select
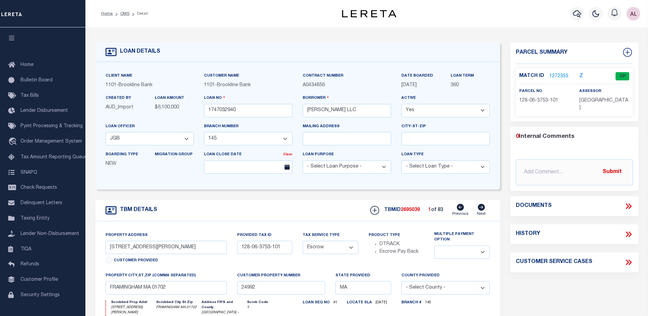
click at [558, 73] on link "1272355" at bounding box center [559, 76] width 19 height 7
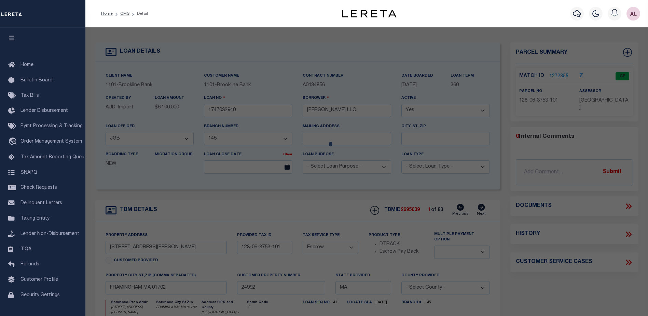
checkbox input "false"
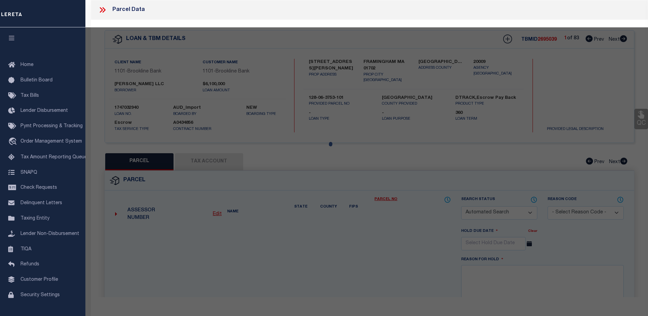
select select "CP"
type input "DENNISON BISHOP, LLC"
select select
type input "4 BISHOP ST 101"
checkbox input "false"
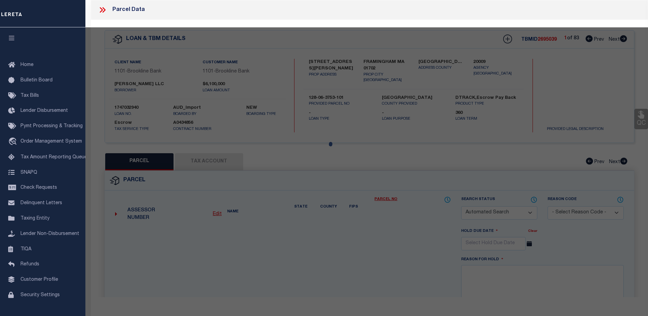
type input "FRAMINGHAM MA 01702"
type textarea "Locating by provided attachment rcvd on 12/16/19. 12/13/19 PK. Locating by prov…"
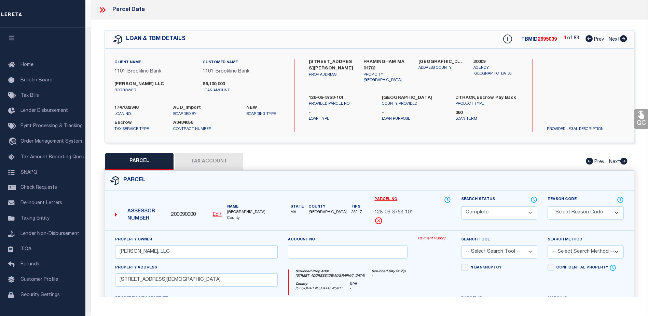
click at [429, 237] on link "Payment History" at bounding box center [434, 239] width 33 height 6
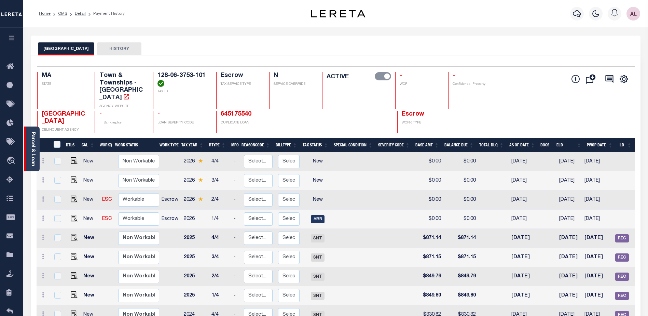
click at [30, 155] on link "Parcel & Loan" at bounding box center [32, 149] width 5 height 35
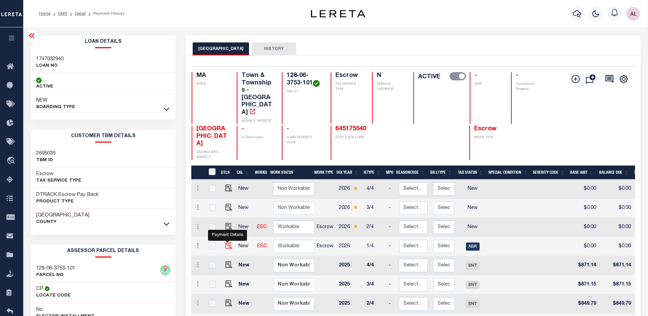
click at [227, 242] on img "" at bounding box center [229, 245] width 7 height 7
checkbox input "true"
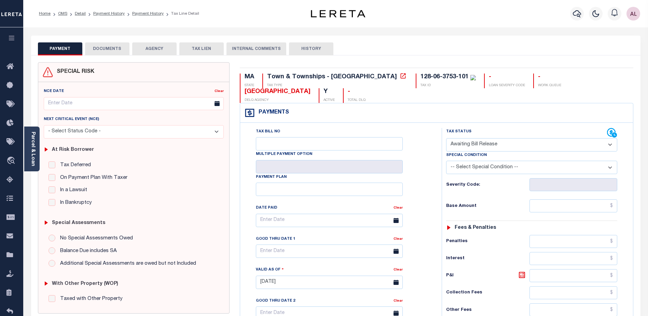
click at [481, 145] on select "- Select Status Code - Open Due/Unpaid Paid Incomplete No Tax Due Internal Refu…" at bounding box center [531, 144] width 171 height 13
select select "NTX"
click at [446, 138] on select "- Select Status Code - Open Due/Unpaid Paid Incomplete No Tax Due Internal Refu…" at bounding box center [531, 144] width 171 height 13
type input "[DATE]"
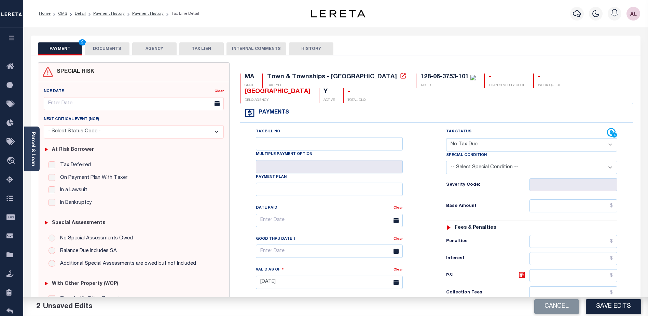
click at [490, 167] on select "-- Select Special Condition -- 3RD PARTY TAX LIEN AGENCY TAX LIEN (A.K.A Inside…" at bounding box center [531, 167] width 171 height 13
click at [612, 168] on select "-- Select Special Condition -- 3RD PARTY TAX LIEN AGENCY TAX LIEN (A.K.A Inside…" at bounding box center [531, 167] width 171 height 13
click at [610, 144] on select "- Select Status Code - Open Due/Unpaid Paid Incomplete No Tax Due Internal Refu…" at bounding box center [531, 144] width 171 height 13
click at [446, 138] on select "- Select Status Code - Open Due/Unpaid Paid Incomplete No Tax Due Internal Refu…" at bounding box center [531, 144] width 171 height 13
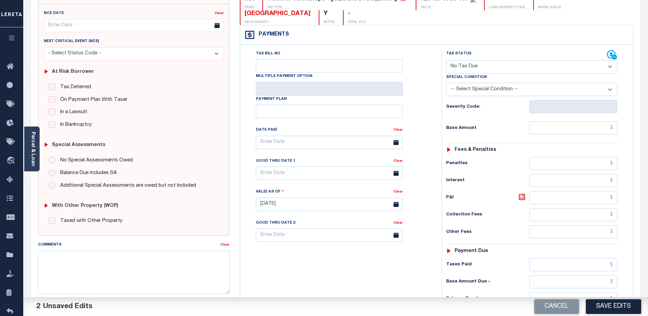
scroll to position [66, 0]
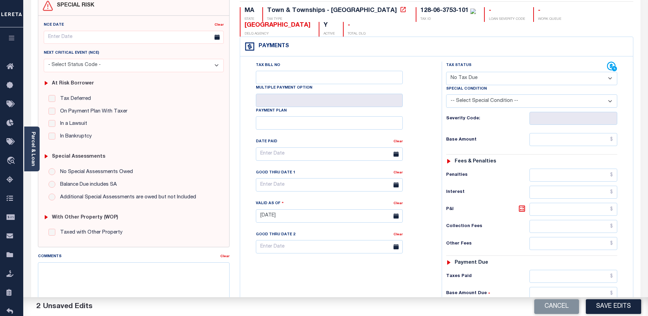
click at [612, 99] on select "-- Select Special Condition -- 3RD PARTY TAX LIEN AGENCY TAX LIEN (A.K.A Inside…" at bounding box center [531, 100] width 171 height 13
click at [219, 67] on select "- Select Status Code - Additional P & I Goes to attorneys Tax certificate sale …" at bounding box center [134, 65] width 180 height 13
click at [44, 59] on select "- Select Status Code - Additional P & I Goes to attorneys Tax certificate sale …" at bounding box center [134, 65] width 180 height 13
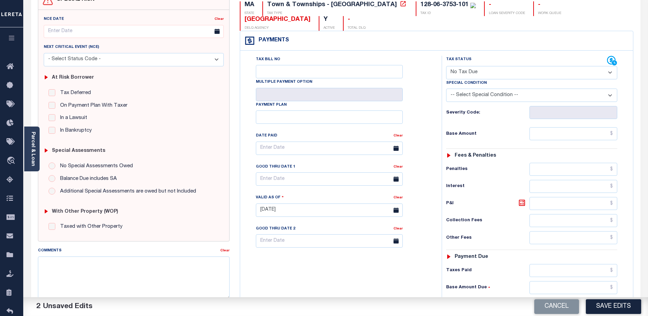
scroll to position [32, 0]
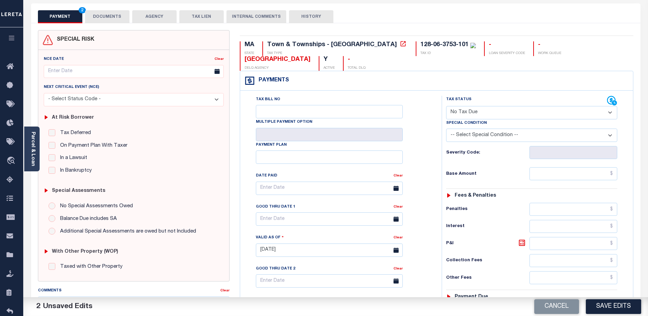
click at [608, 136] on select "-- Select Special Condition -- 3RD PARTY TAX LIEN AGENCY TAX LIEN (A.K.A Inside…" at bounding box center [531, 135] width 171 height 13
click at [611, 136] on select "-- Select Special Condition -- 3RD PARTY TAX LIEN AGENCY TAX LIEN (A.K.A Inside…" at bounding box center [531, 135] width 171 height 13
click at [610, 137] on select "-- Select Special Condition -- 3RD PARTY TAX LIEN AGENCY TAX LIEN (A.K.A Inside…" at bounding box center [531, 135] width 171 height 13
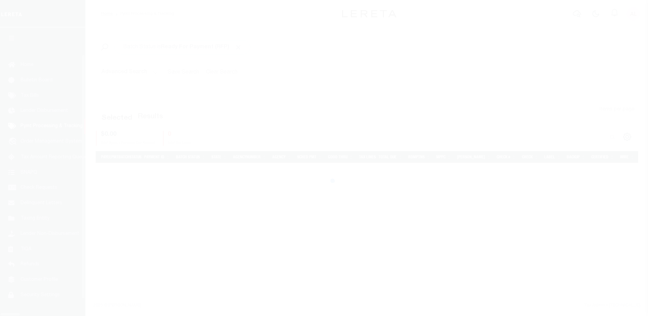
scroll to position [17, 0]
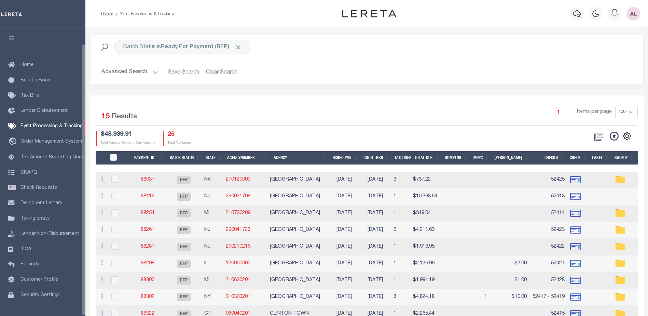
scroll to position [17, 0]
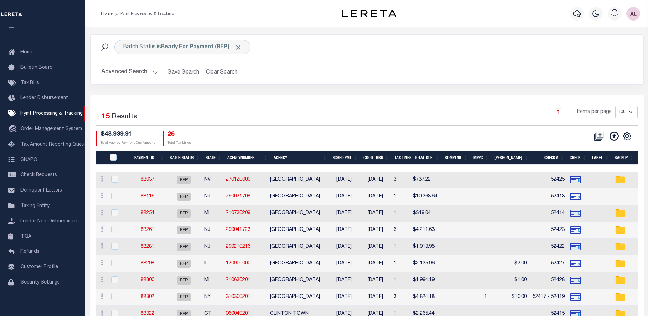
click at [214, 157] on th "State" at bounding box center [214, 158] width 22 height 14
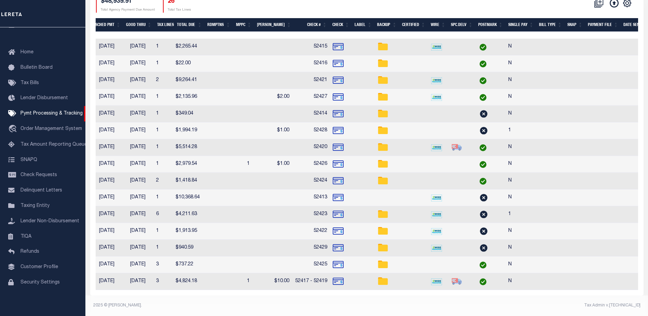
scroll to position [0, 227]
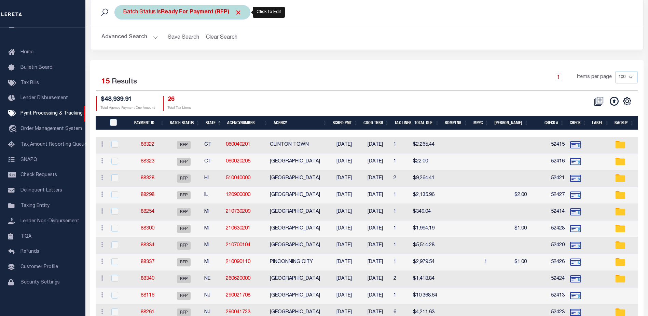
click at [205, 10] on b "Ready For Payment (RFP)" at bounding box center [201, 12] width 81 height 5
select select "RFP"
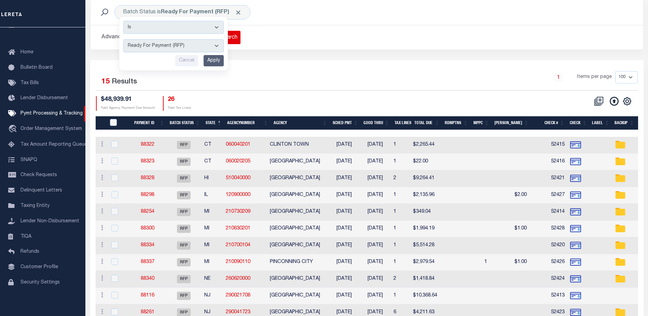
click at [233, 37] on button "Clear Search" at bounding box center [221, 37] width 37 height 13
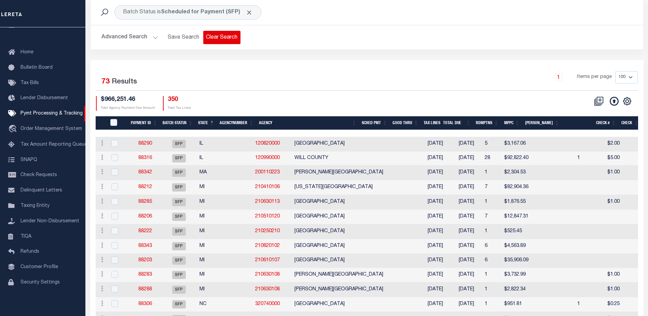
click at [220, 38] on button "Clear Search" at bounding box center [221, 37] width 37 height 13
click at [203, 121] on th "State" at bounding box center [206, 123] width 22 height 14
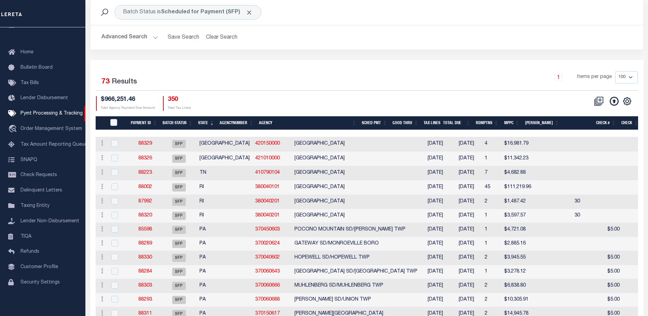
click at [203, 121] on th "State" at bounding box center [206, 123] width 22 height 14
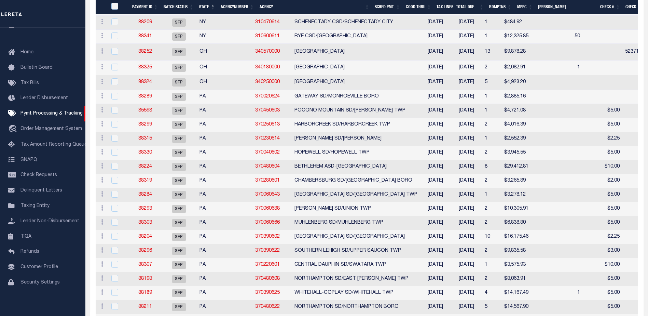
drag, startPoint x: 514, startPoint y: 135, endPoint x: 514, endPoint y: 144, distance: 8.5
click at [534, 132] on td at bounding box center [548, 125] width 28 height 14
checkbox input "true"
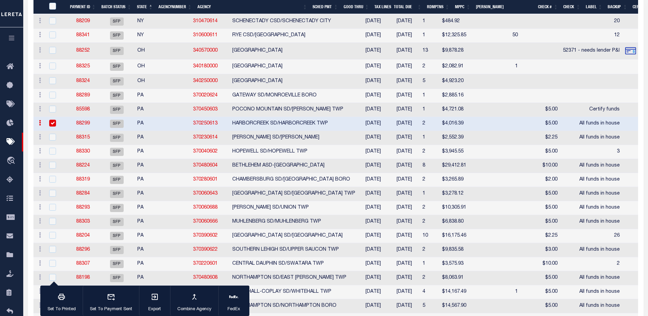
click at [472, 145] on td at bounding box center [486, 138] width 28 height 14
checkbox input "true"
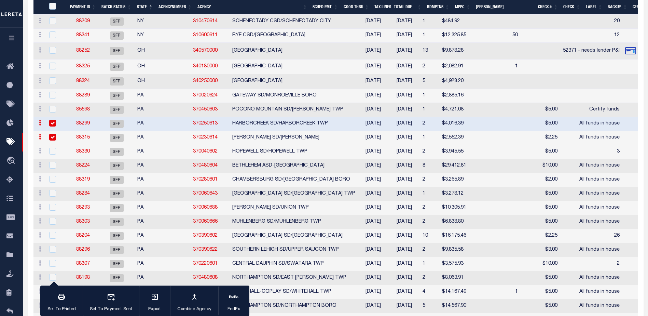
click at [472, 173] on td at bounding box center [486, 166] width 28 height 14
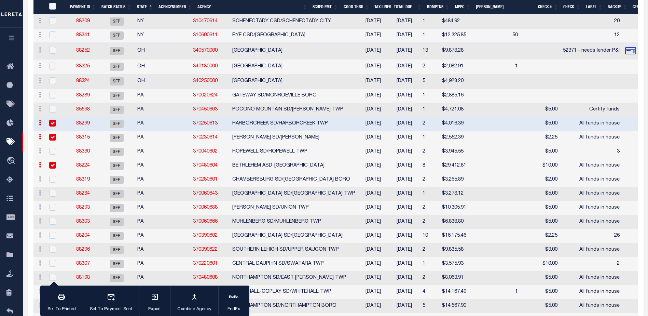
checkbox input "true"
drag, startPoint x: 438, startPoint y: 194, endPoint x: 435, endPoint y: 197, distance: 3.6
click at [472, 187] on td at bounding box center [486, 180] width 28 height 14
checkbox input "true"
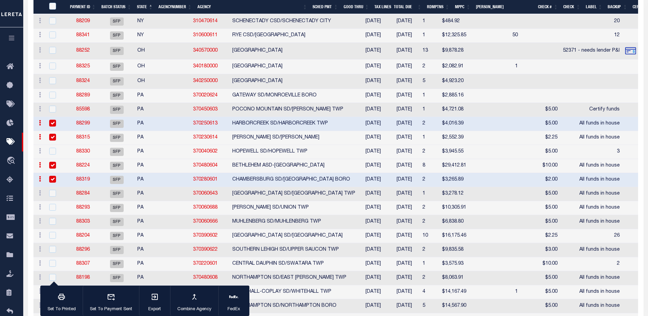
click at [472, 201] on td at bounding box center [486, 194] width 28 height 14
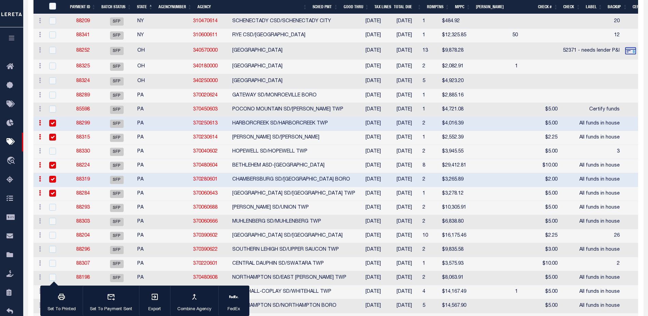
checkbox input "true"
click at [472, 215] on td at bounding box center [486, 208] width 28 height 14
checkbox input "true"
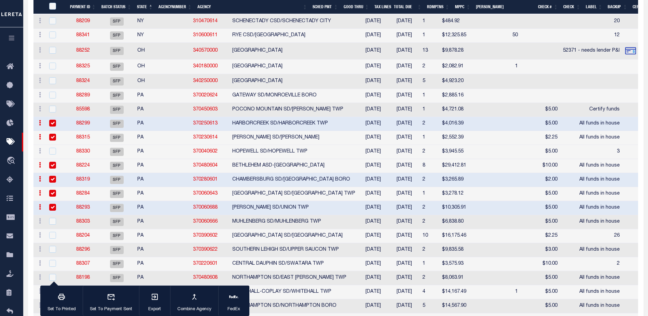
click at [472, 229] on td at bounding box center [486, 222] width 28 height 14
checkbox input "true"
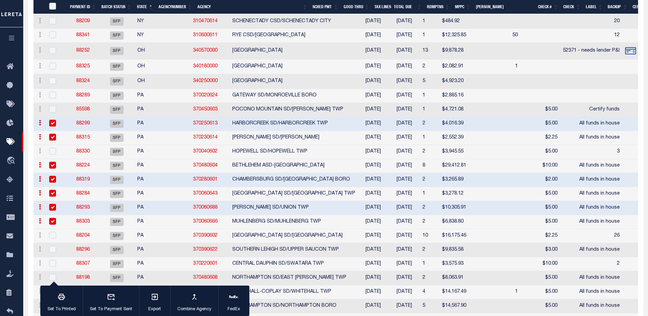
click at [472, 257] on td at bounding box center [486, 250] width 28 height 14
checkbox input "true"
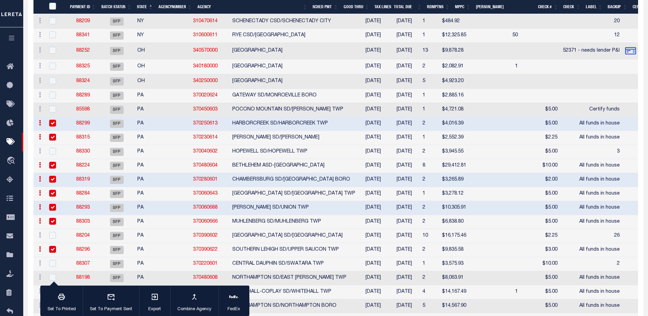
click at [472, 285] on td at bounding box center [486, 278] width 28 height 14
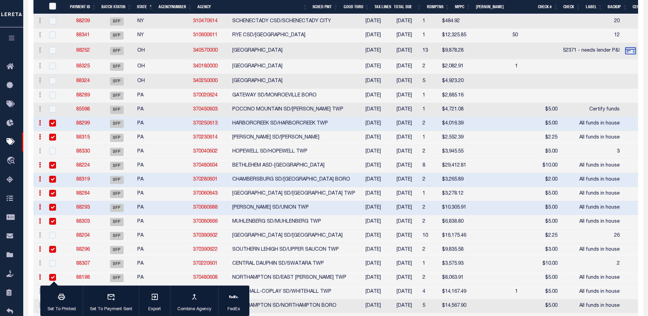
checkbox input "true"
click at [472, 299] on td at bounding box center [486, 292] width 28 height 14
checkbox input "true"
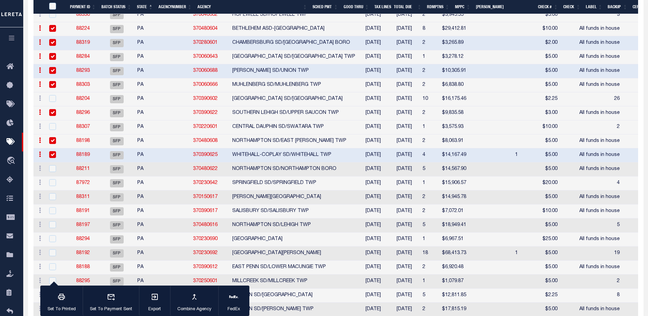
click at [472, 176] on td at bounding box center [486, 169] width 28 height 14
checkbox input "true"
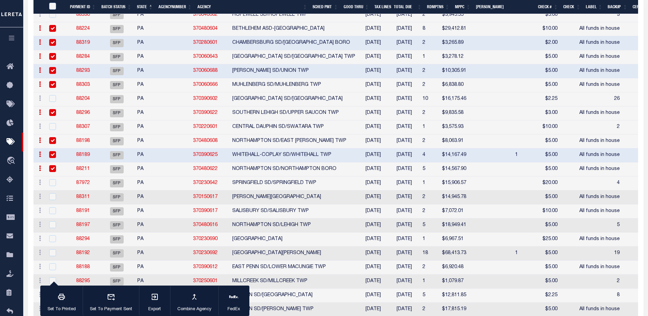
click at [500, 204] on td at bounding box center [510, 197] width 21 height 14
checkbox input "true"
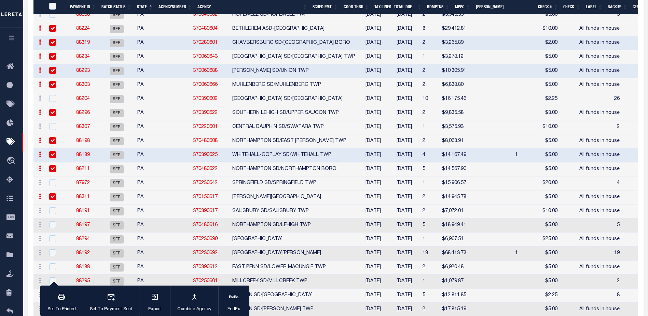
click at [561, 218] on td "All funds in house" at bounding box center [592, 211] width 62 height 14
checkbox input "true"
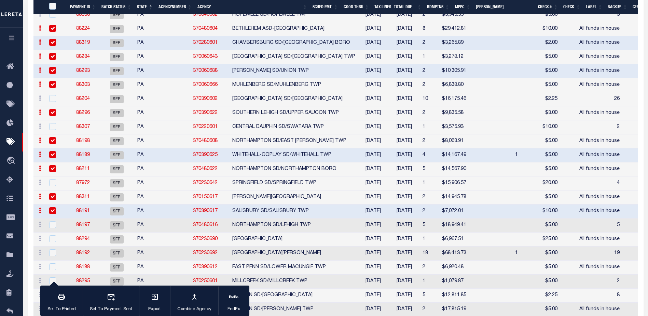
click at [561, 246] on td "All funds in house" at bounding box center [592, 239] width 62 height 14
checkbox input "true"
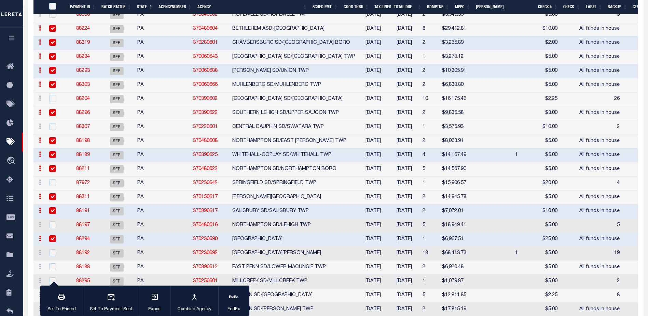
click at [561, 274] on td "All funds in house" at bounding box center [592, 267] width 62 height 14
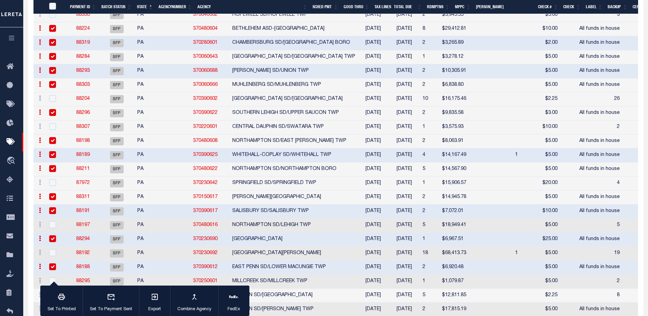
checkbox input "true"
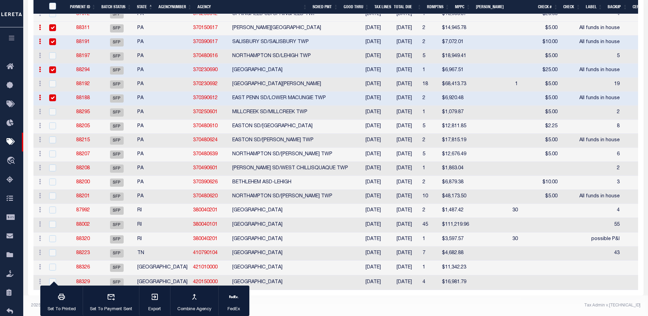
click at [561, 204] on td "All funds in house" at bounding box center [592, 197] width 62 height 14
checkbox input "true"
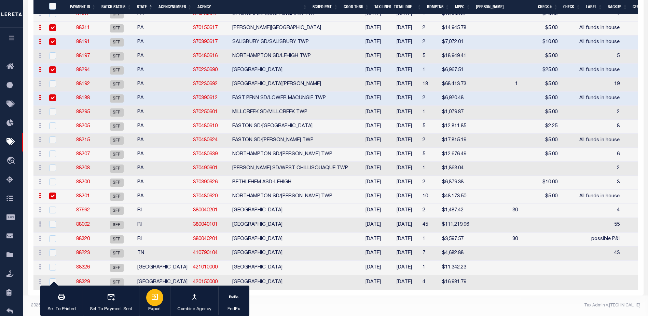
click at [153, 299] on icon "button" at bounding box center [155, 297] width 8 height 8
